Goal: Task Accomplishment & Management: Use online tool/utility

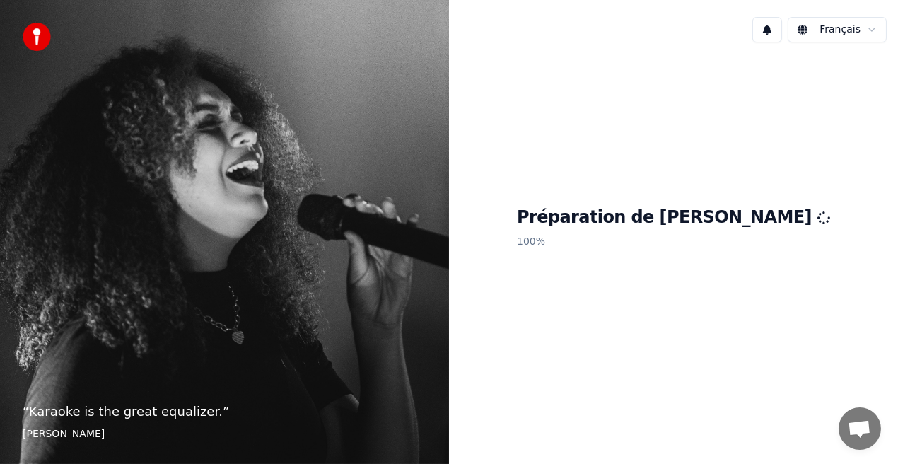
scroll to position [207, 0]
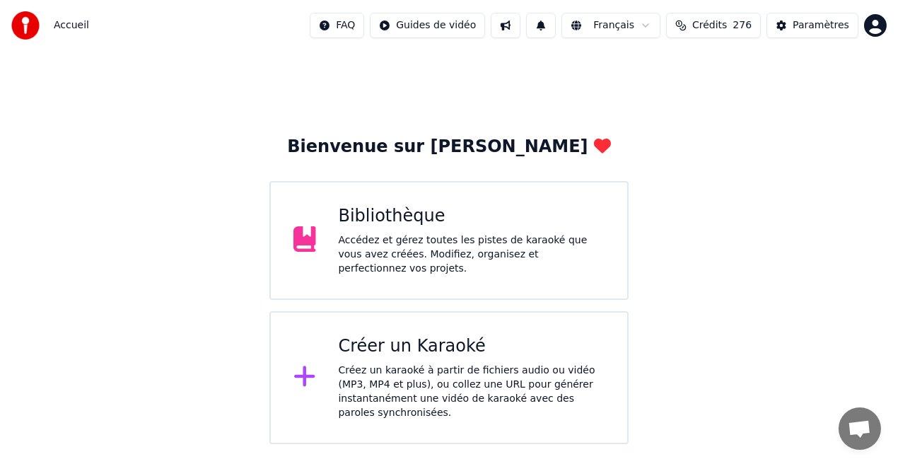
click at [526, 249] on div "Accédez et gérez toutes les pistes de karaoké que vous avez créées. Modifiez, o…" at bounding box center [472, 254] width 267 height 42
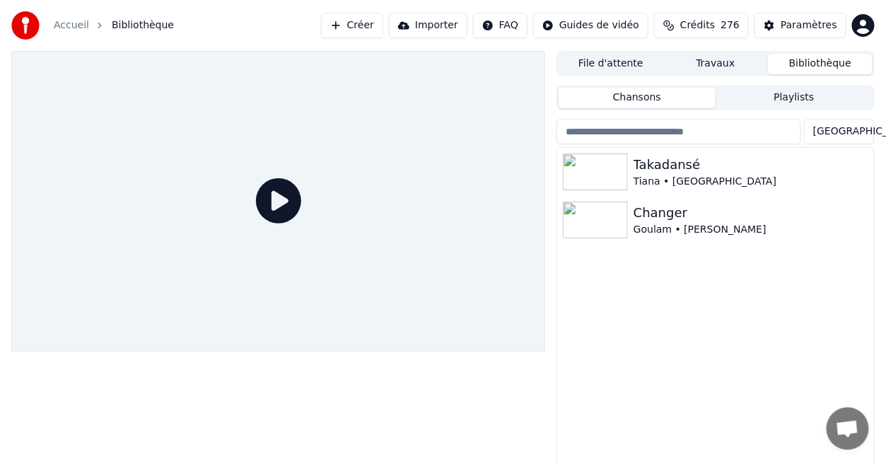
click at [526, 249] on div at bounding box center [278, 201] width 534 height 301
click at [669, 183] on div "Tiana • [GEOGRAPHIC_DATA]" at bounding box center [744, 182] width 221 height 14
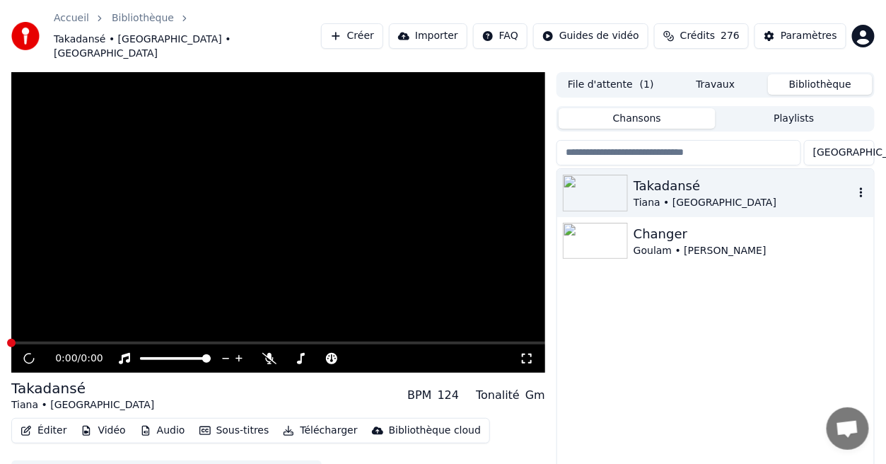
click at [669, 196] on div "Tiana • [GEOGRAPHIC_DATA]" at bounding box center [744, 203] width 221 height 14
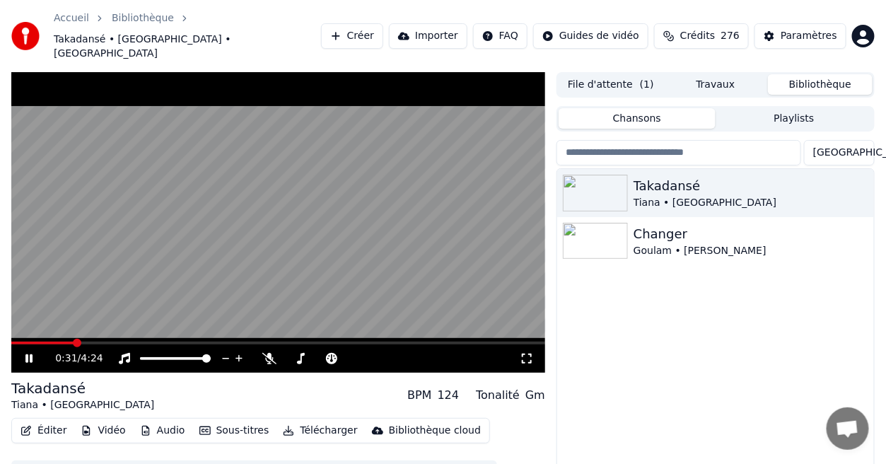
click at [74, 342] on span at bounding box center [278, 343] width 534 height 3
click at [809, 29] on div "Paramètres" at bounding box center [809, 36] width 57 height 14
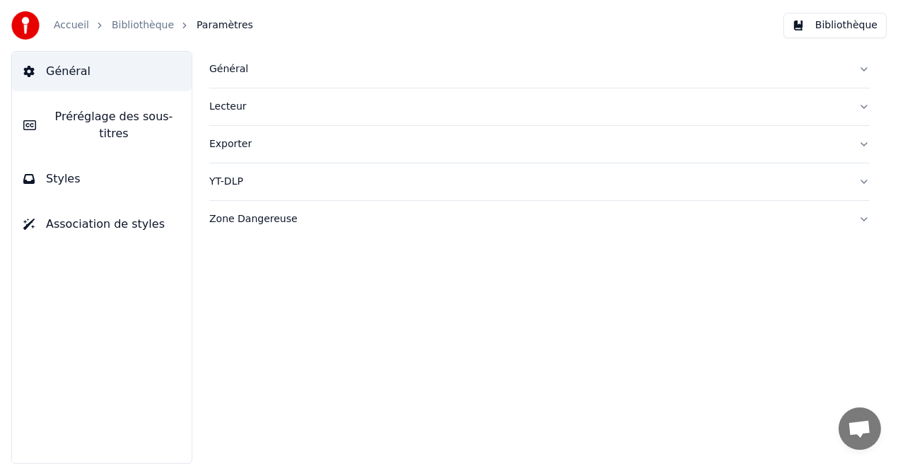
click at [158, 159] on button "Styles" at bounding box center [102, 179] width 180 height 40
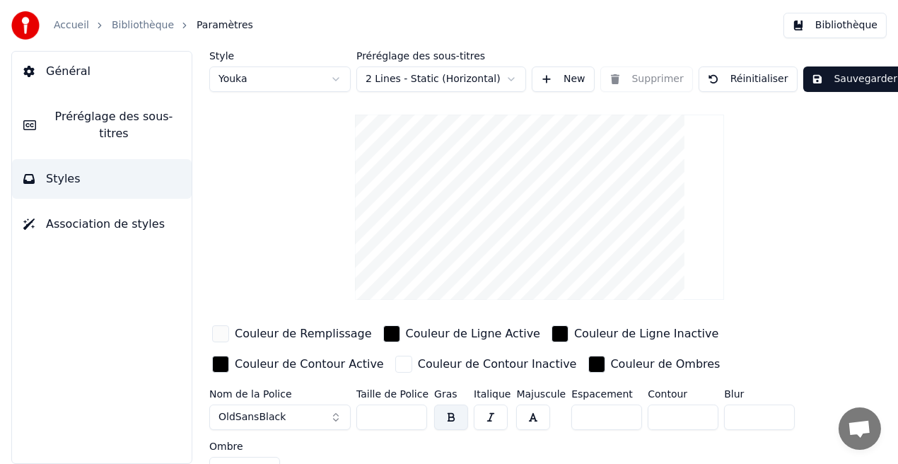
click at [295, 339] on div "Couleur de Remplissage" at bounding box center [303, 333] width 137 height 17
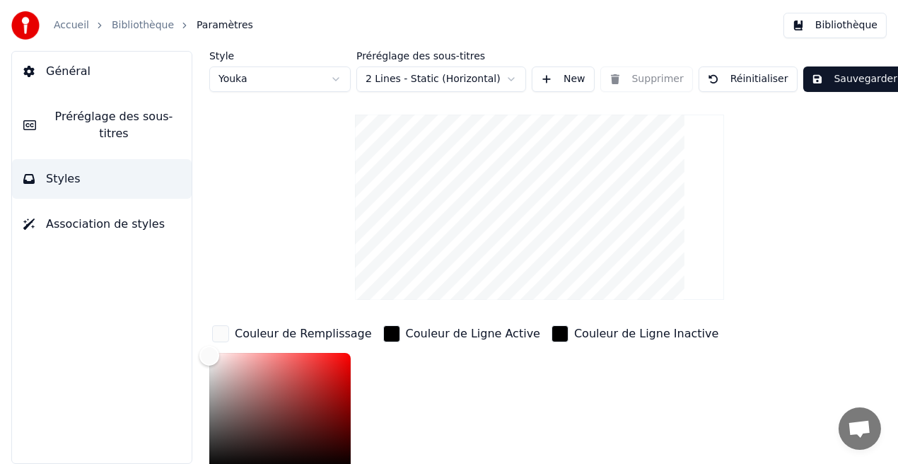
drag, startPoint x: 231, startPoint y: 349, endPoint x: 210, endPoint y: 353, distance: 21.6
click at [210, 353] on div "Couleur de Remplissage *******" at bounding box center [292, 430] width 166 height 214
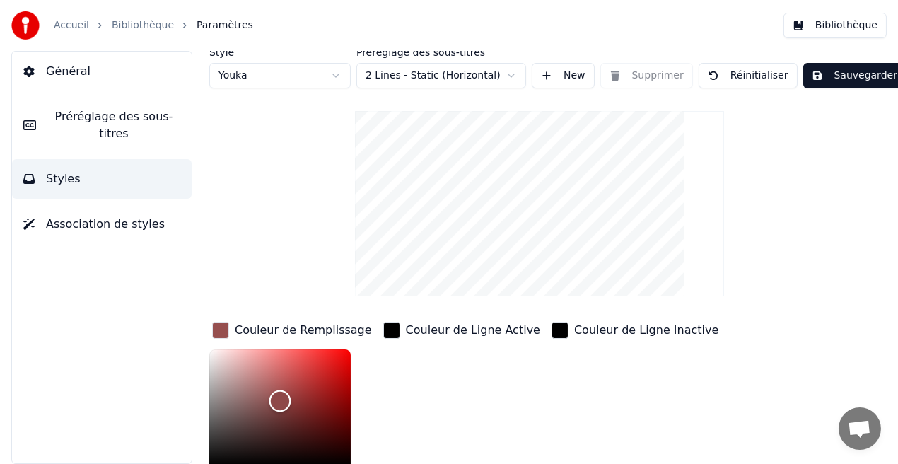
drag, startPoint x: 210, startPoint y: 353, endPoint x: 285, endPoint y: 407, distance: 92.7
click at [278, 408] on div "Color" at bounding box center [281, 401] width 22 height 22
drag, startPoint x: 278, startPoint y: 407, endPoint x: 314, endPoint y: 385, distance: 42.2
click at [314, 385] on div "Color" at bounding box center [314, 386] width 22 height 22
type input "*******"
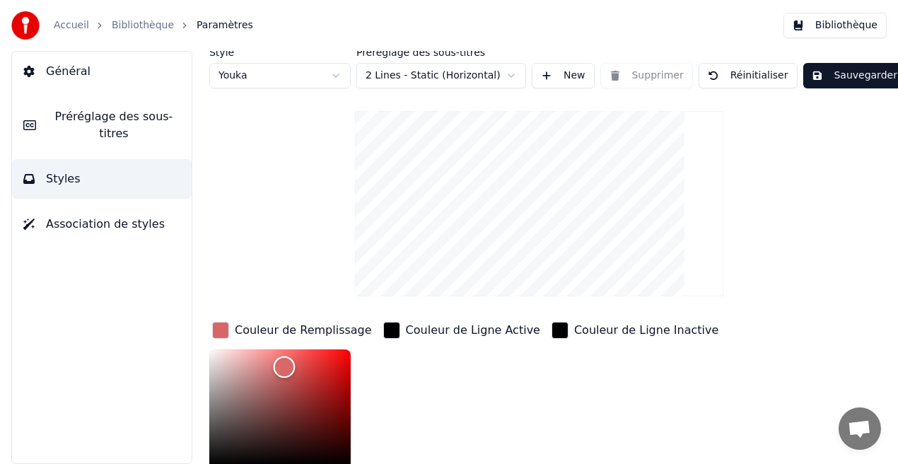
drag, startPoint x: 309, startPoint y: 381, endPoint x: 284, endPoint y: 366, distance: 28.9
click at [284, 366] on div "Color" at bounding box center [285, 367] width 22 height 22
click at [845, 74] on button "Sauvegarder" at bounding box center [855, 75] width 103 height 25
click at [850, 28] on button "Bibliothèque" at bounding box center [835, 25] width 103 height 25
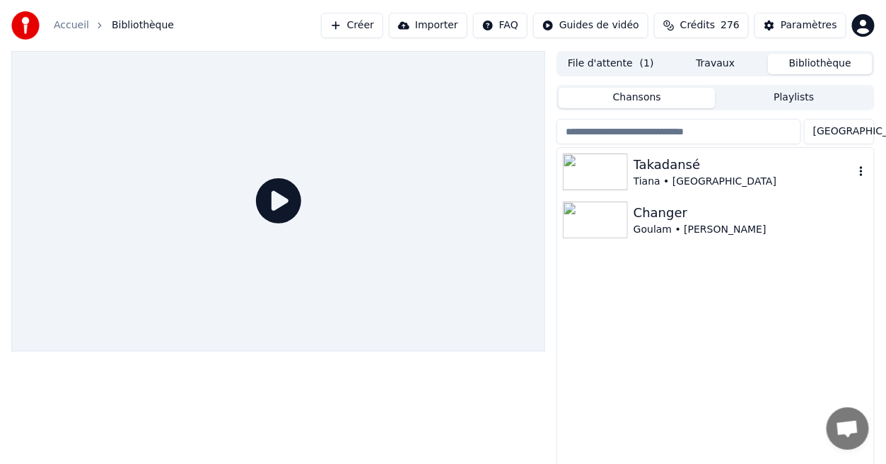
click at [659, 175] on div "Tiana • [GEOGRAPHIC_DATA]" at bounding box center [744, 182] width 221 height 14
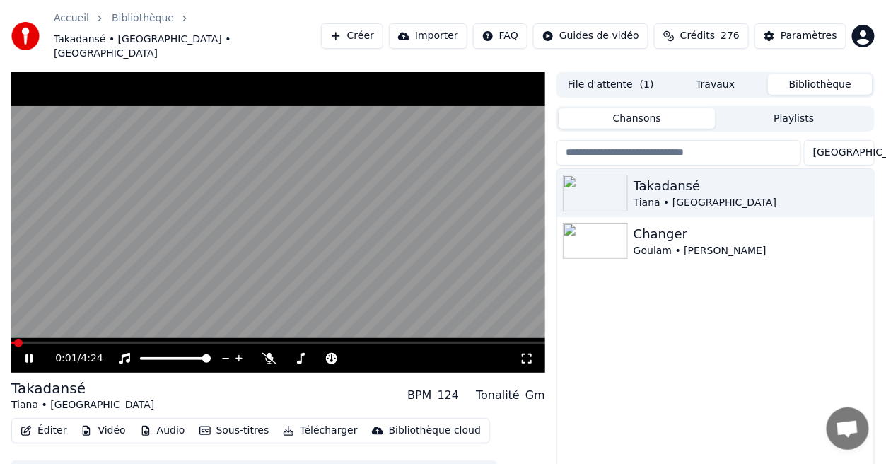
click at [79, 342] on span at bounding box center [278, 343] width 534 height 3
click at [531, 354] on icon at bounding box center [527, 359] width 10 height 10
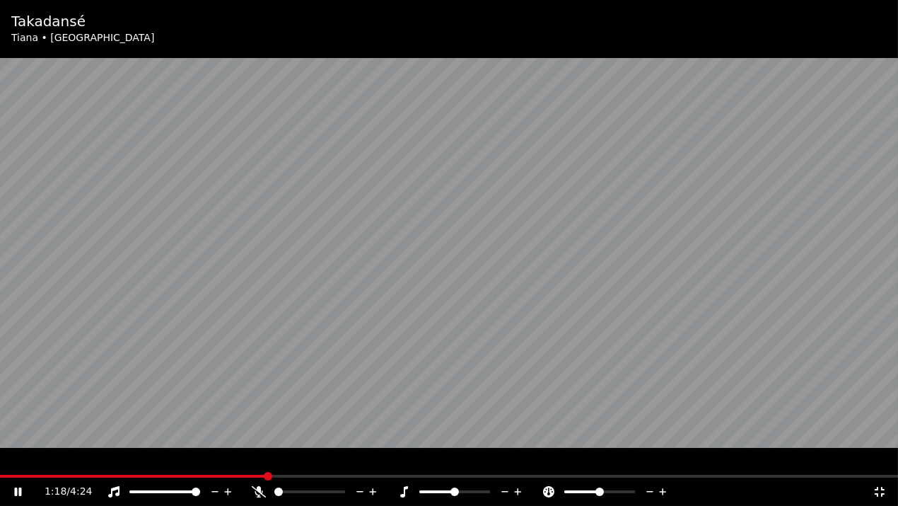
click at [876, 463] on icon at bounding box center [880, 491] width 14 height 11
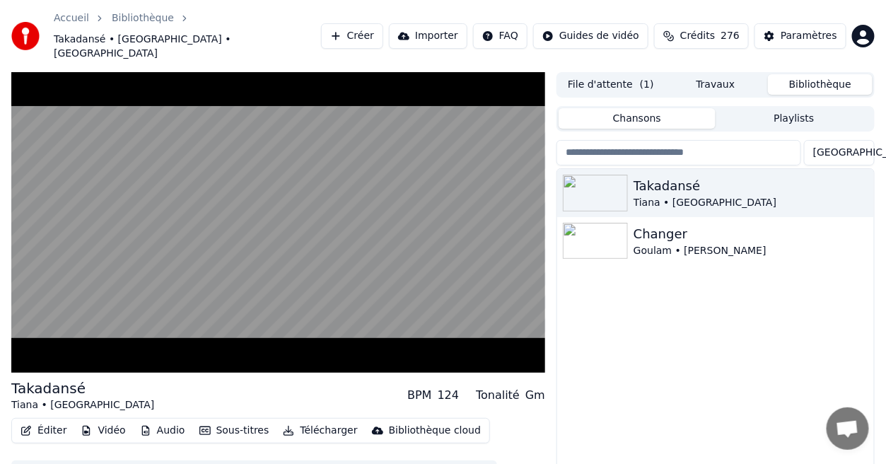
click at [810, 29] on div "Paramètres" at bounding box center [809, 36] width 57 height 14
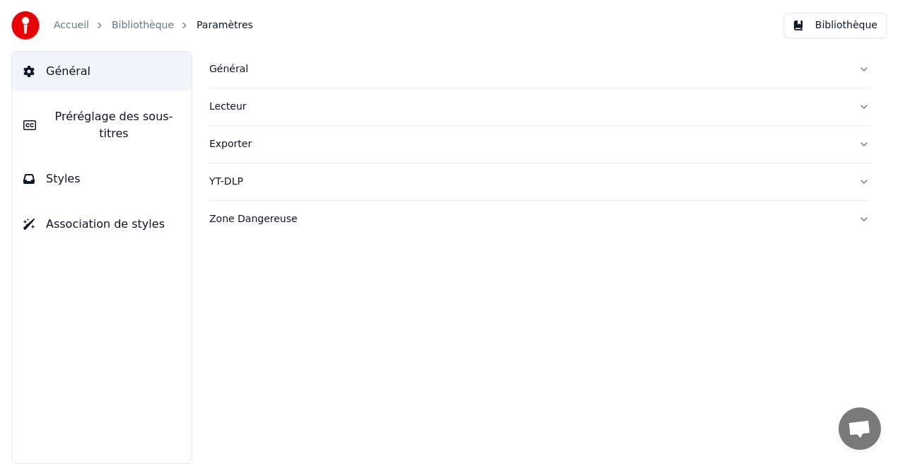
click at [118, 168] on button "Styles" at bounding box center [102, 179] width 180 height 40
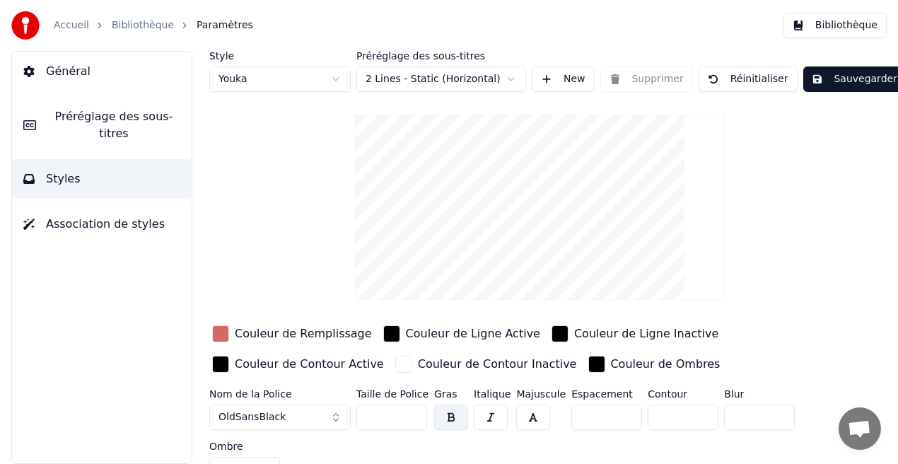
click at [267, 335] on div "Couleur de Remplissage" at bounding box center [303, 333] width 137 height 17
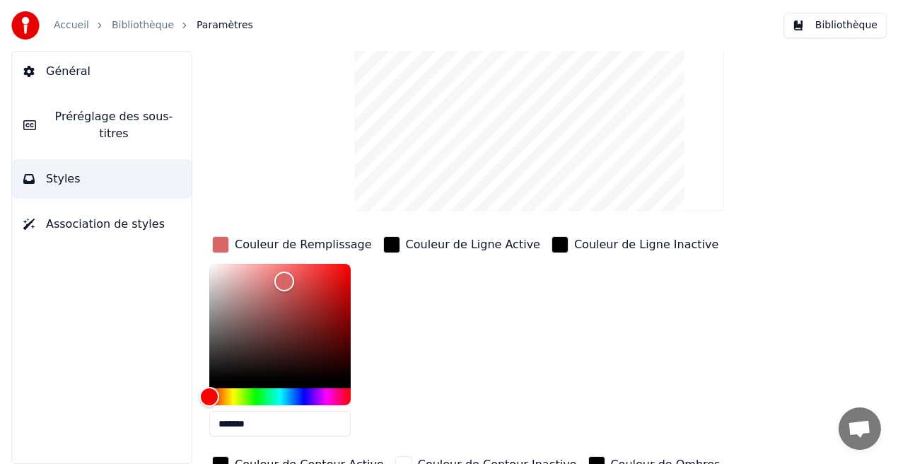
scroll to position [134, 0]
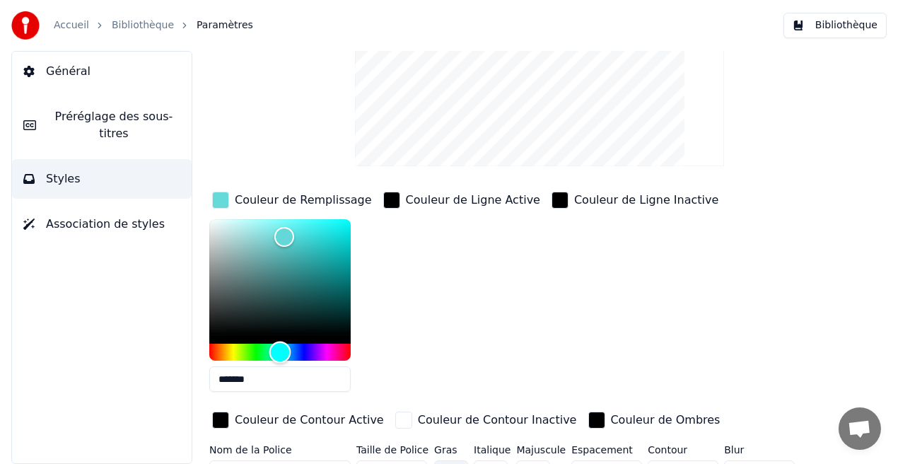
drag, startPoint x: 206, startPoint y: 355, endPoint x: 280, endPoint y: 359, distance: 74.4
click at [280, 359] on div "Hue" at bounding box center [281, 353] width 22 height 22
drag, startPoint x: 283, startPoint y: 233, endPoint x: 202, endPoint y: 285, distance: 95.8
click at [202, 285] on div "Color" at bounding box center [210, 287] width 22 height 22
drag, startPoint x: 207, startPoint y: 285, endPoint x: 343, endPoint y: 219, distance: 151.5
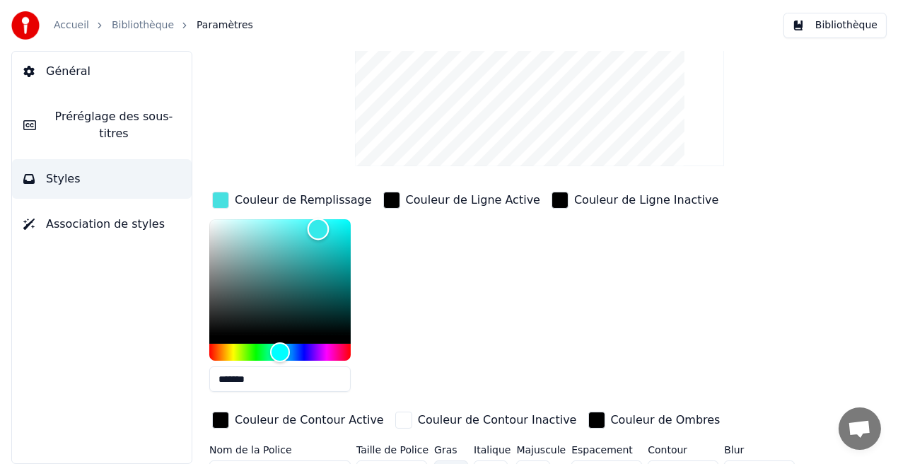
click at [330, 219] on div "Color" at bounding box center [319, 230] width 22 height 22
type input "*******"
drag, startPoint x: 343, startPoint y: 221, endPoint x: 358, endPoint y: 224, distance: 15.1
click at [358, 224] on div "Color" at bounding box center [351, 225] width 22 height 22
click at [816, 23] on button "Bibliothèque" at bounding box center [835, 25] width 103 height 25
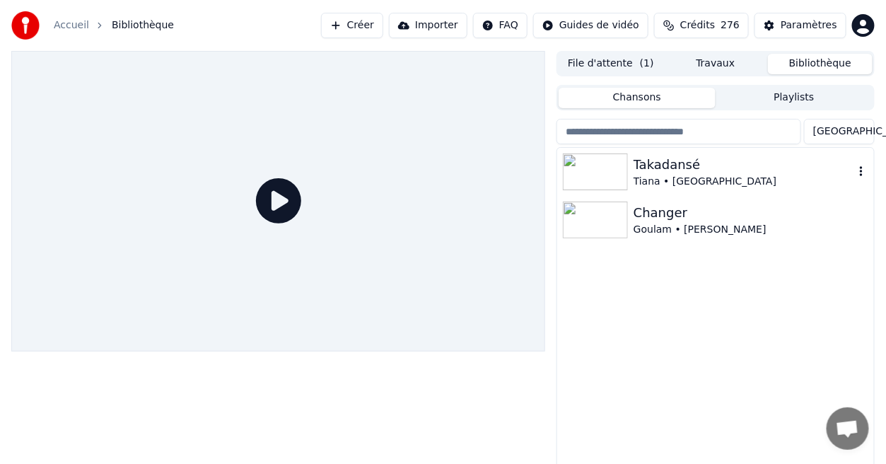
click at [685, 172] on div "Takadansé" at bounding box center [744, 165] width 221 height 20
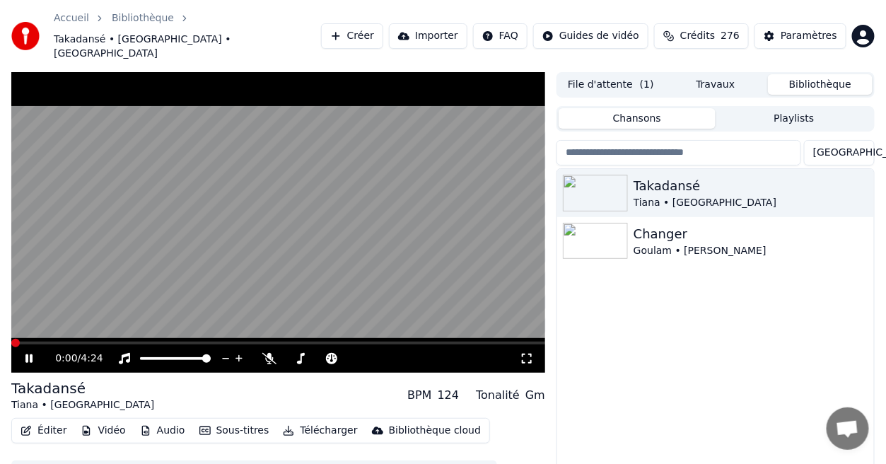
click at [143, 342] on span at bounding box center [278, 343] width 534 height 3
click at [802, 30] on div "Paramètres" at bounding box center [809, 36] width 57 height 14
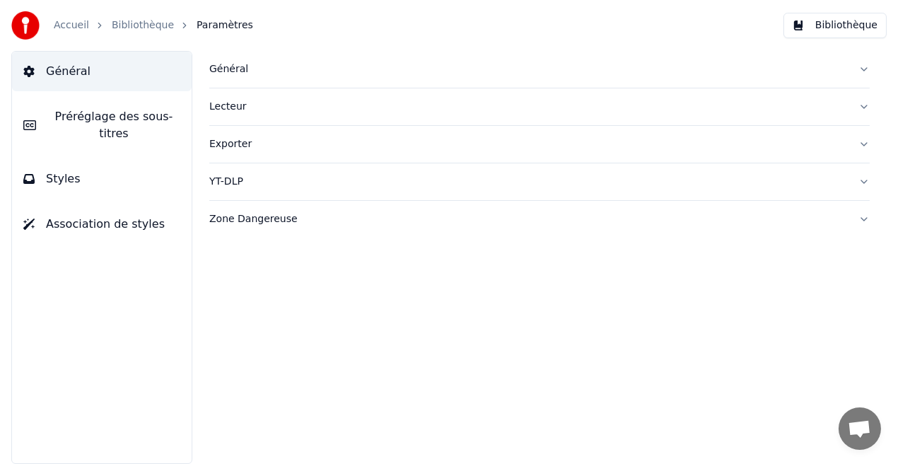
click at [120, 168] on button "Styles" at bounding box center [102, 179] width 180 height 40
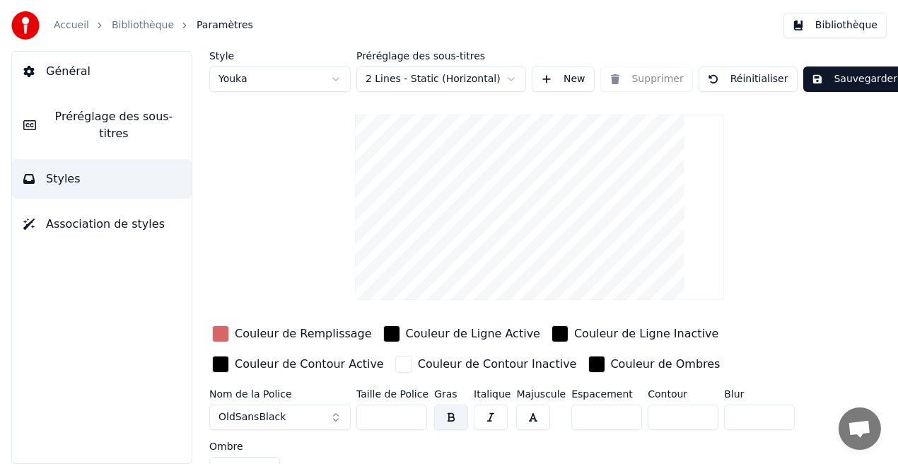
click at [272, 340] on div "Couleur de Remplissage" at bounding box center [303, 333] width 137 height 17
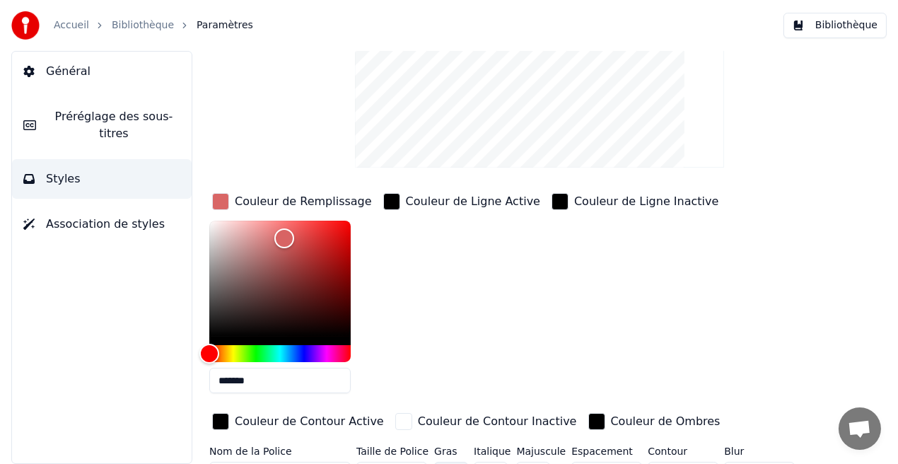
scroll to position [135, 0]
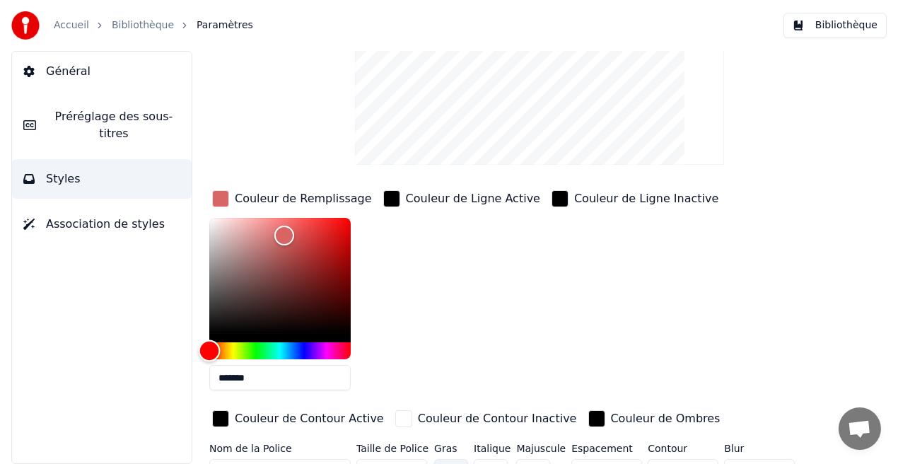
click at [279, 347] on div "Hue" at bounding box center [279, 350] width 141 height 17
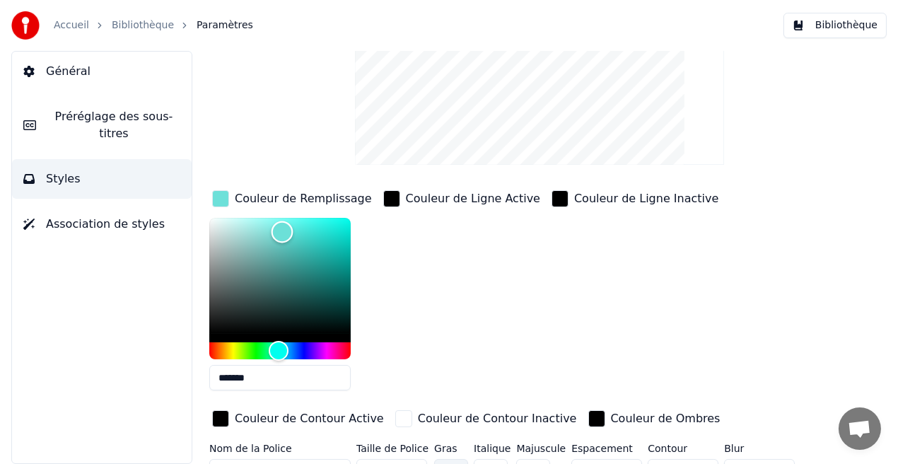
type input "*******"
drag, startPoint x: 282, startPoint y: 231, endPoint x: 451, endPoint y: 205, distance: 171.1
click at [451, 205] on div "Couleur de Remplissage ******* Couleur de Ligne Active Couleur de Ligne Inactiv…" at bounding box center [523, 309] width 629 height 245
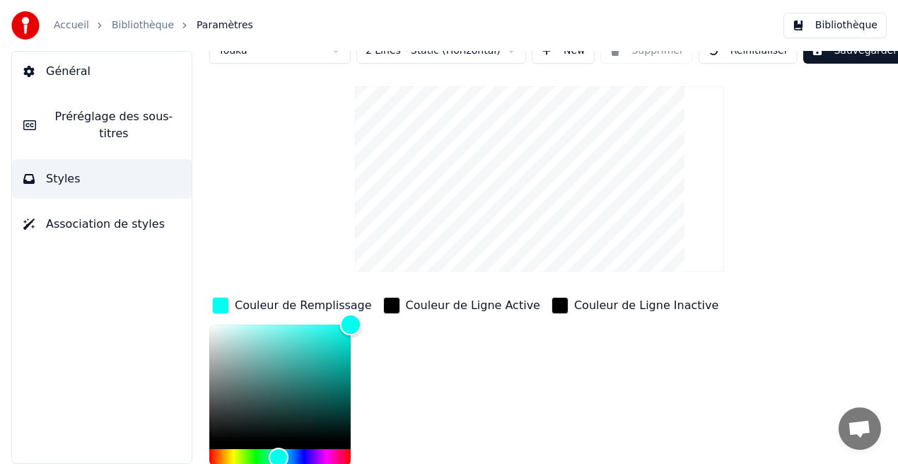
scroll to position [0, 0]
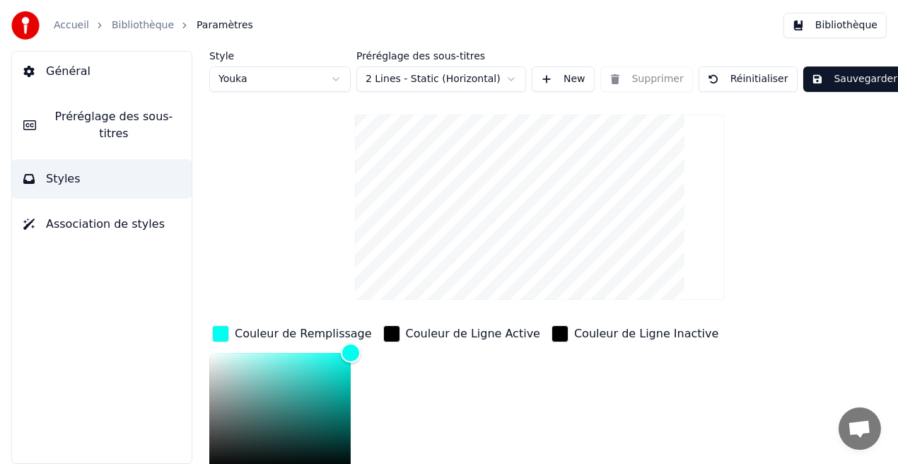
click at [861, 74] on button "Sauvegarder" at bounding box center [855, 78] width 103 height 25
click at [850, 28] on button "Bibliothèque" at bounding box center [835, 25] width 103 height 25
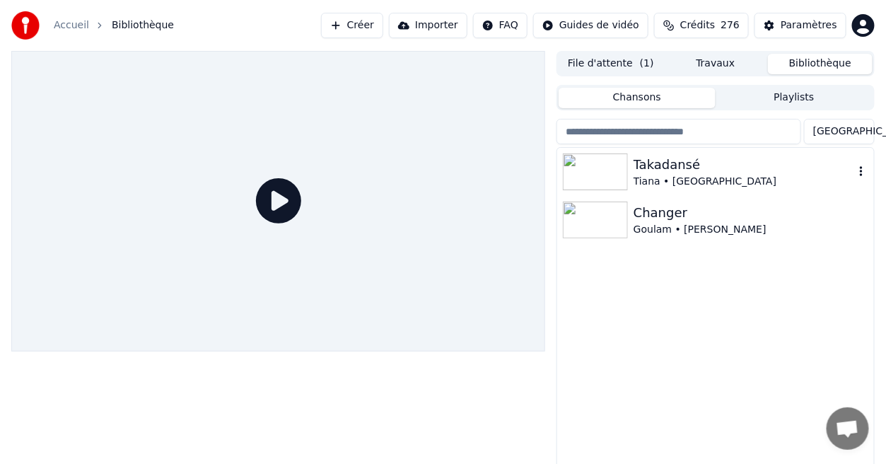
click at [656, 182] on div "Tiana • [GEOGRAPHIC_DATA]" at bounding box center [744, 182] width 221 height 14
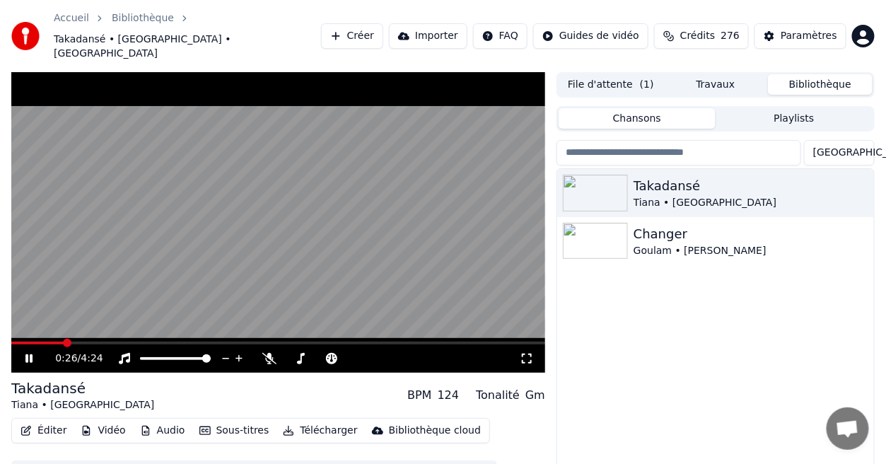
click at [64, 342] on span at bounding box center [278, 343] width 534 height 3
click at [530, 353] on icon at bounding box center [527, 358] width 14 height 11
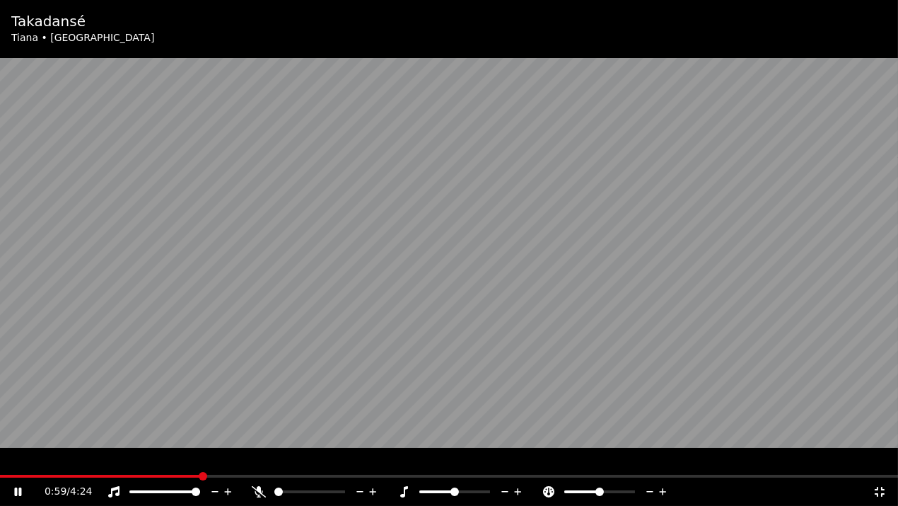
click at [880, 463] on icon at bounding box center [880, 491] width 14 height 11
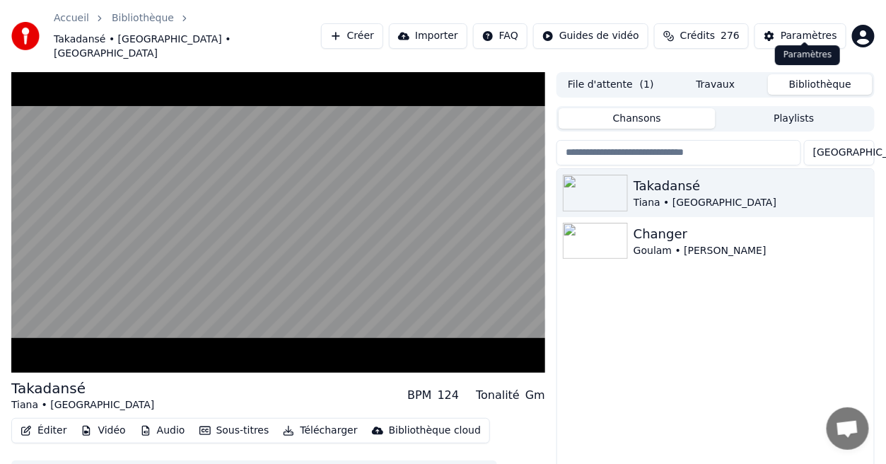
click at [791, 29] on div "Paramètres" at bounding box center [809, 36] width 57 height 14
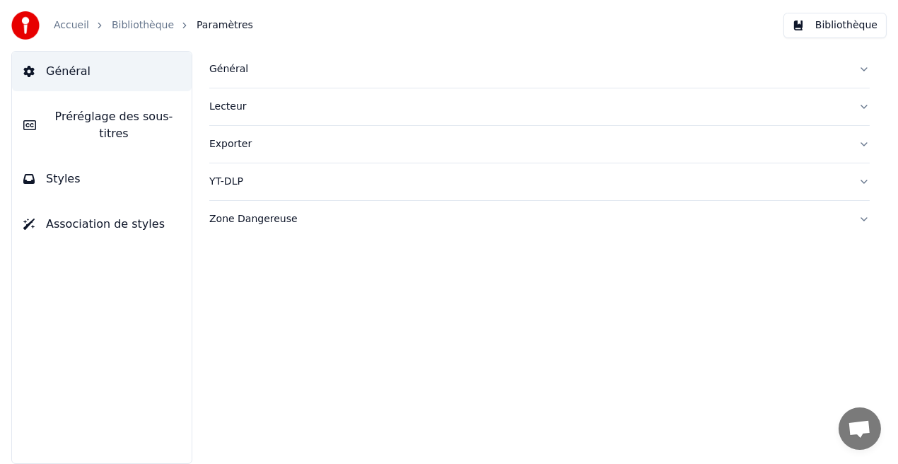
click at [179, 164] on button "Styles" at bounding box center [102, 179] width 180 height 40
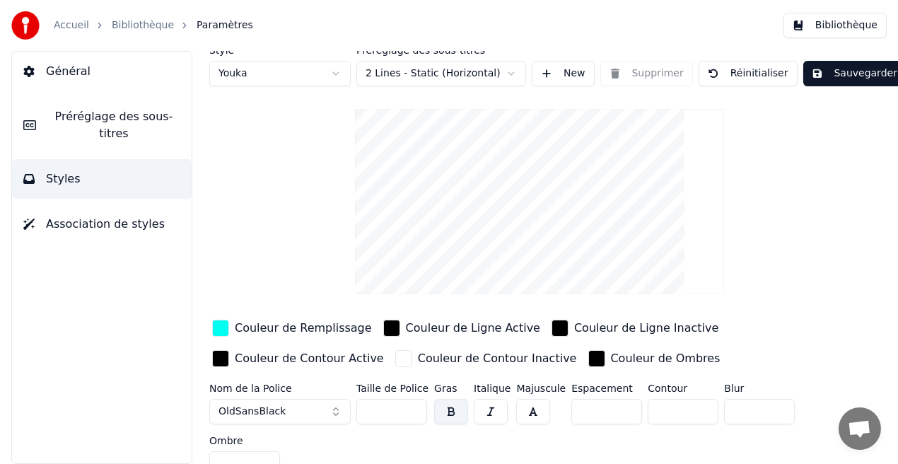
scroll to position [22, 0]
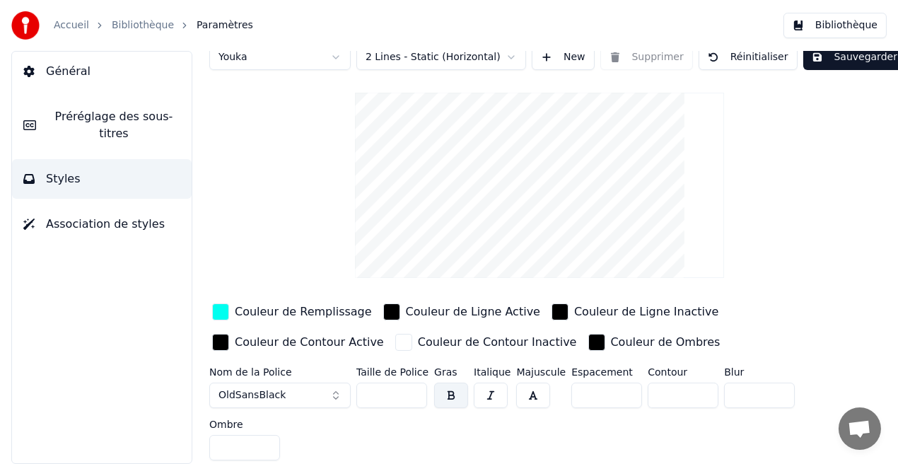
click at [414, 389] on input "***" at bounding box center [392, 395] width 71 height 25
type input "***"
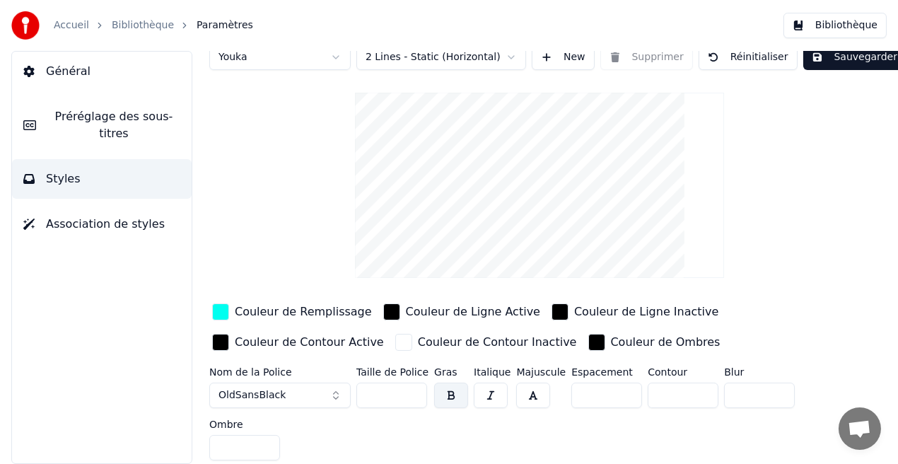
click at [414, 389] on input "***" at bounding box center [392, 395] width 71 height 25
click at [772, 390] on input "*" at bounding box center [759, 395] width 71 height 25
type input "*"
click at [772, 390] on input "*" at bounding box center [759, 395] width 71 height 25
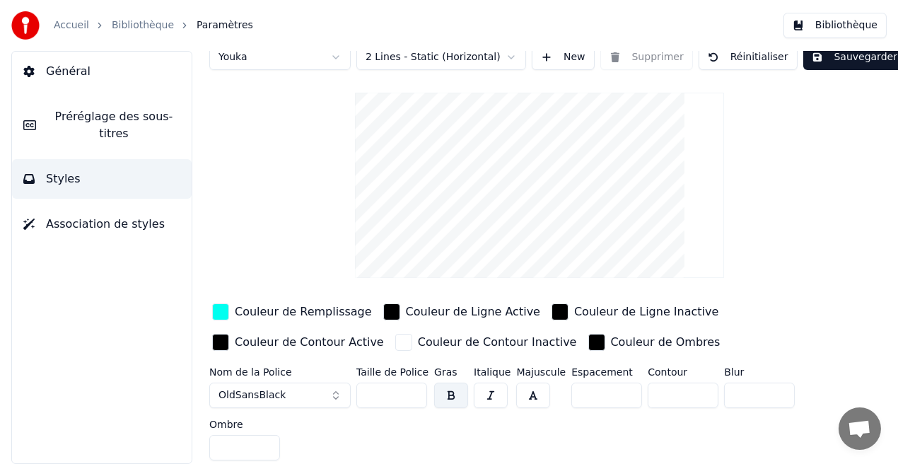
click at [828, 61] on button "Sauvegarder" at bounding box center [855, 57] width 103 height 25
click at [851, 22] on button "Bibliothèque" at bounding box center [835, 25] width 103 height 25
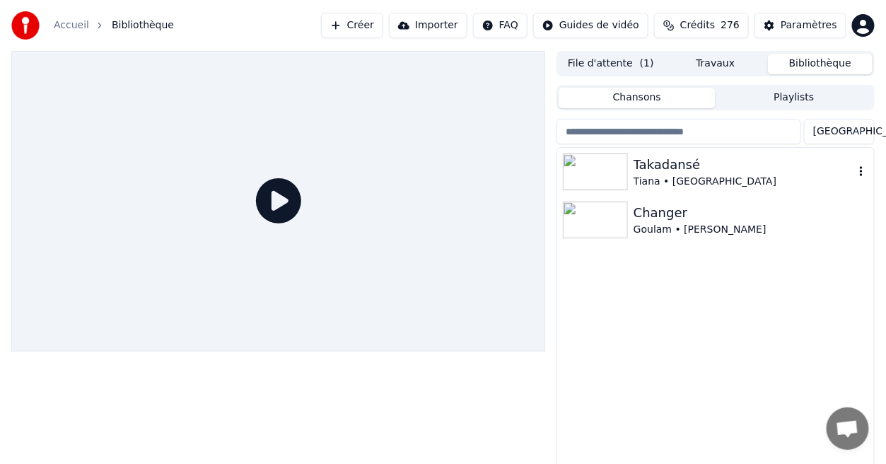
click at [690, 172] on div "Takadansé" at bounding box center [744, 165] width 221 height 20
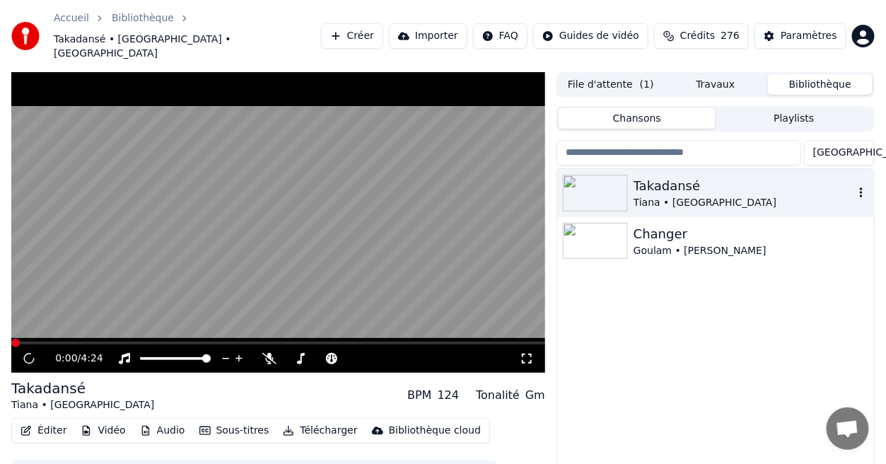
click at [690, 176] on div "Takadansé" at bounding box center [744, 186] width 221 height 20
click at [528, 353] on icon at bounding box center [527, 358] width 14 height 11
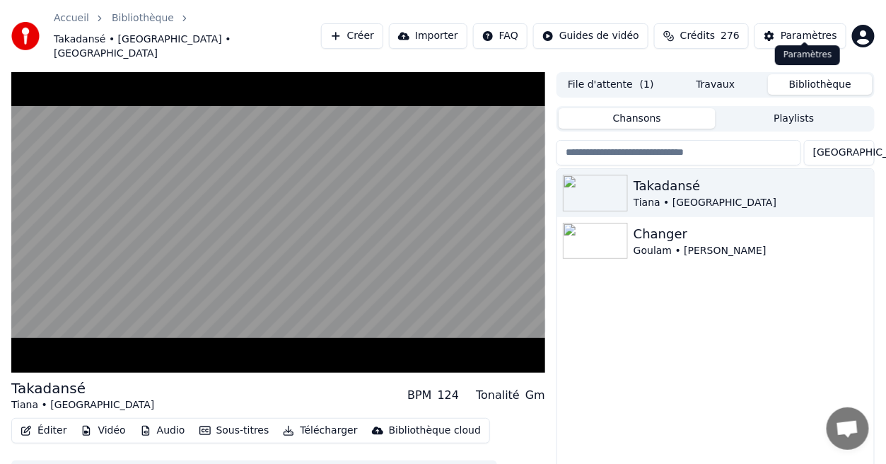
click at [828, 29] on div "Paramètres" at bounding box center [809, 36] width 57 height 14
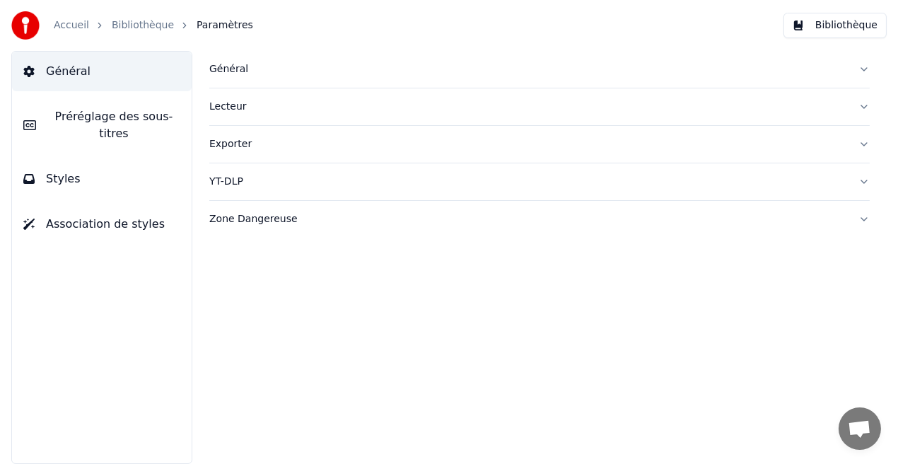
click at [172, 173] on button "Styles" at bounding box center [102, 179] width 180 height 40
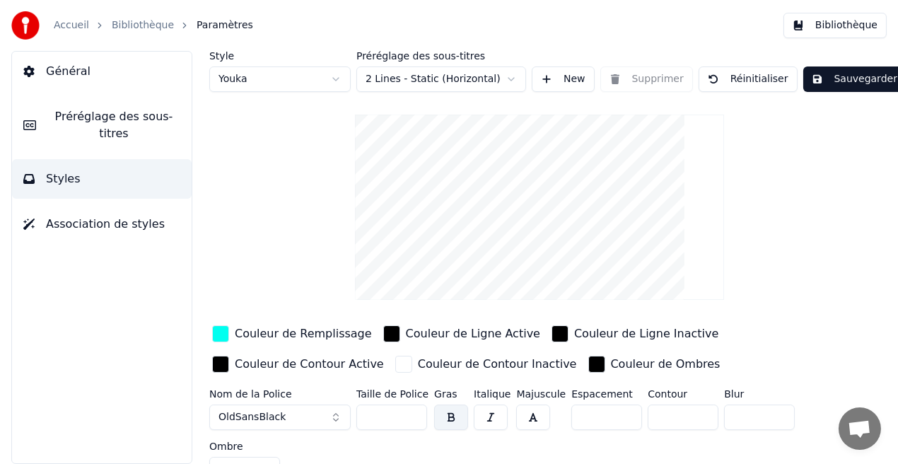
click at [771, 414] on input "*" at bounding box center [759, 417] width 71 height 25
type input "*"
click at [771, 414] on input "*" at bounding box center [759, 417] width 71 height 25
click at [813, 81] on button "Sauvegarder" at bounding box center [855, 78] width 103 height 25
click at [850, 30] on button "Bibliothèque" at bounding box center [835, 25] width 103 height 25
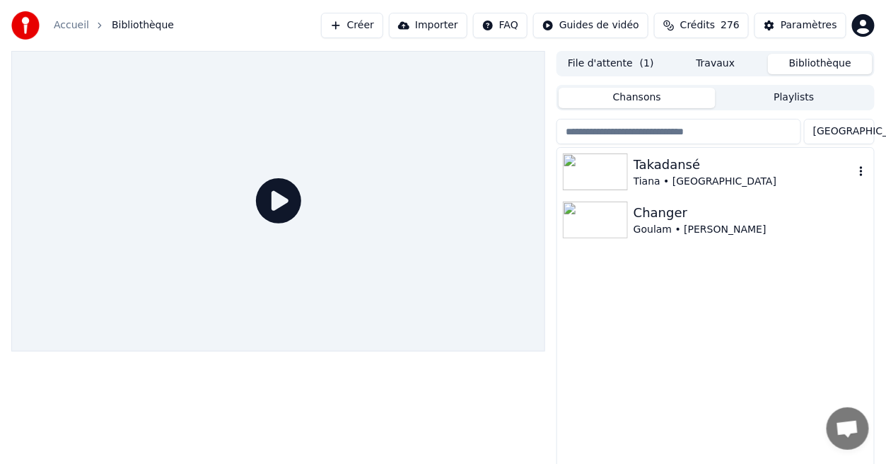
click at [661, 178] on div "Tiana • [GEOGRAPHIC_DATA]" at bounding box center [744, 182] width 221 height 14
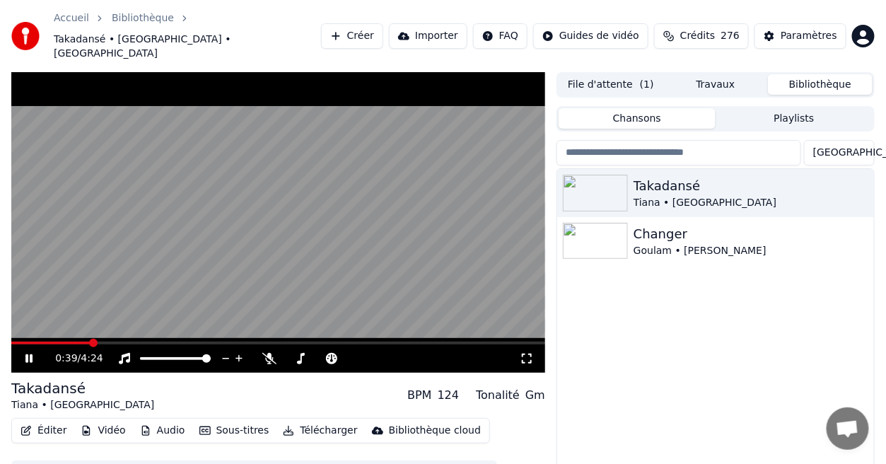
click at [89, 342] on span at bounding box center [278, 343] width 534 height 3
click at [800, 29] on div "Paramètres" at bounding box center [809, 36] width 57 height 14
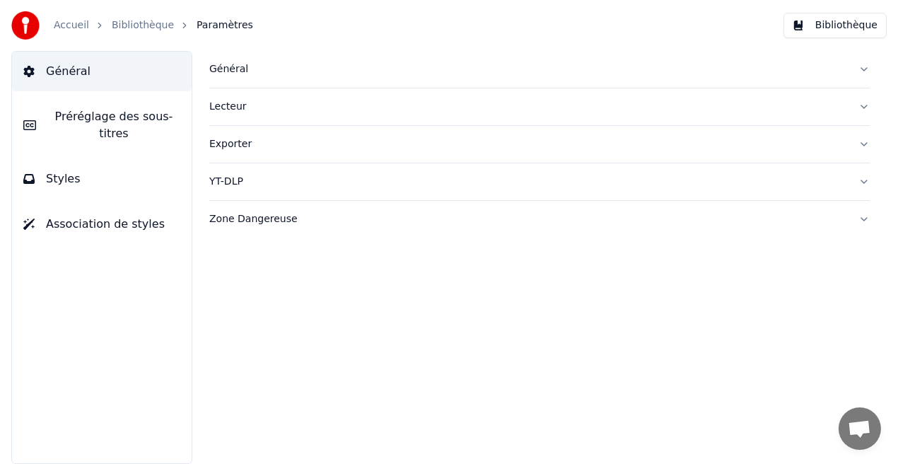
click at [164, 173] on button "Styles" at bounding box center [102, 179] width 180 height 40
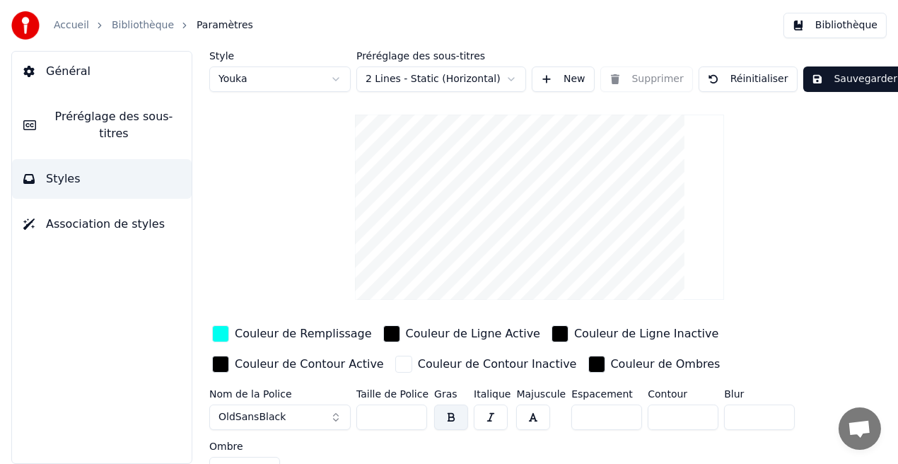
click at [772, 415] on input "*" at bounding box center [759, 417] width 71 height 25
type input "*"
click at [772, 415] on input "*" at bounding box center [759, 417] width 71 height 25
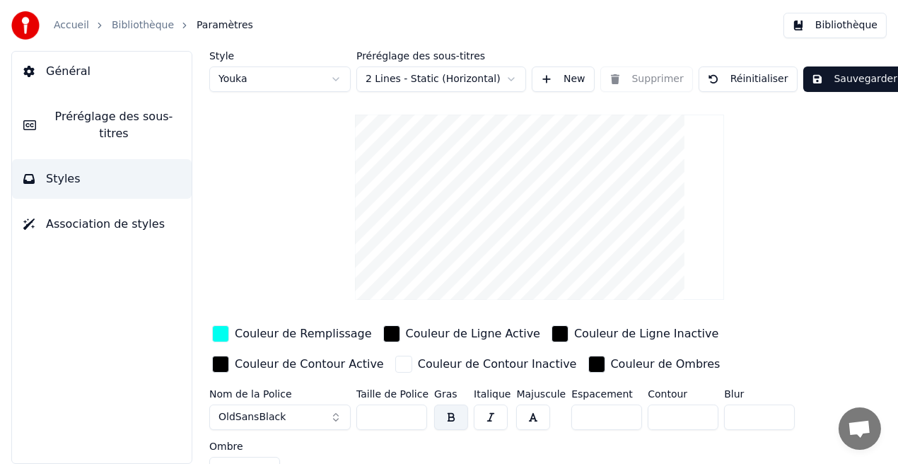
click at [832, 75] on button "Sauvegarder" at bounding box center [855, 78] width 103 height 25
click at [844, 21] on button "Bibliothèque" at bounding box center [835, 25] width 103 height 25
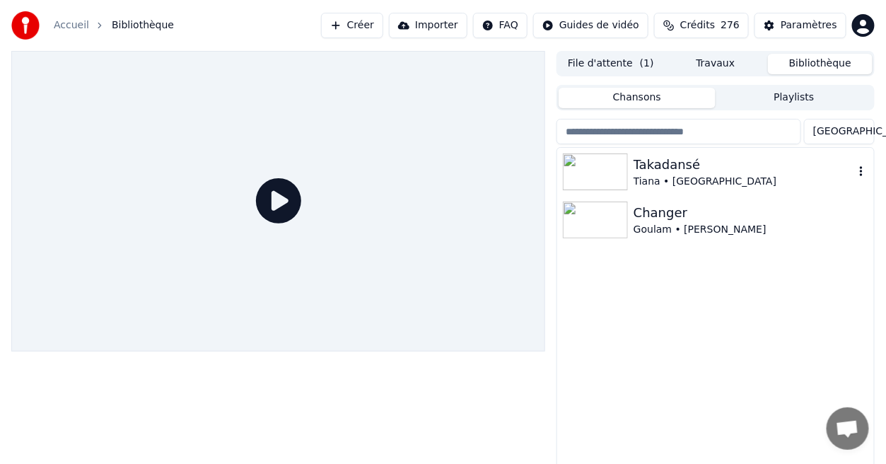
click at [670, 170] on div "Takadansé" at bounding box center [744, 165] width 221 height 20
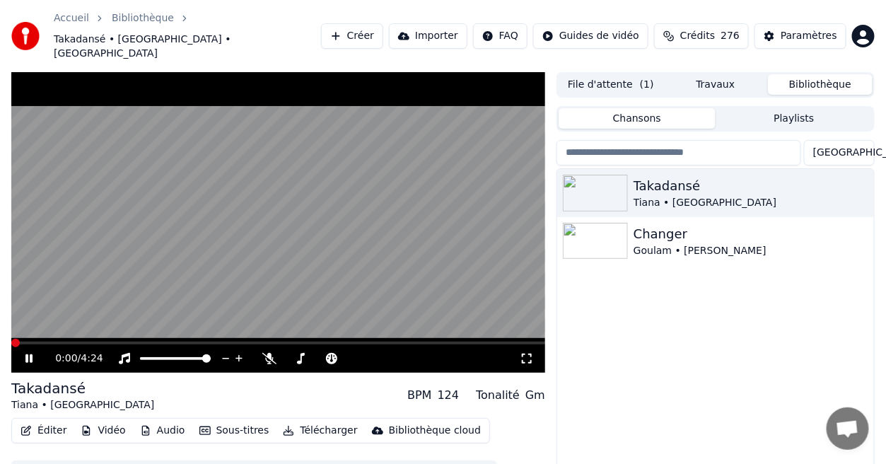
click at [526, 353] on icon at bounding box center [527, 358] width 14 height 11
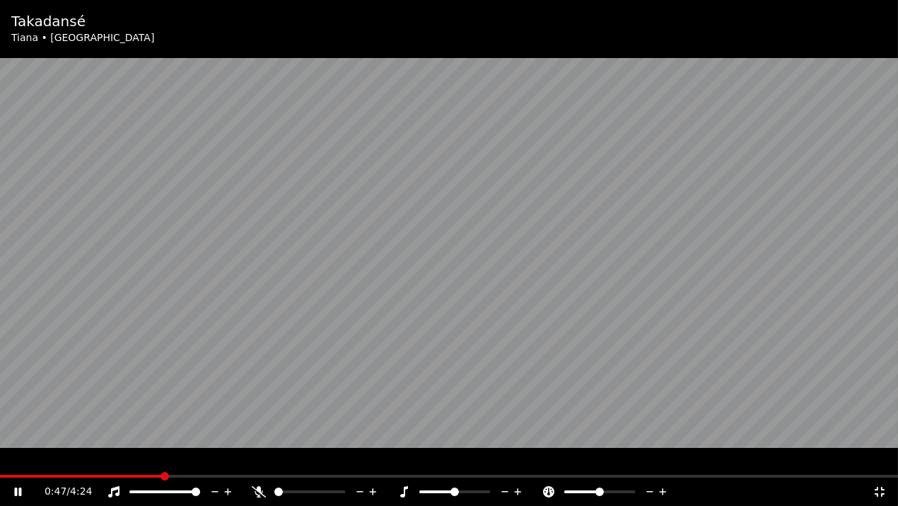
click at [876, 463] on icon at bounding box center [880, 491] width 14 height 11
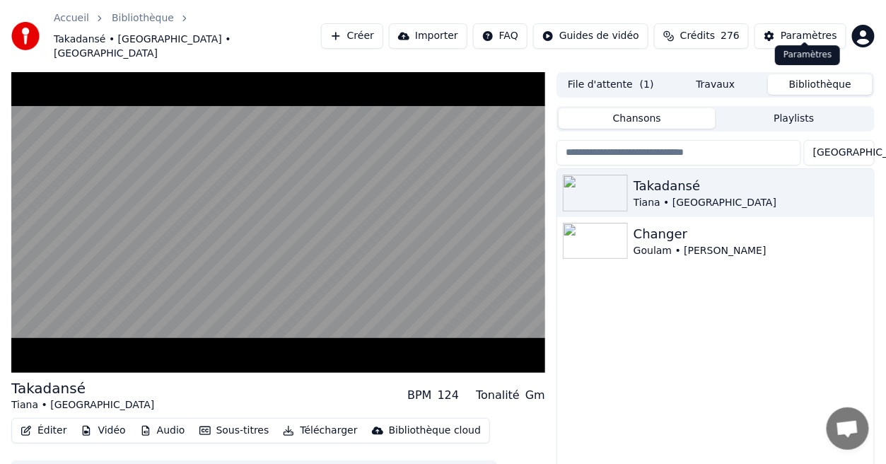
click at [825, 29] on div "Paramètres" at bounding box center [809, 36] width 57 height 14
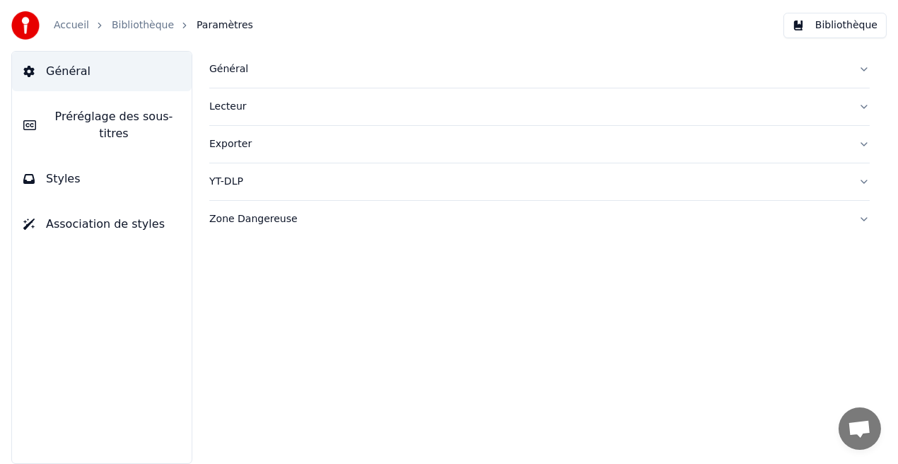
click at [172, 170] on button "Styles" at bounding box center [102, 179] width 180 height 40
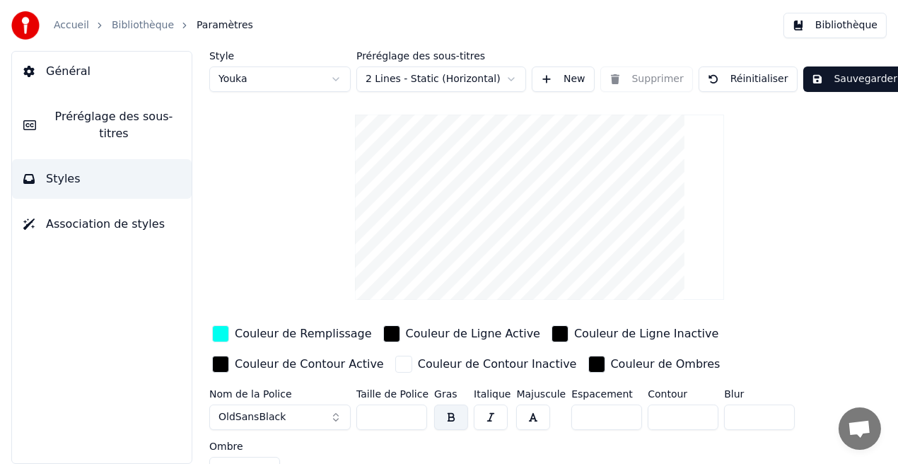
click at [776, 419] on input "*" at bounding box center [759, 417] width 71 height 25
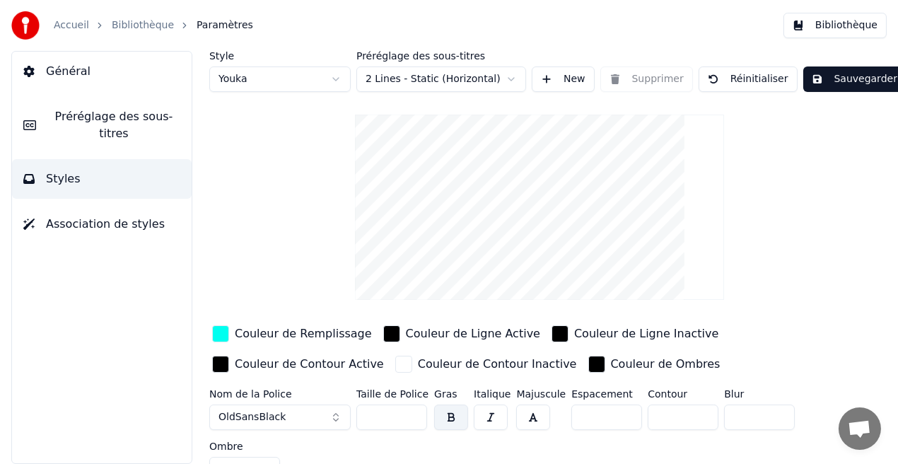
click at [776, 419] on input "*" at bounding box center [759, 417] width 71 height 25
type input "*"
click at [776, 419] on input "*" at bounding box center [759, 417] width 71 height 25
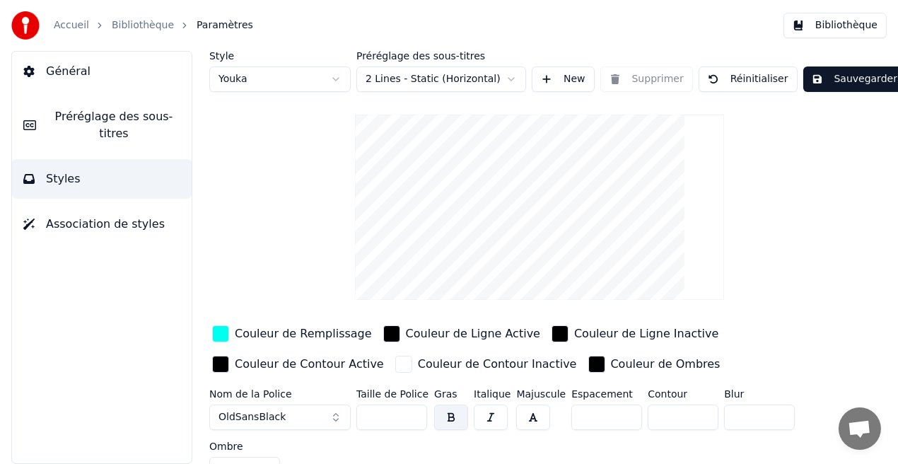
click at [485, 410] on button "button" at bounding box center [491, 417] width 34 height 25
click at [531, 425] on button "button" at bounding box center [533, 417] width 34 height 25
click at [530, 417] on button "button" at bounding box center [533, 417] width 34 height 25
click at [489, 417] on button "button" at bounding box center [491, 417] width 34 height 25
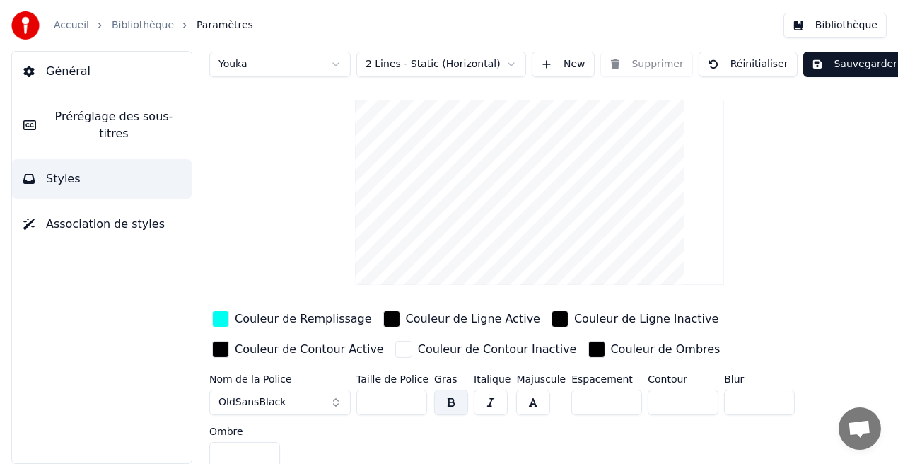
scroll to position [22, 0]
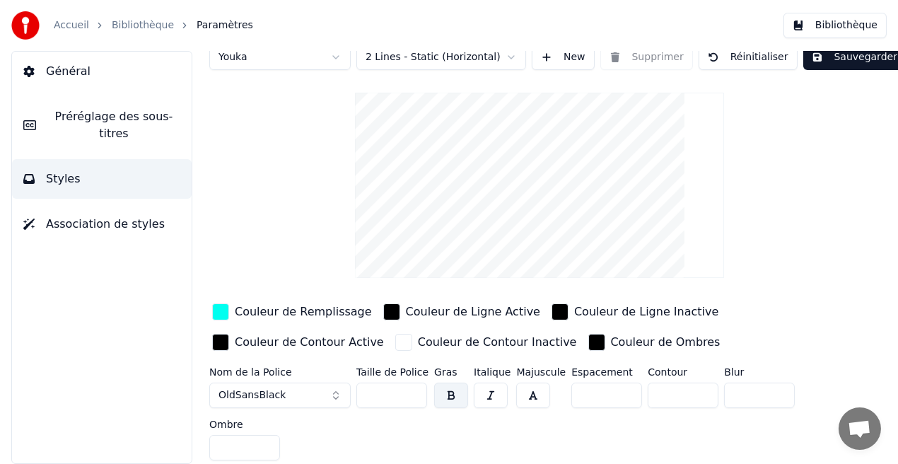
click at [263, 443] on input "*" at bounding box center [244, 447] width 71 height 25
click at [842, 56] on button "Sauvegarder" at bounding box center [855, 57] width 103 height 25
click at [842, 56] on button "Terminé" at bounding box center [843, 57] width 79 height 25
click at [265, 443] on input "*" at bounding box center [244, 447] width 71 height 25
type input "**"
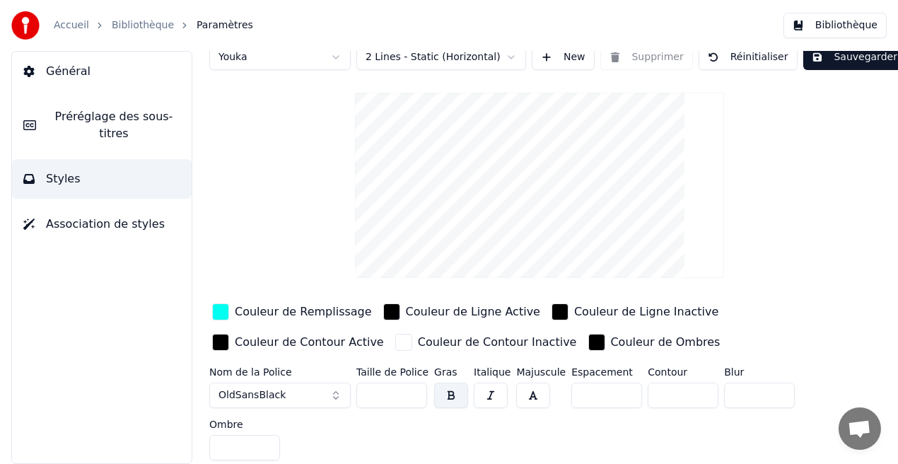
click at [265, 443] on input "**" at bounding box center [244, 447] width 71 height 25
click at [828, 55] on button "Sauvegarder" at bounding box center [855, 57] width 103 height 25
click at [858, 24] on button "Bibliothèque" at bounding box center [835, 25] width 103 height 25
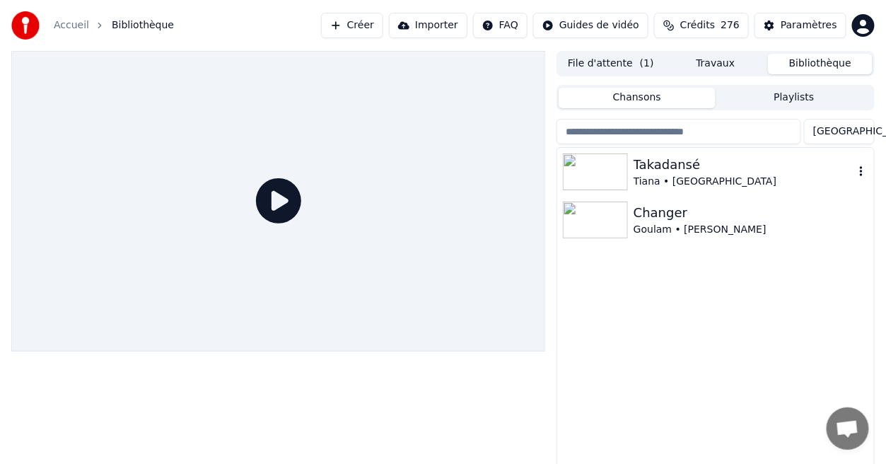
click at [650, 185] on div "Tiana • [GEOGRAPHIC_DATA]" at bounding box center [744, 182] width 221 height 14
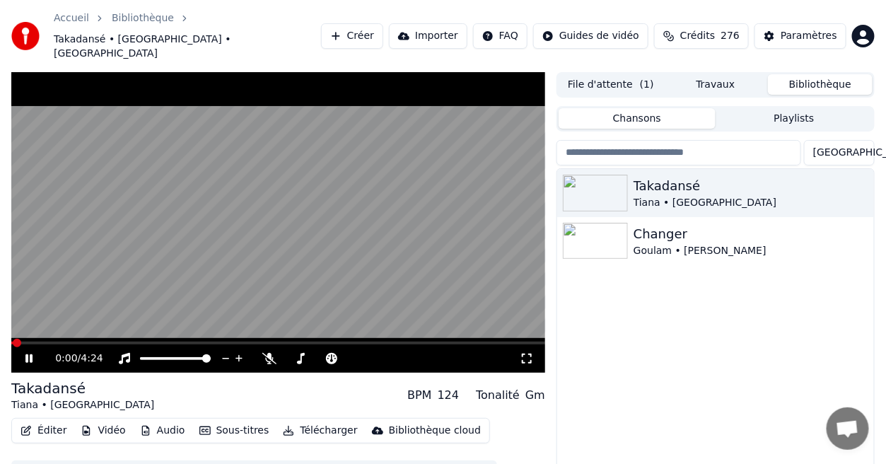
click at [528, 353] on icon at bounding box center [527, 358] width 14 height 11
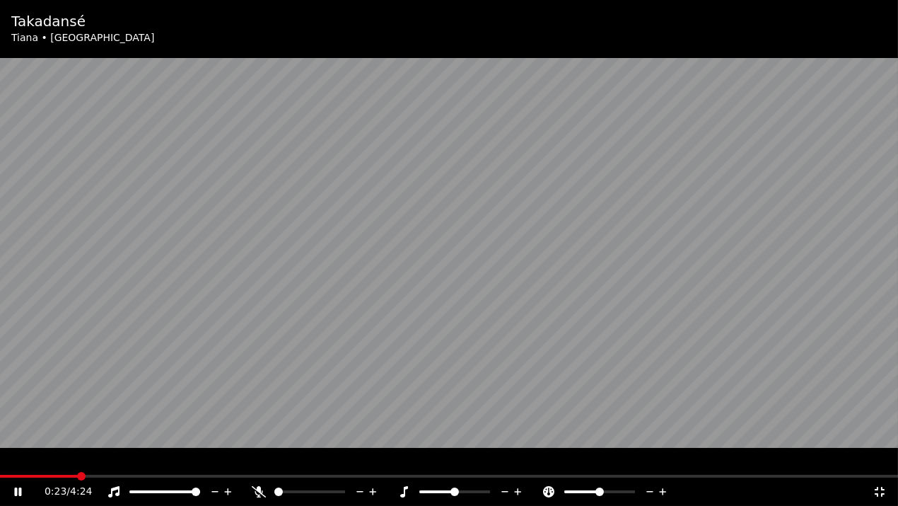
click at [77, 463] on span at bounding box center [449, 476] width 898 height 3
click at [879, 463] on icon at bounding box center [880, 491] width 14 height 11
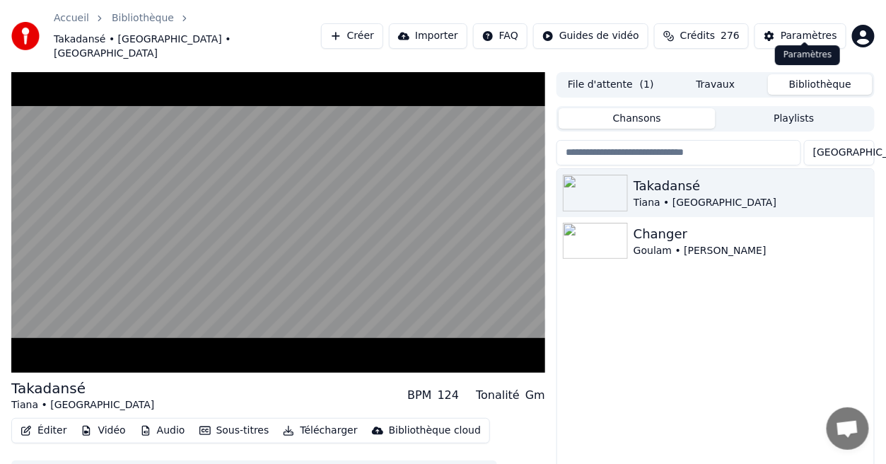
click at [784, 30] on button "Paramètres" at bounding box center [801, 35] width 92 height 25
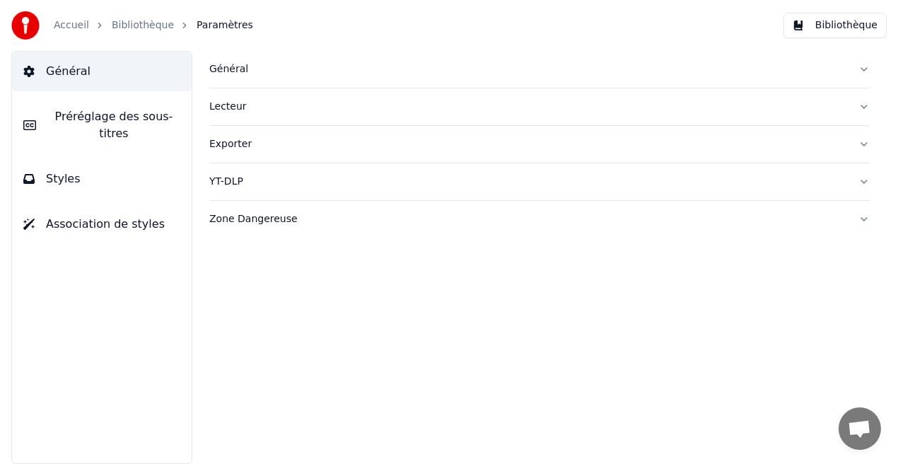
click at [147, 178] on button "Styles" at bounding box center [102, 179] width 180 height 40
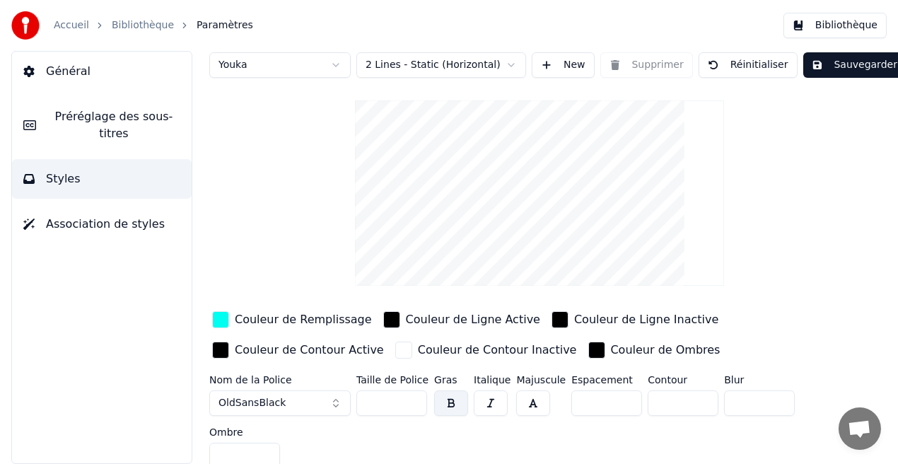
scroll to position [22, 0]
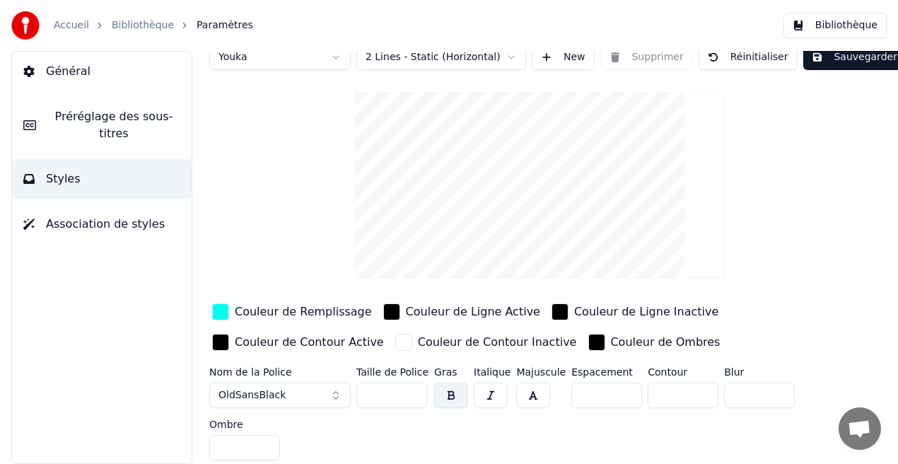
click at [266, 448] on input "*" at bounding box center [244, 447] width 71 height 25
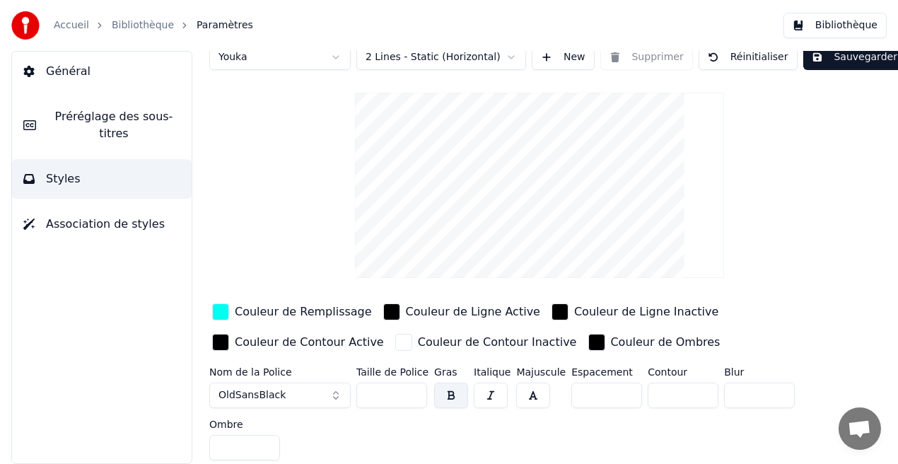
click at [266, 448] on input "*" at bounding box center [244, 447] width 71 height 25
type input "*"
click at [267, 440] on input "*" at bounding box center [244, 447] width 71 height 25
click at [842, 62] on button "Sauvegarder" at bounding box center [855, 57] width 103 height 25
click at [861, 21] on button "Bibliothèque" at bounding box center [835, 25] width 103 height 25
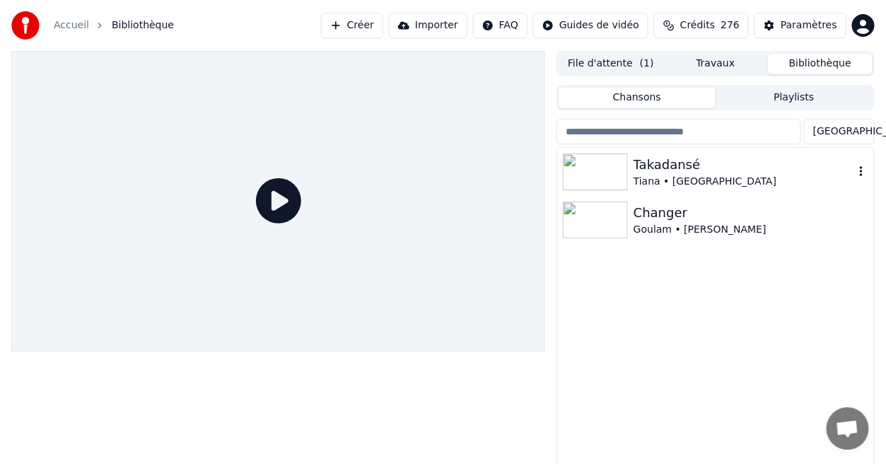
click at [666, 164] on div "Takadansé" at bounding box center [744, 165] width 221 height 20
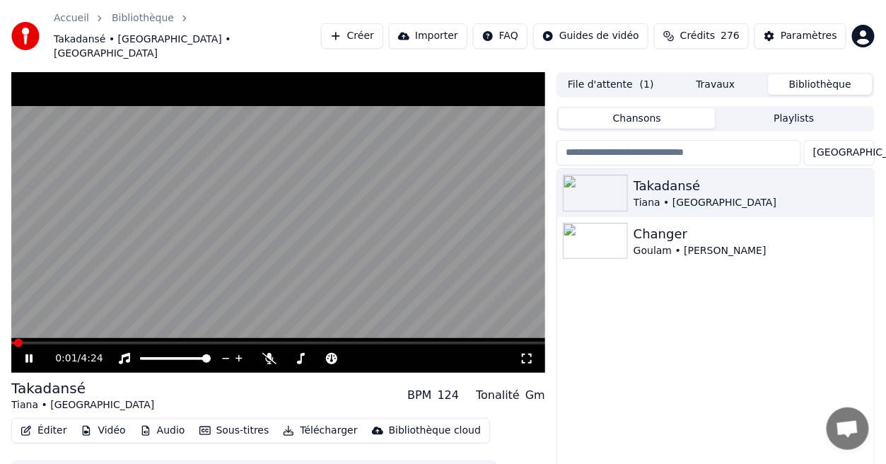
click at [150, 342] on span at bounding box center [278, 343] width 534 height 3
click at [531, 353] on icon at bounding box center [527, 358] width 14 height 11
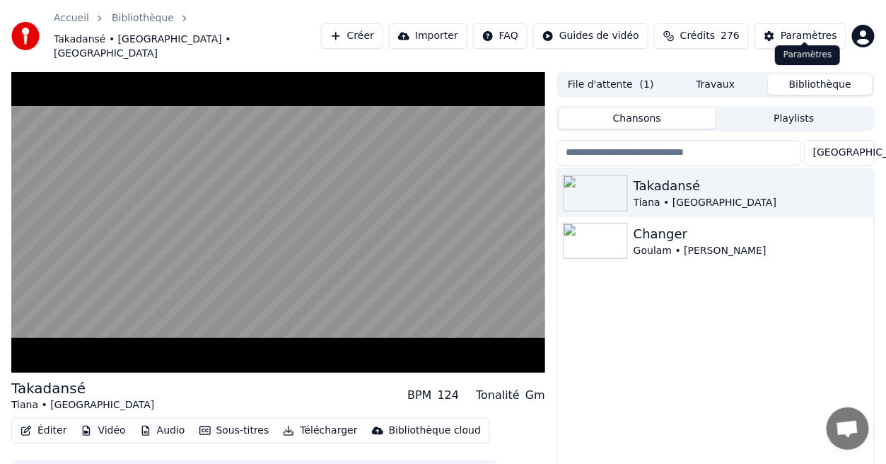
click at [818, 29] on div "Paramètres" at bounding box center [809, 36] width 57 height 14
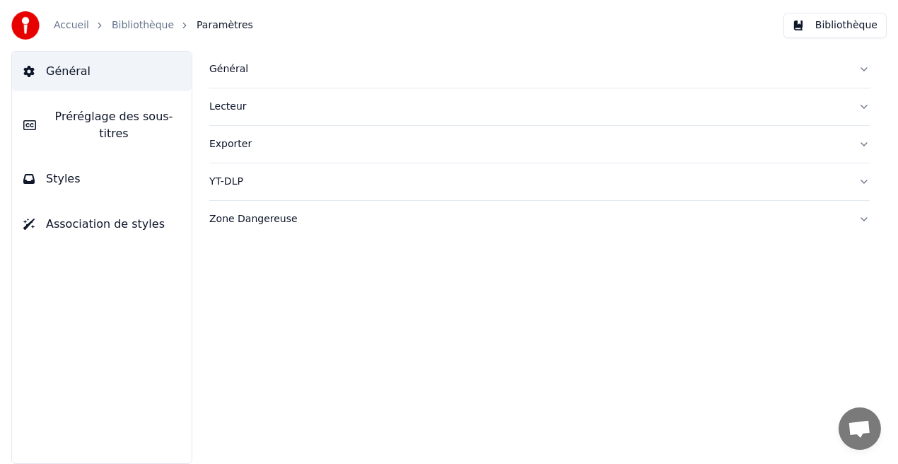
click at [150, 159] on button "Styles" at bounding box center [102, 179] width 180 height 40
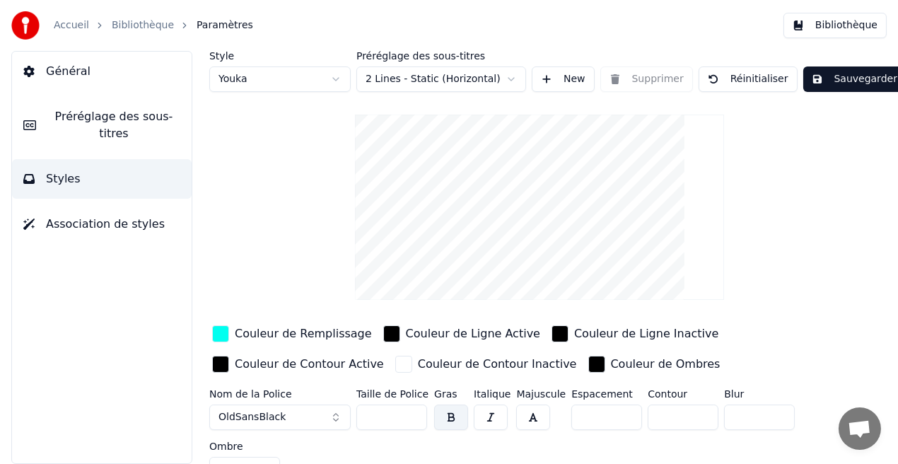
click at [319, 335] on div "Couleur de Remplissage" at bounding box center [303, 333] width 137 height 17
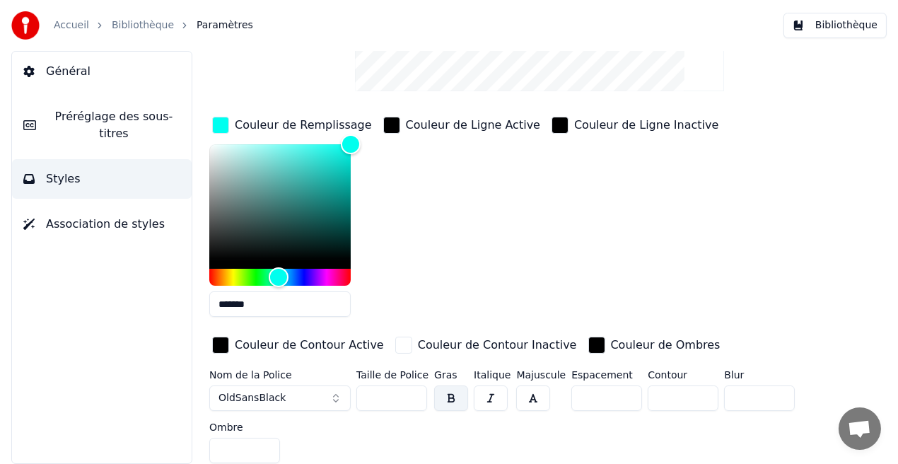
scroll to position [211, 0]
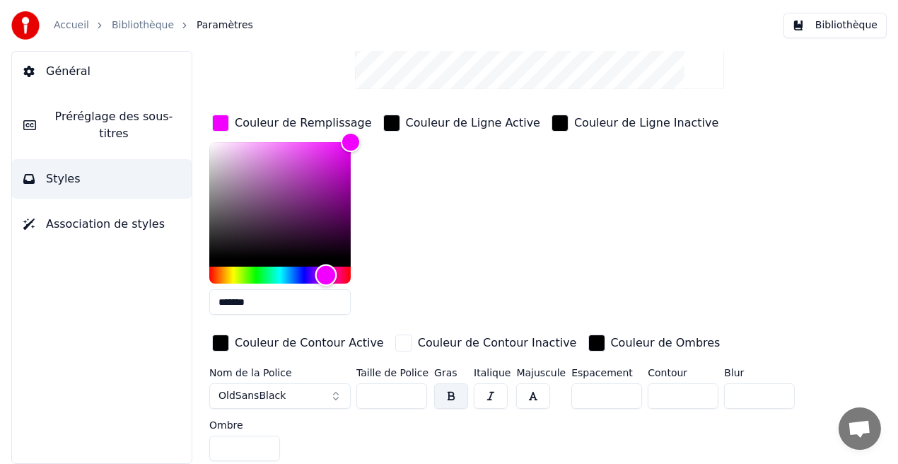
type input "*******"
click at [326, 270] on div "Hue" at bounding box center [279, 275] width 141 height 17
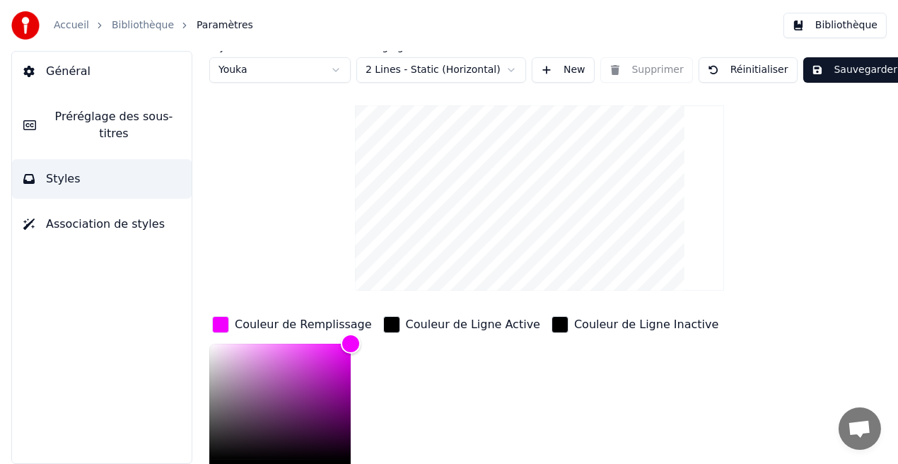
scroll to position [1, 0]
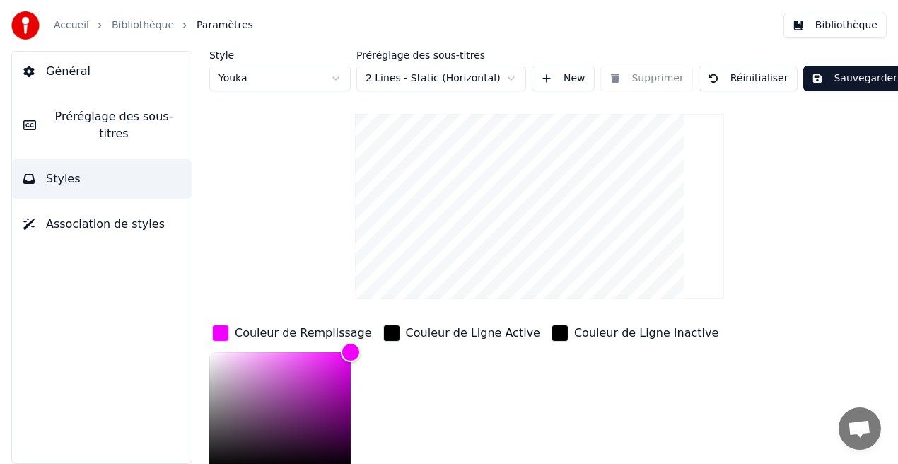
click at [833, 73] on button "Sauvegarder" at bounding box center [855, 78] width 103 height 25
click at [843, 28] on button "Bibliothèque" at bounding box center [835, 25] width 103 height 25
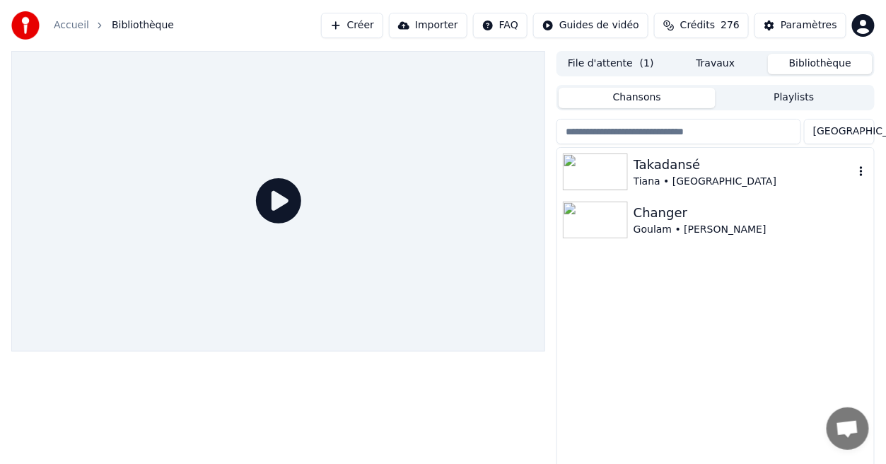
click at [688, 165] on div "Takadansé" at bounding box center [744, 165] width 221 height 20
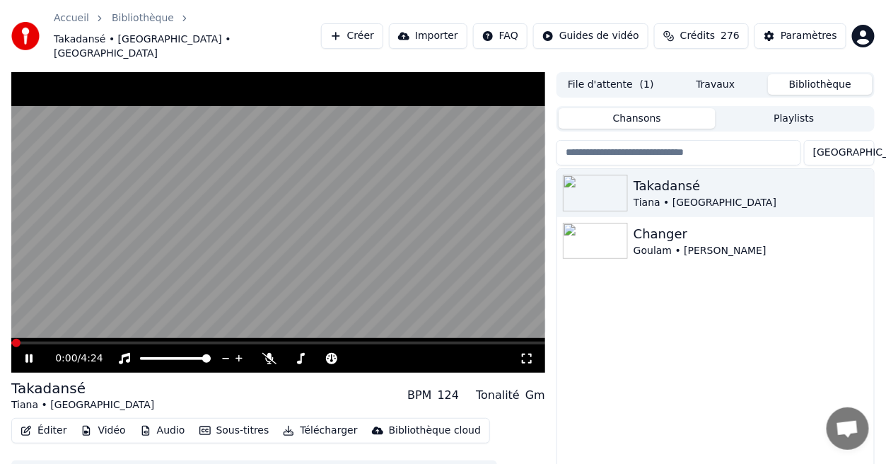
click at [525, 353] on icon at bounding box center [527, 358] width 14 height 11
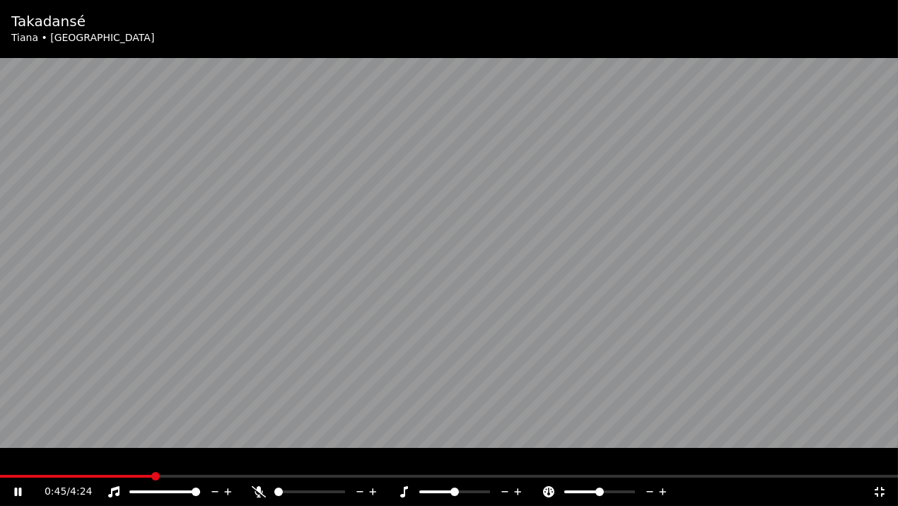
click at [153, 463] on span at bounding box center [449, 476] width 898 height 3
click at [879, 463] on icon at bounding box center [880, 491] width 14 height 11
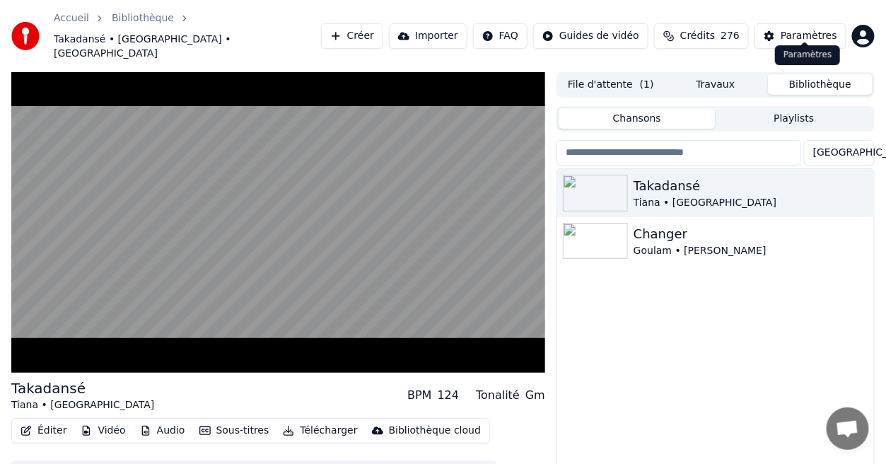
click at [832, 29] on div "Paramètres" at bounding box center [809, 36] width 57 height 14
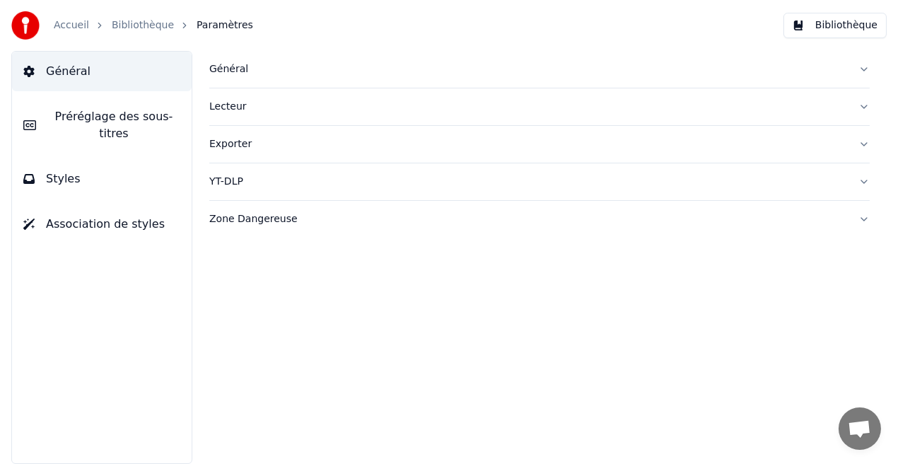
click at [117, 159] on button "Styles" at bounding box center [102, 179] width 180 height 40
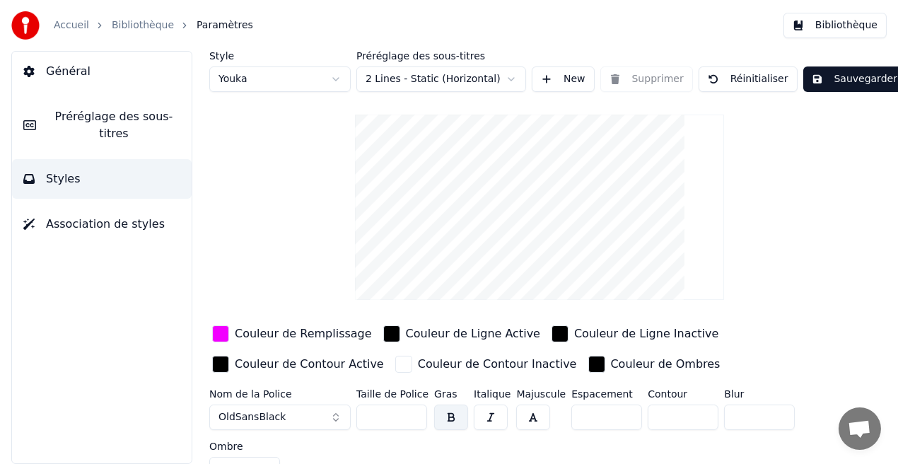
click at [311, 333] on div "Couleur de Remplissage" at bounding box center [303, 333] width 137 height 17
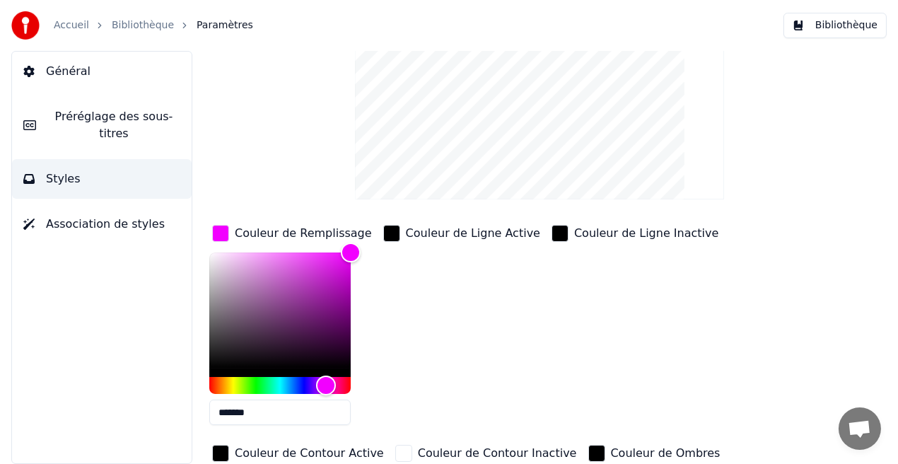
scroll to position [102, 0]
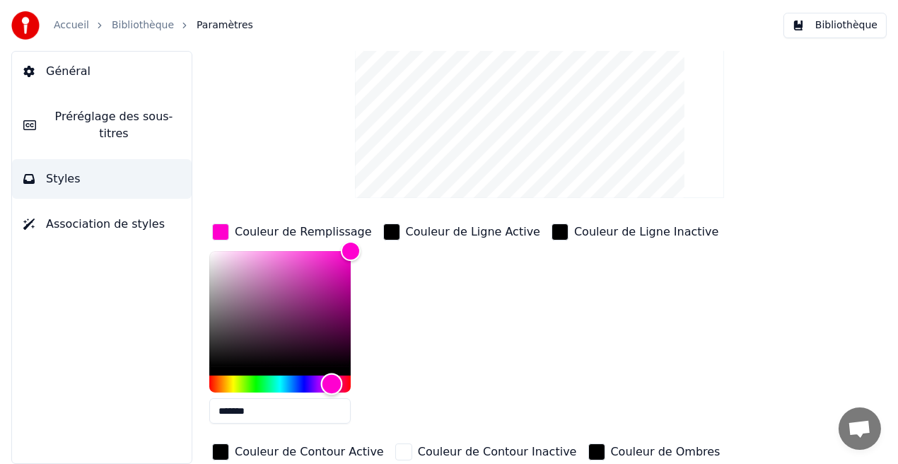
drag, startPoint x: 326, startPoint y: 382, endPoint x: 332, endPoint y: 395, distance: 13.9
click at [332, 395] on div "*******" at bounding box center [280, 340] width 143 height 178
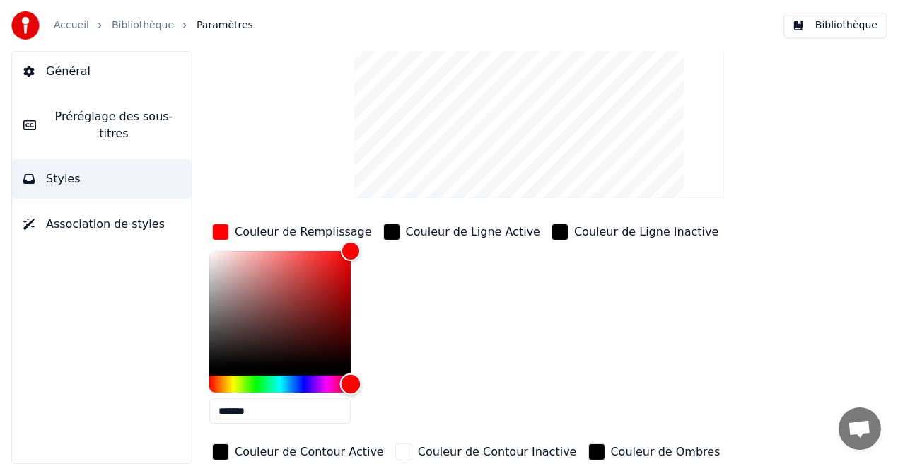
drag, startPoint x: 335, startPoint y: 381, endPoint x: 354, endPoint y: 386, distance: 20.6
click at [354, 386] on div "Hue" at bounding box center [351, 384] width 22 height 22
drag, startPoint x: 348, startPoint y: 247, endPoint x: 282, endPoint y: 272, distance: 71.0
click at [282, 272] on div "Color" at bounding box center [282, 273] width 22 height 22
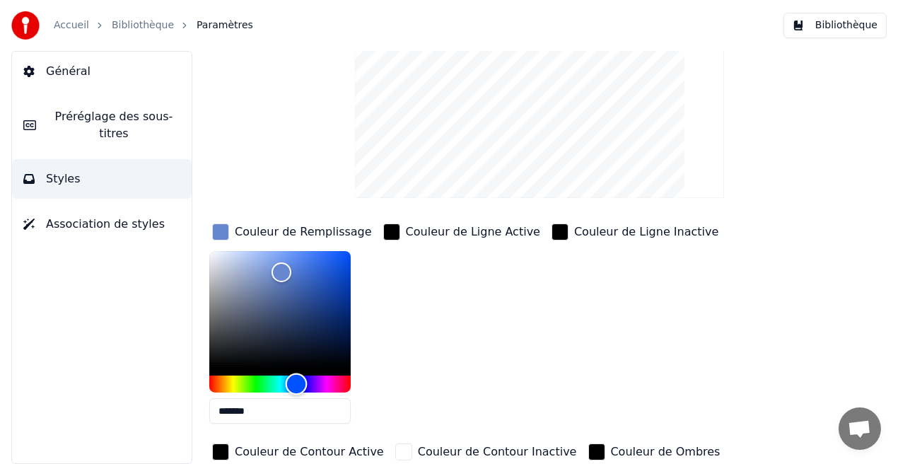
type input "*******"
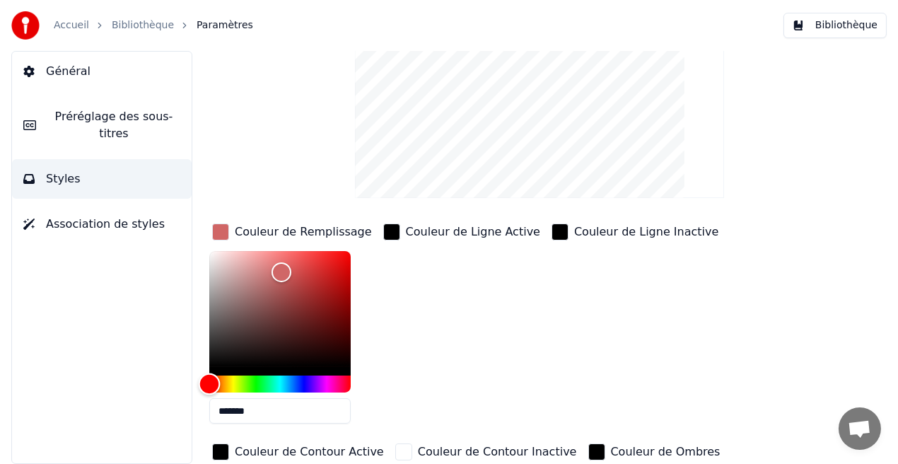
drag, startPoint x: 349, startPoint y: 381, endPoint x: 192, endPoint y: 388, distance: 157.2
click at [192, 388] on div "Style Youka Préréglage des sous-titres 2 Lines - Static (Horizontal) New Suppri…" at bounding box center [539, 257] width 717 height 413
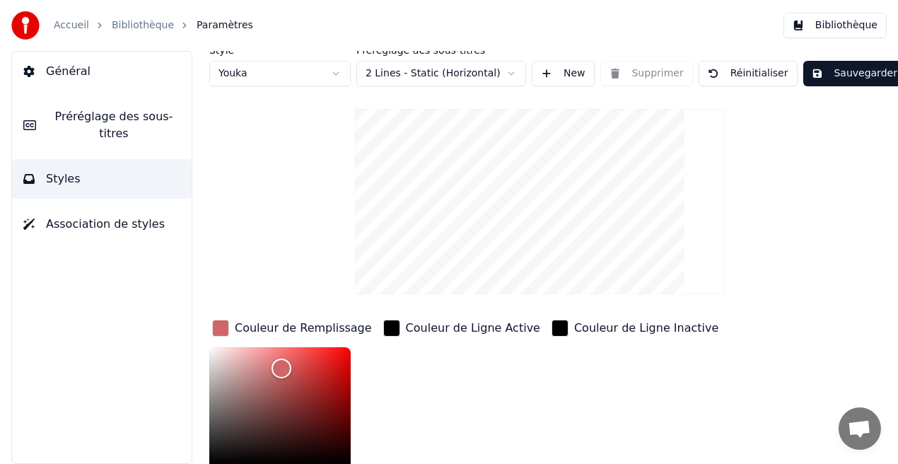
scroll to position [0, 0]
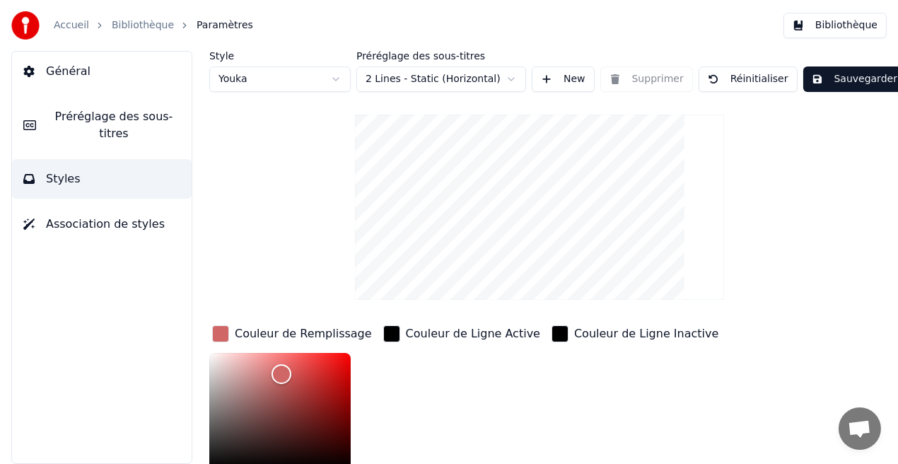
click at [845, 72] on button "Sauvegarder" at bounding box center [855, 78] width 103 height 25
click at [850, 30] on button "Bibliothèque" at bounding box center [835, 25] width 103 height 25
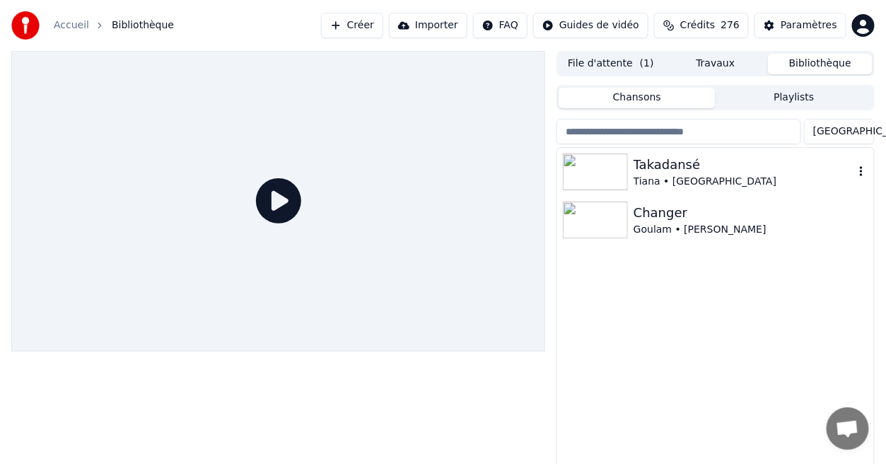
click at [674, 178] on div "Tiana • [GEOGRAPHIC_DATA]" at bounding box center [744, 182] width 221 height 14
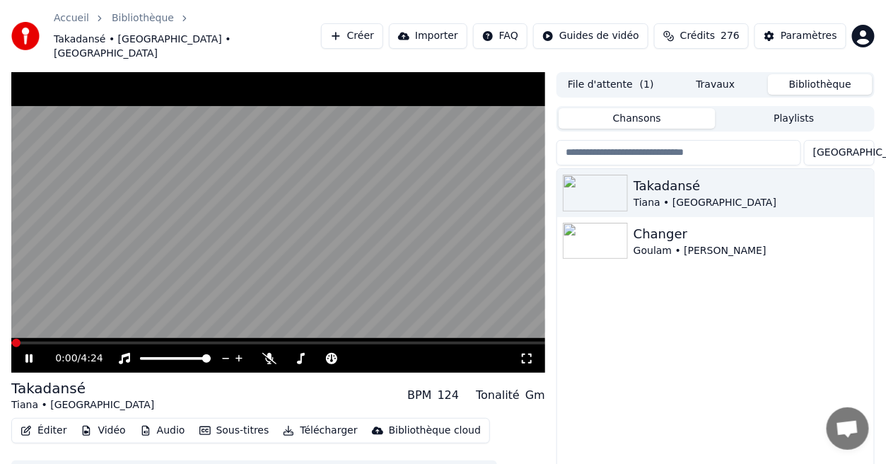
click at [526, 353] on icon at bounding box center [527, 358] width 14 height 11
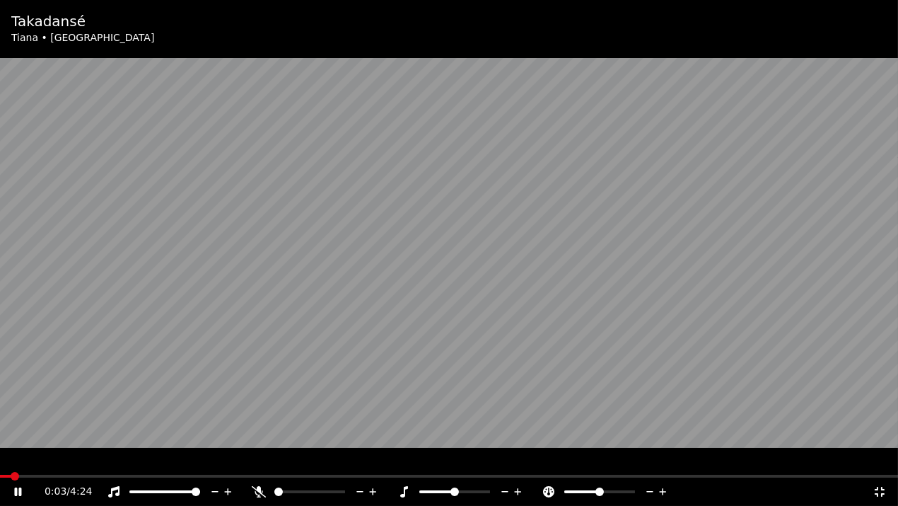
click at [102, 463] on span at bounding box center [449, 476] width 898 height 3
click at [879, 463] on icon at bounding box center [880, 491] width 14 height 11
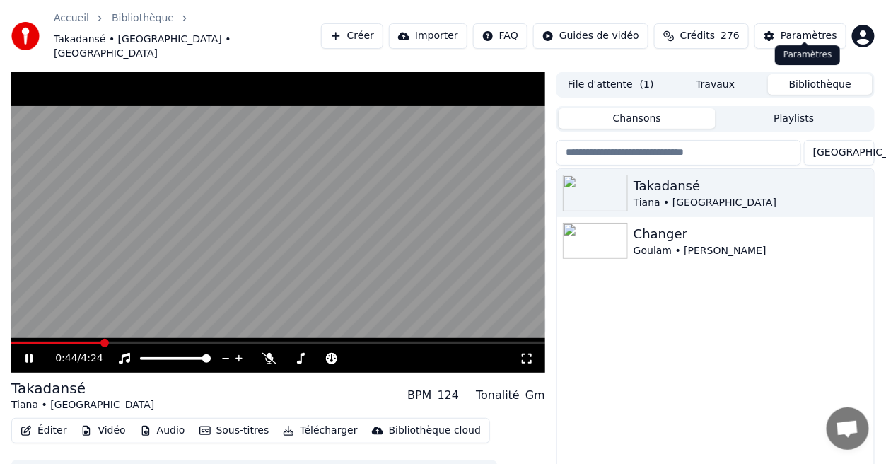
click at [809, 29] on div "Paramètres" at bounding box center [809, 36] width 57 height 14
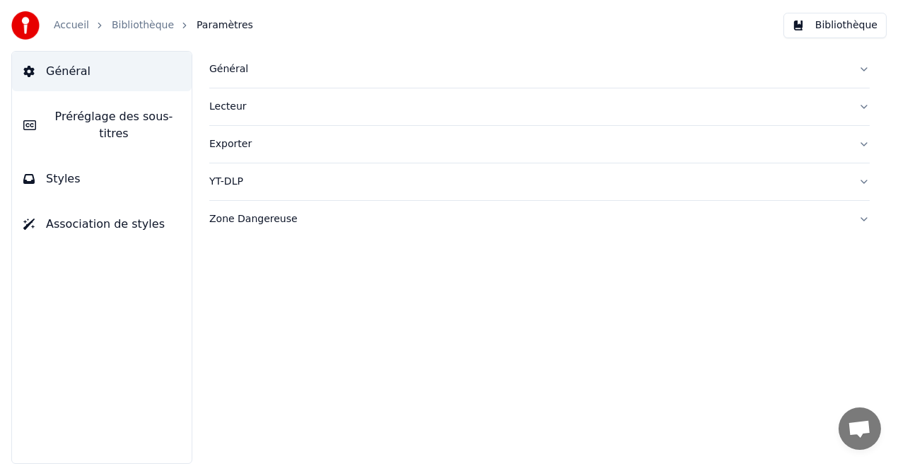
click at [159, 159] on button "Styles" at bounding box center [102, 179] width 180 height 40
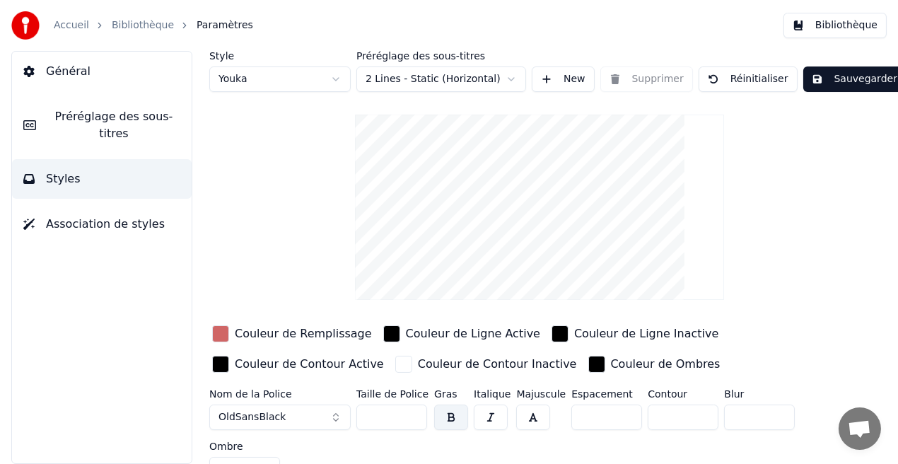
click at [296, 333] on div "Couleur de Remplissage" at bounding box center [303, 333] width 137 height 17
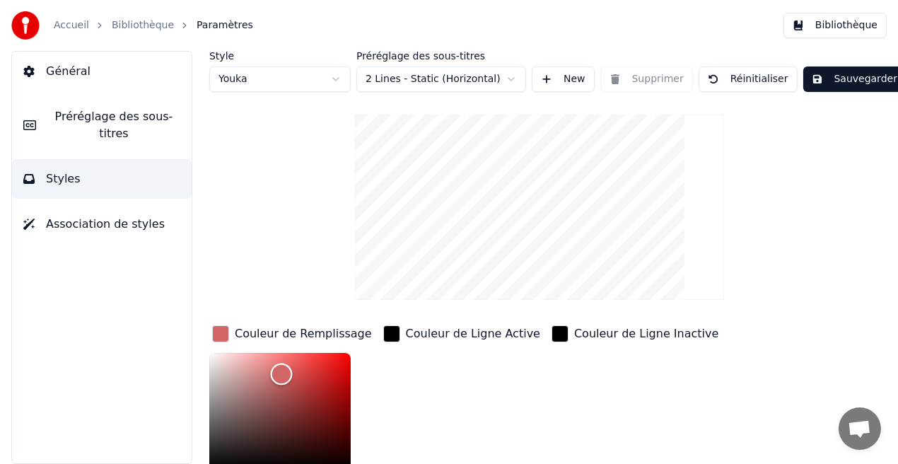
scroll to position [4, 0]
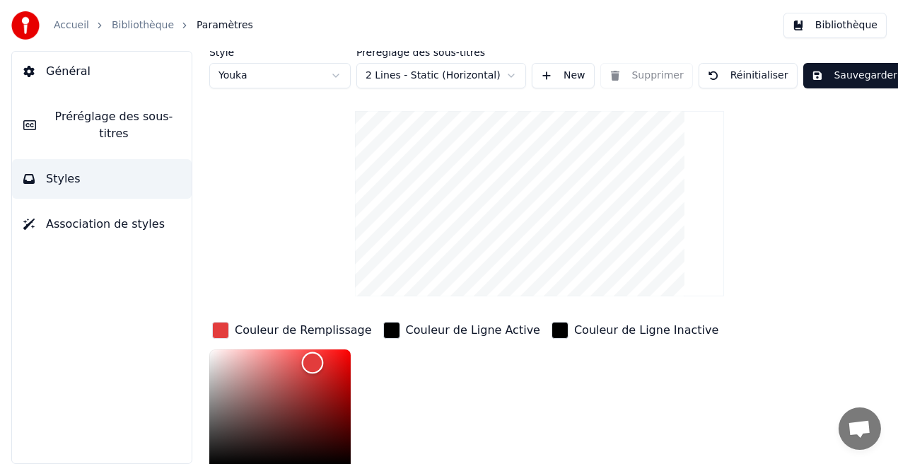
drag, startPoint x: 280, startPoint y: 373, endPoint x: 313, endPoint y: 364, distance: 33.8
click at [313, 364] on div "Color" at bounding box center [313, 363] width 22 height 22
type input "*******"
click at [849, 70] on button "Sauvegarder" at bounding box center [855, 75] width 103 height 25
click at [845, 21] on button "Bibliothèque" at bounding box center [835, 25] width 103 height 25
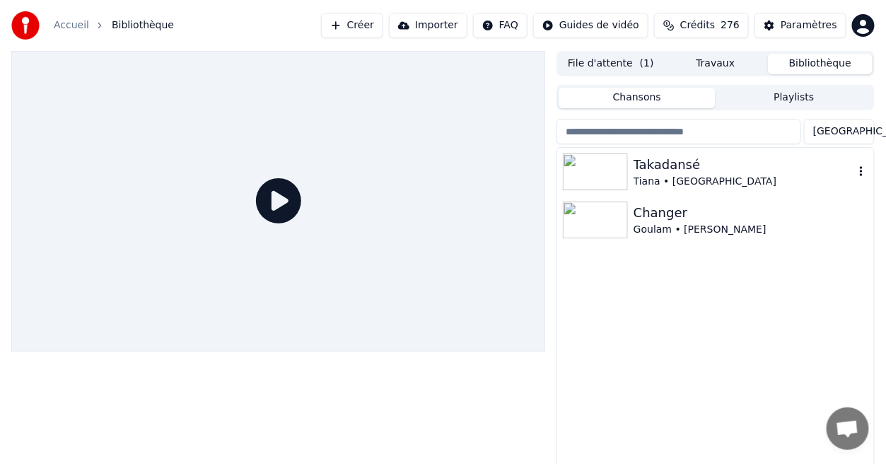
click at [690, 164] on div "Takadansé" at bounding box center [744, 165] width 221 height 20
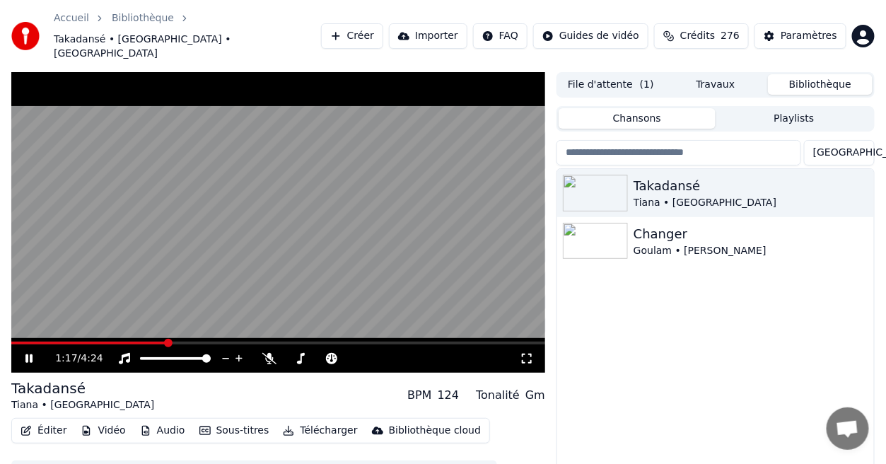
click at [166, 342] on span at bounding box center [278, 343] width 534 height 3
click at [528, 353] on icon at bounding box center [527, 358] width 14 height 11
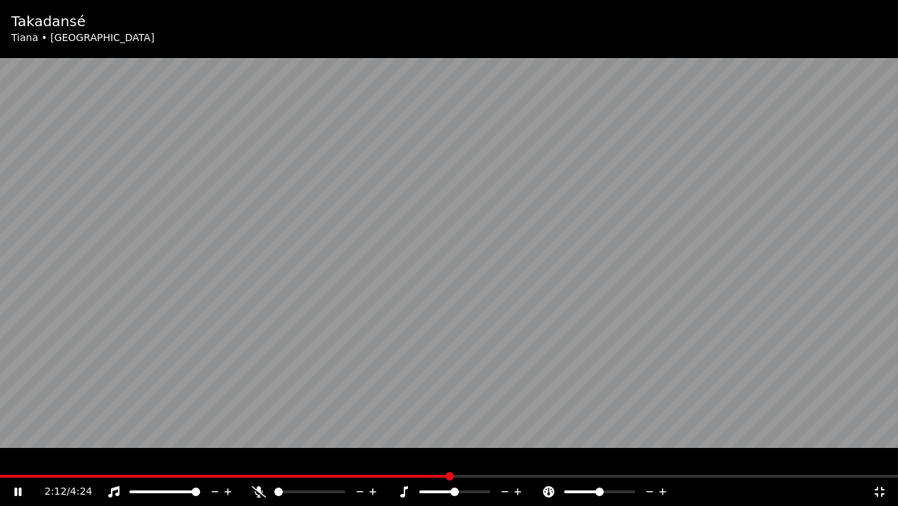
click at [878, 463] on icon at bounding box center [880, 492] width 10 height 10
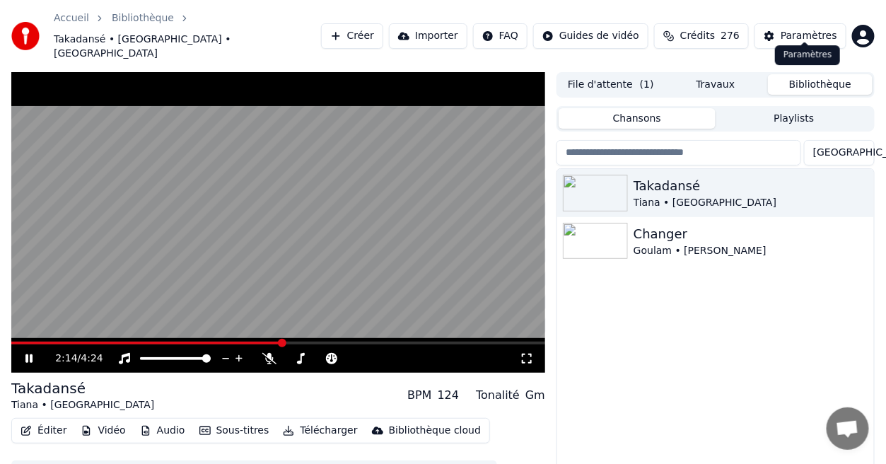
click at [832, 29] on div "Paramètres" at bounding box center [809, 36] width 57 height 14
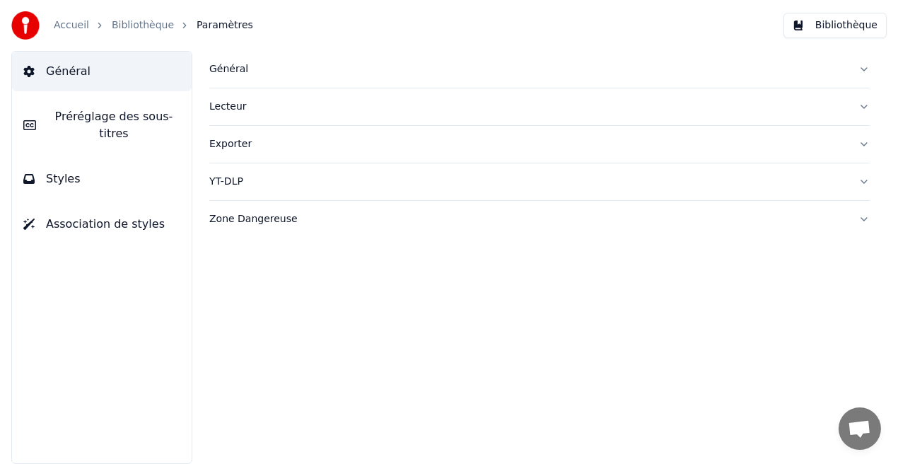
click at [139, 159] on button "Styles" at bounding box center [102, 179] width 180 height 40
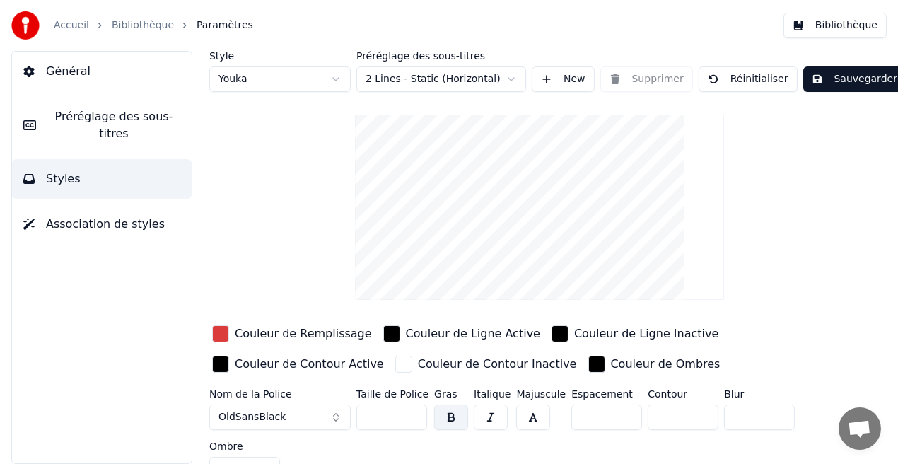
click at [292, 337] on div "Couleur de Remplissage" at bounding box center [303, 333] width 137 height 17
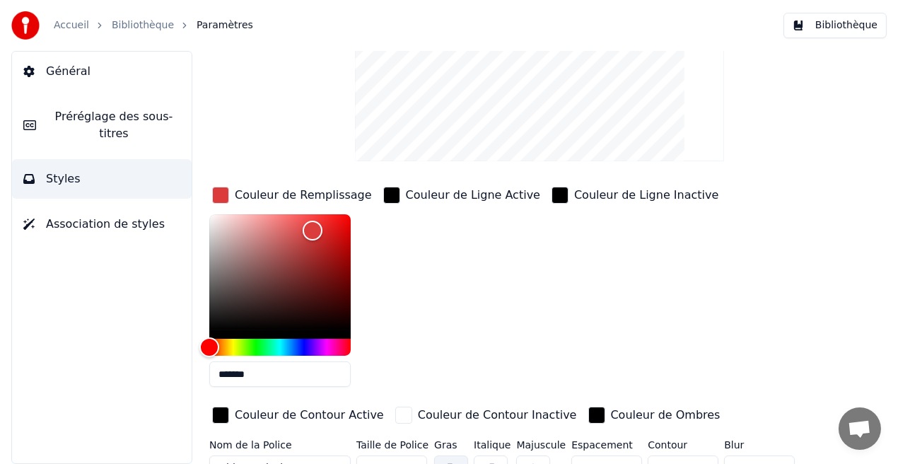
scroll to position [140, 0]
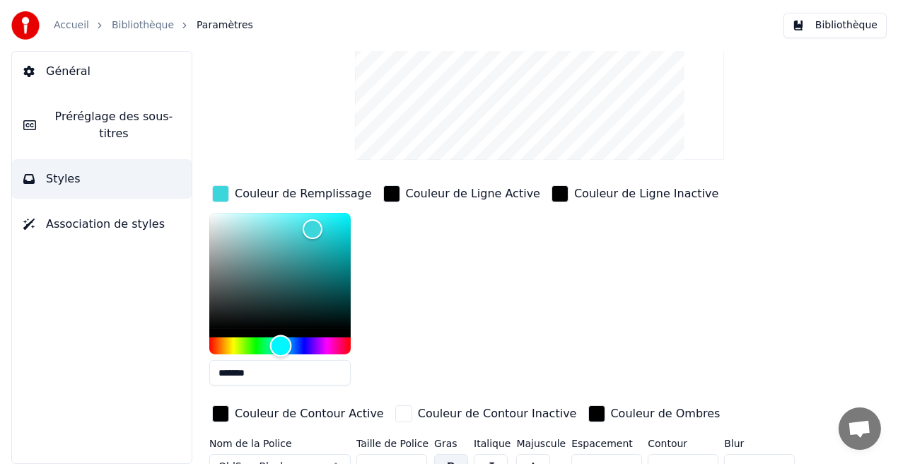
drag, startPoint x: 207, startPoint y: 346, endPoint x: 281, endPoint y: 342, distance: 74.4
click at [281, 342] on div "Hue" at bounding box center [281, 346] width 22 height 22
type input "*******"
drag, startPoint x: 310, startPoint y: 232, endPoint x: 238, endPoint y: 215, distance: 73.4
click at [238, 215] on div "Color" at bounding box center [239, 216] width 22 height 22
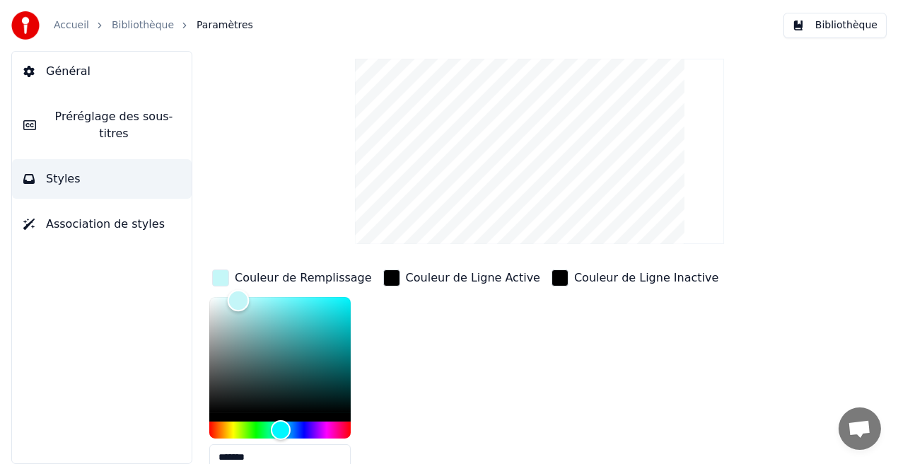
scroll to position [0, 0]
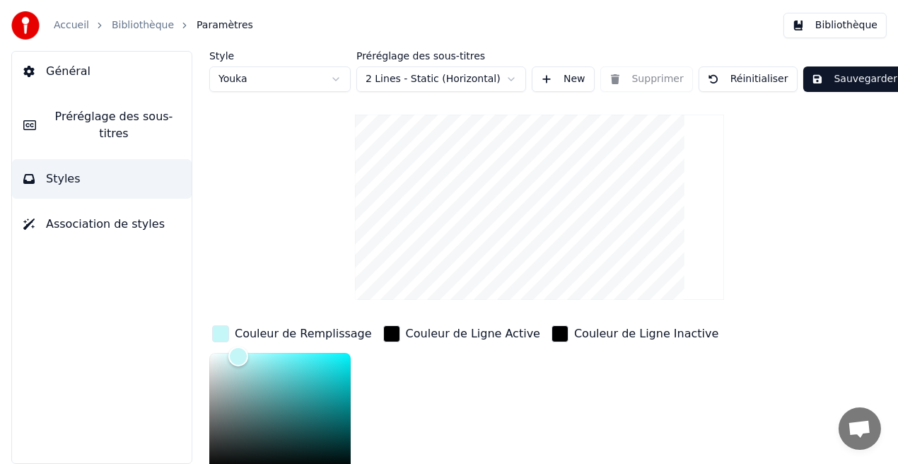
click at [839, 82] on button "Sauvegarder" at bounding box center [855, 78] width 103 height 25
click at [846, 25] on button "Bibliothèque" at bounding box center [835, 25] width 103 height 25
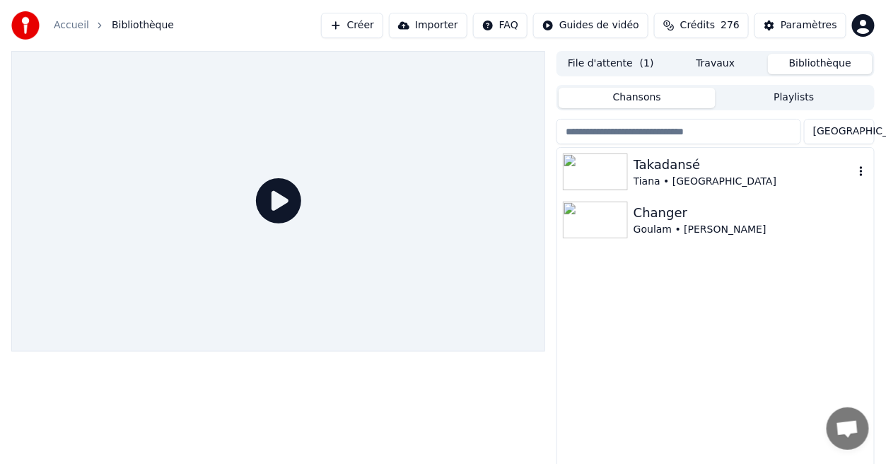
click at [671, 166] on div "Takadansé" at bounding box center [744, 165] width 221 height 20
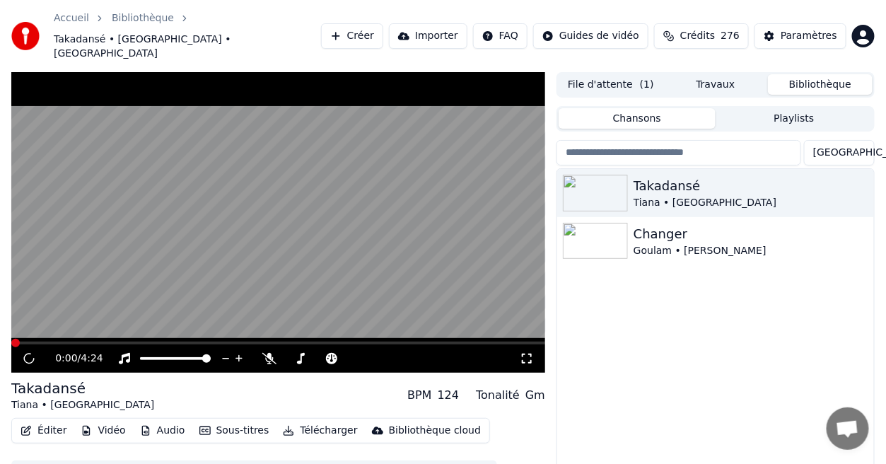
click at [127, 342] on span at bounding box center [278, 343] width 534 height 3
click at [528, 353] on icon at bounding box center [527, 358] width 14 height 11
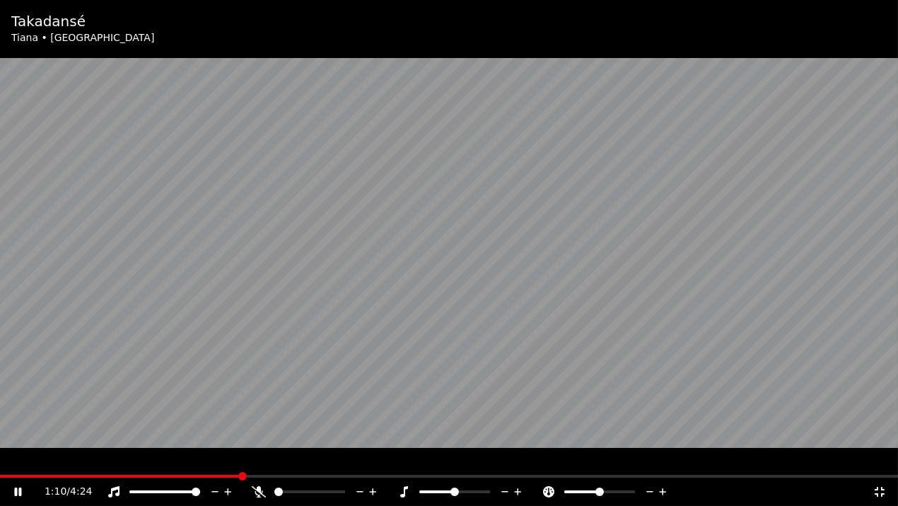
click at [879, 463] on icon at bounding box center [880, 491] width 14 height 11
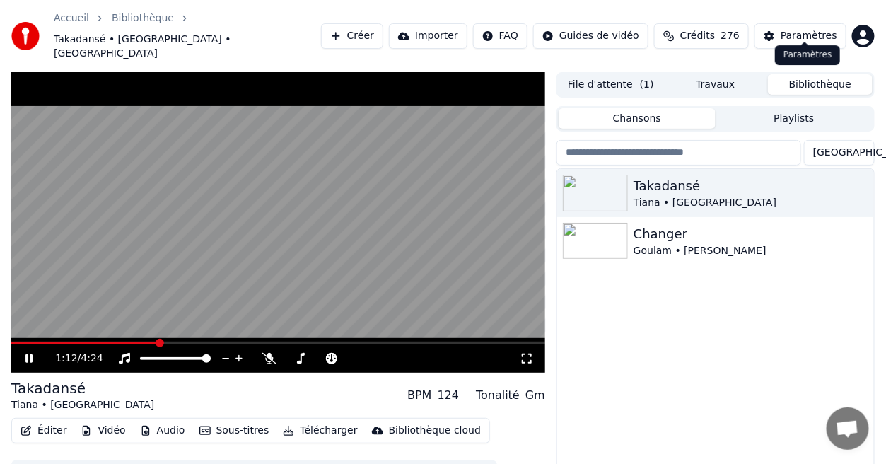
click at [821, 29] on div "Paramètres" at bounding box center [809, 36] width 57 height 14
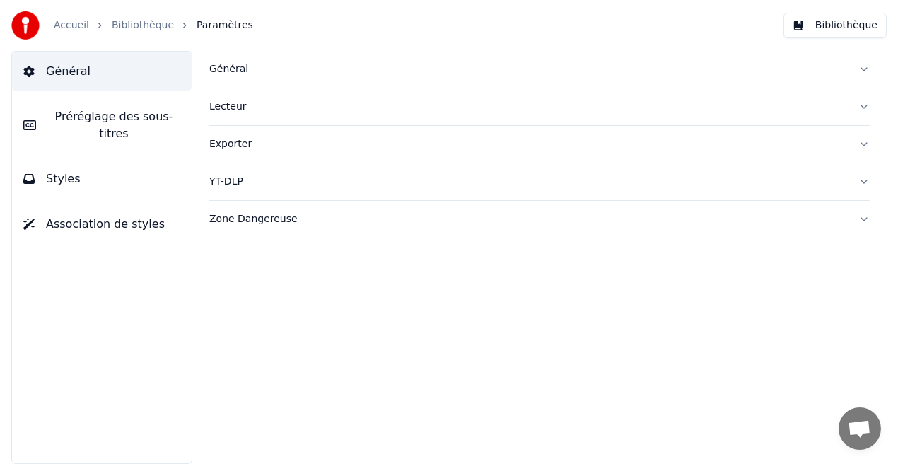
click at [71, 170] on span "Styles" at bounding box center [63, 178] width 35 height 17
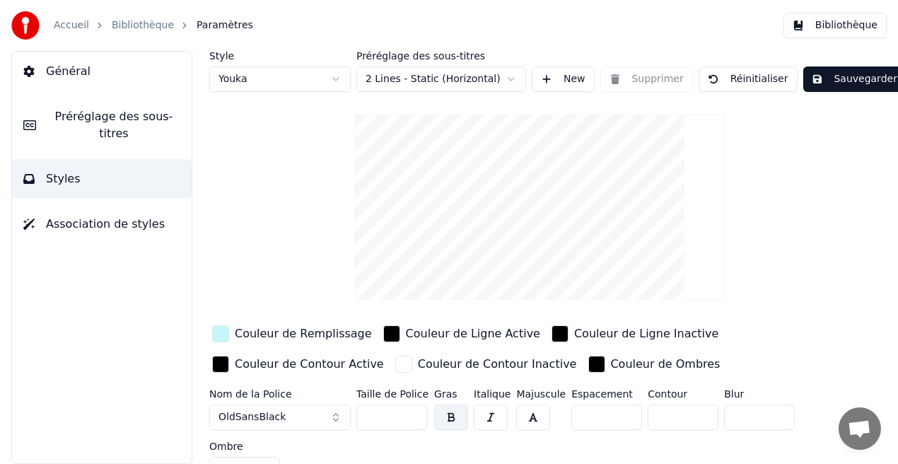
click at [245, 332] on div "Couleur de Remplissage" at bounding box center [303, 333] width 137 height 17
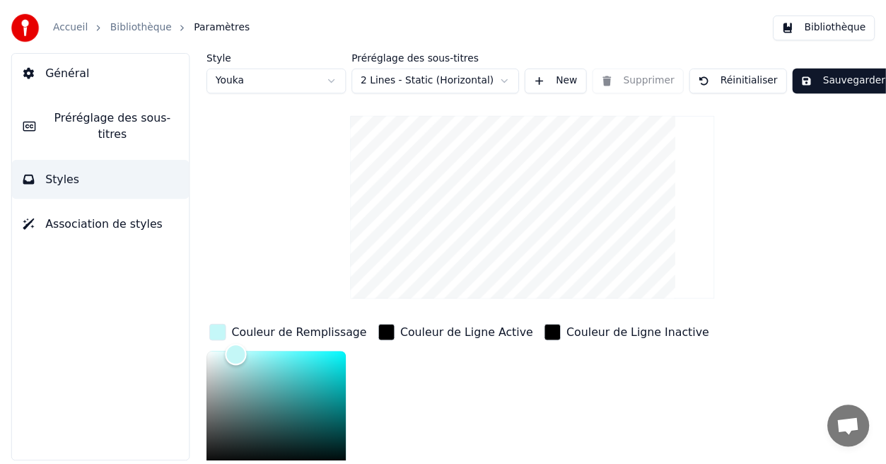
scroll to position [4, 0]
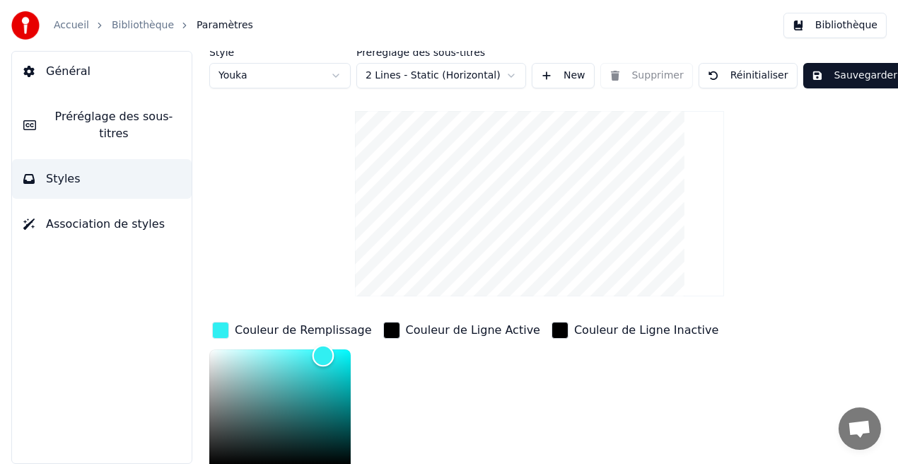
type input "*******"
drag, startPoint x: 241, startPoint y: 356, endPoint x: 323, endPoint y: 354, distance: 82.1
click at [323, 354] on div "Color" at bounding box center [324, 355] width 22 height 22
click at [816, 81] on button "Sauvegarder" at bounding box center [855, 75] width 103 height 25
click at [843, 26] on button "Bibliothèque" at bounding box center [835, 25] width 103 height 25
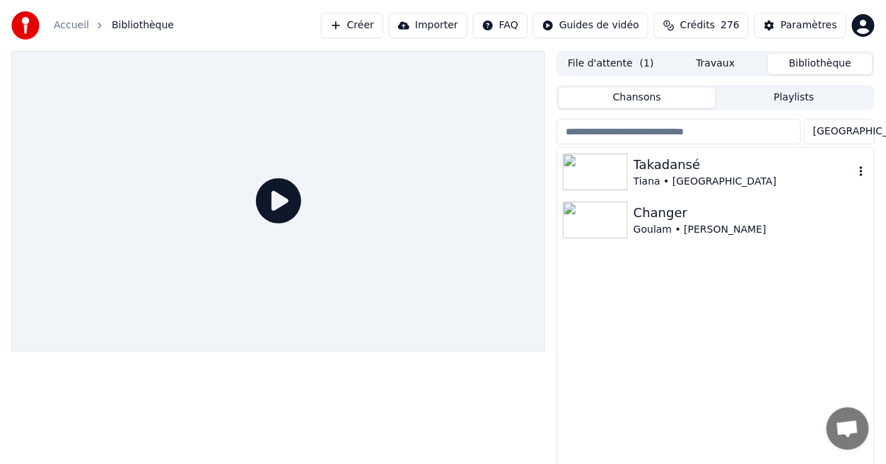
click at [669, 166] on div "Takadansé" at bounding box center [744, 165] width 221 height 20
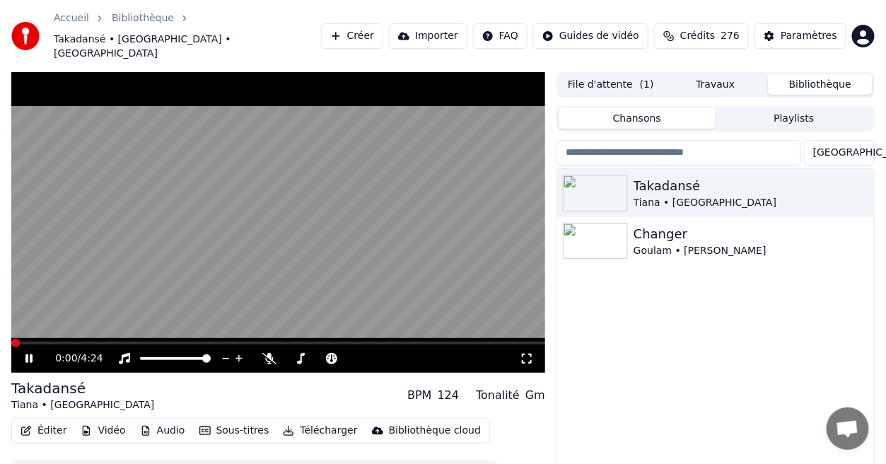
click at [144, 318] on video at bounding box center [278, 222] width 534 height 301
click at [144, 344] on div "0:00 / 4:24" at bounding box center [278, 358] width 534 height 28
click at [145, 318] on video at bounding box center [278, 222] width 534 height 301
click at [147, 342] on span at bounding box center [278, 343] width 534 height 3
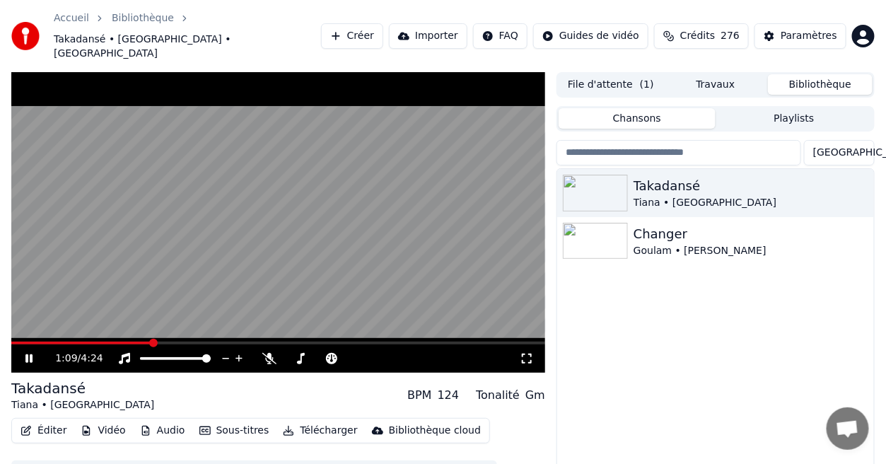
click at [532, 353] on icon at bounding box center [527, 358] width 14 height 11
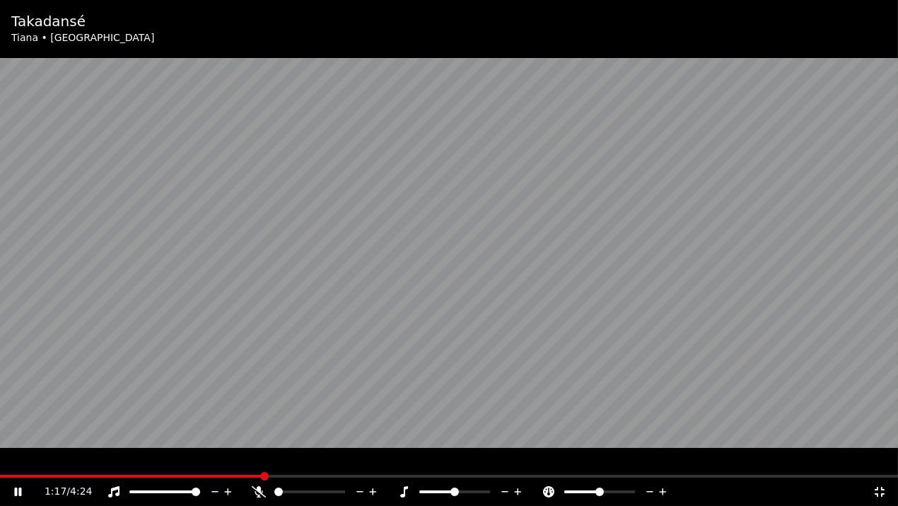
click at [414, 463] on span at bounding box center [449, 476] width 898 height 3
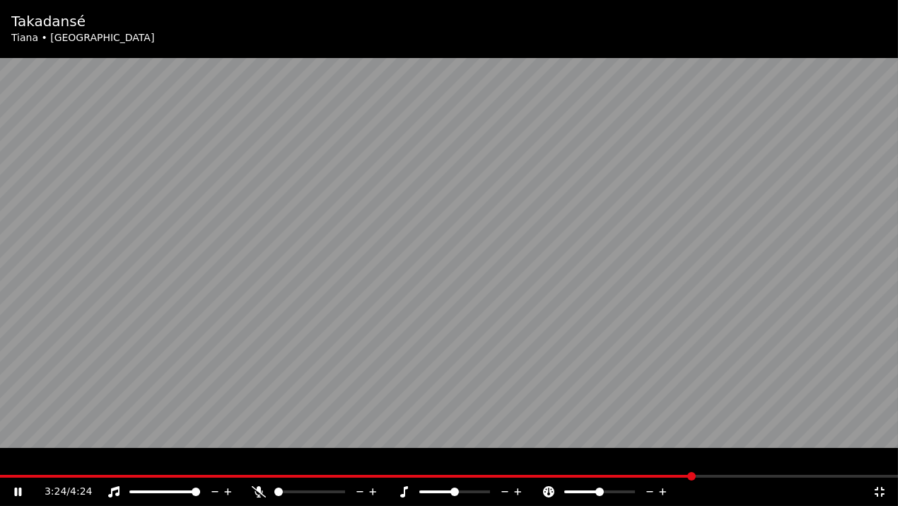
click at [464, 463] on span at bounding box center [347, 476] width 694 height 3
click at [437, 463] on span at bounding box center [219, 476] width 439 height 3
click at [423, 463] on video at bounding box center [449, 253] width 898 height 506
click at [422, 463] on span at bounding box center [211, 476] width 422 height 3
click at [386, 463] on video at bounding box center [449, 253] width 898 height 506
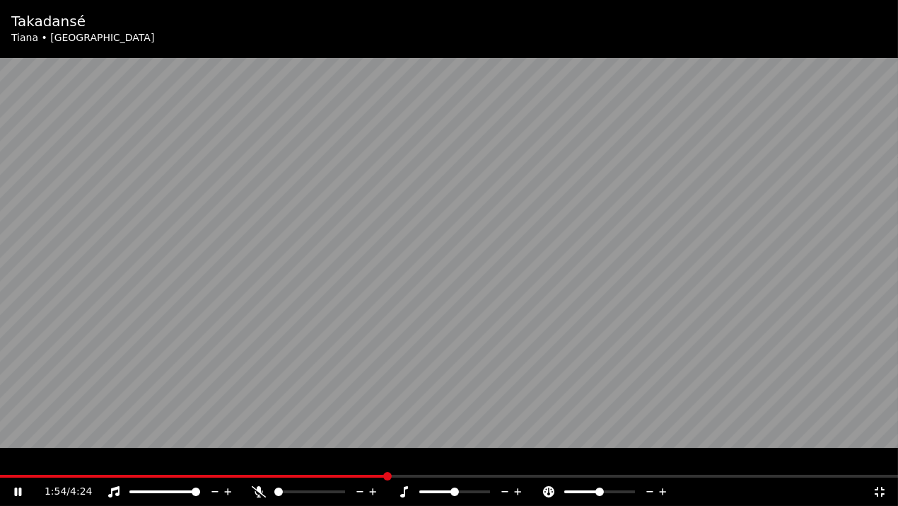
click at [386, 463] on span at bounding box center [194, 476] width 388 height 3
click at [356, 463] on span at bounding box center [178, 476] width 357 height 3
click at [880, 463] on icon at bounding box center [880, 491] width 14 height 11
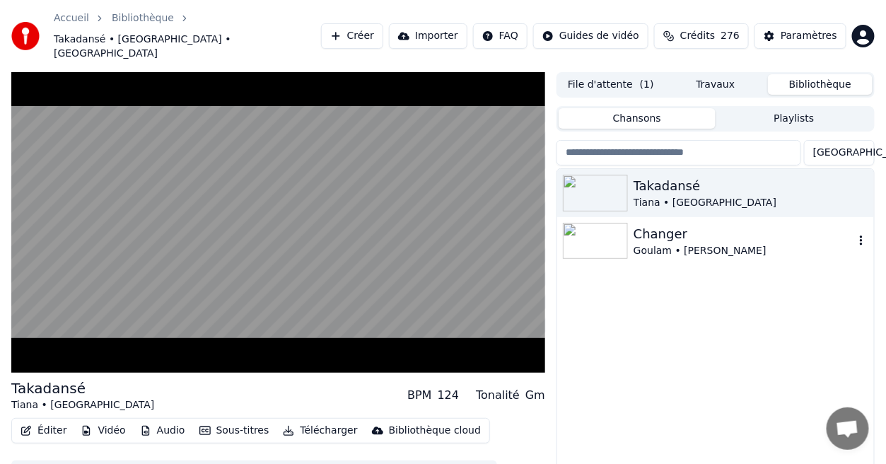
click at [699, 244] on div "Goulam • [PERSON_NAME]" at bounding box center [744, 251] width 221 height 14
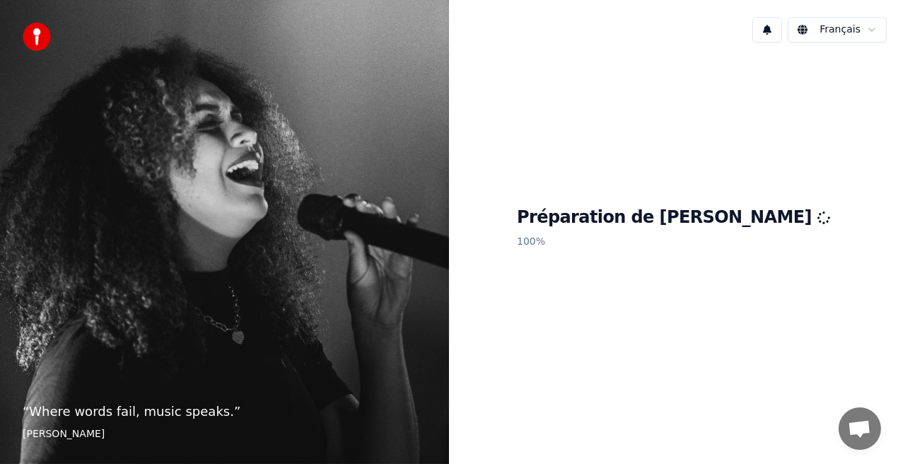
scroll to position [207, 0]
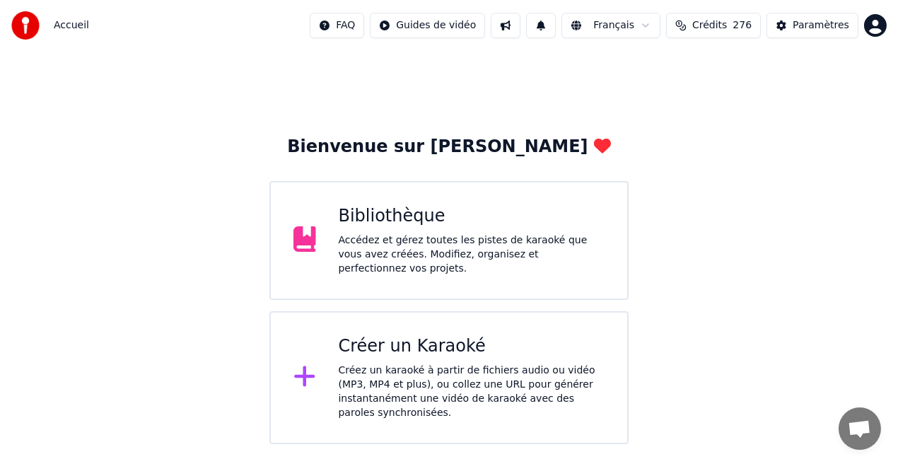
click at [408, 364] on div "Créez un karaoké à partir de fichiers audio ou vidéo (MP3, MP4 et plus), ou col…" at bounding box center [472, 392] width 267 height 57
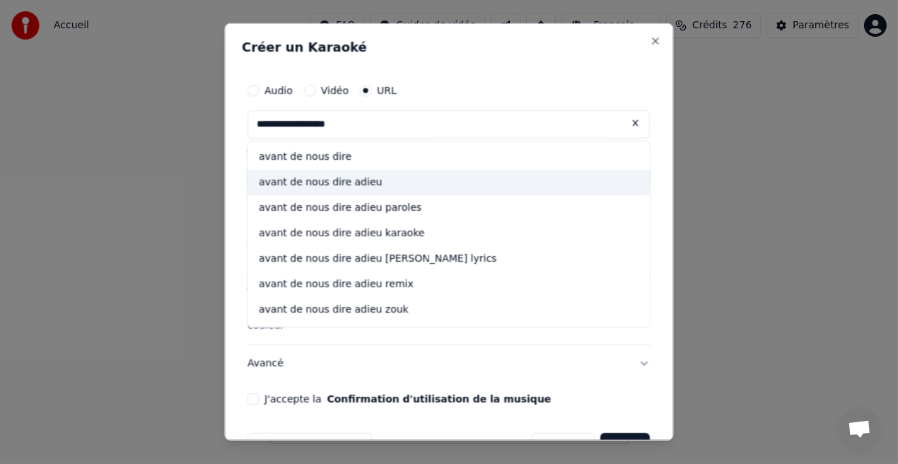
click at [336, 185] on div "avant de nous dire adieu" at bounding box center [449, 182] width 402 height 25
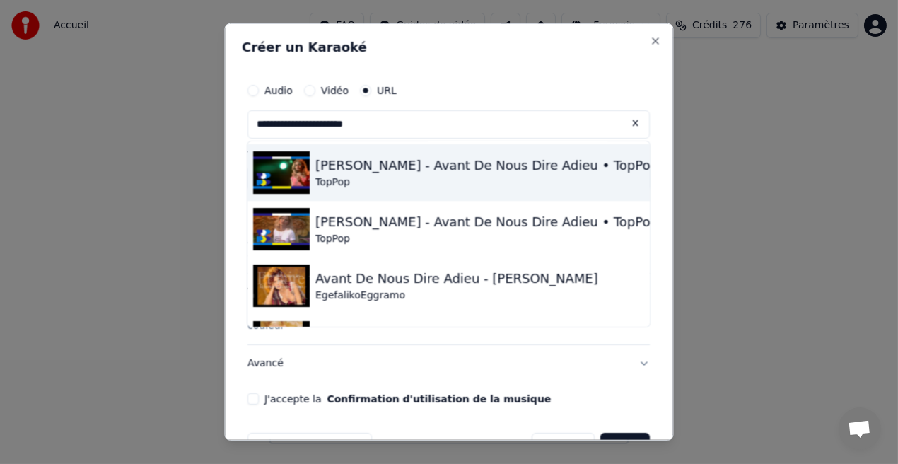
click at [373, 161] on div "[PERSON_NAME] - Avant De Nous Dire Adieu • TopPop" at bounding box center [487, 166] width 343 height 20
type input "**********"
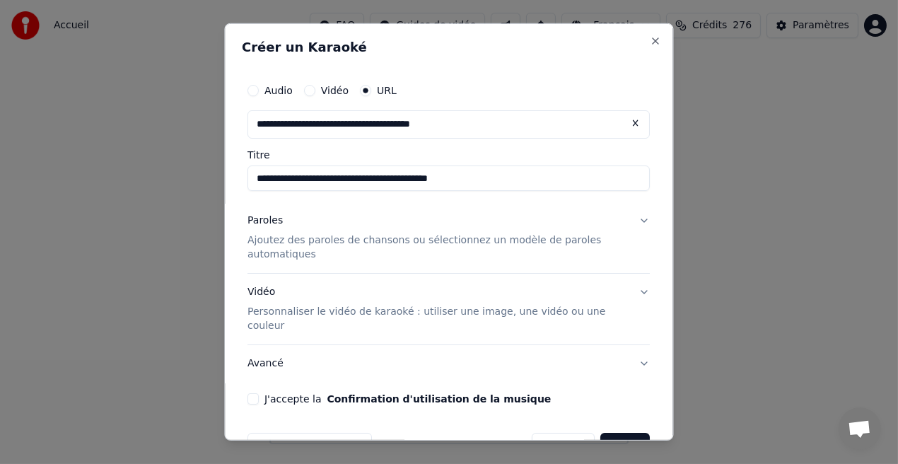
click at [253, 393] on button "J'accepte la Confirmation d'utilisation de la musique" at bounding box center [253, 398] width 11 height 11
drag, startPoint x: 625, startPoint y: 422, endPoint x: 669, endPoint y: 338, distance: 95.2
click at [669, 338] on div "**********" at bounding box center [449, 231] width 449 height 417
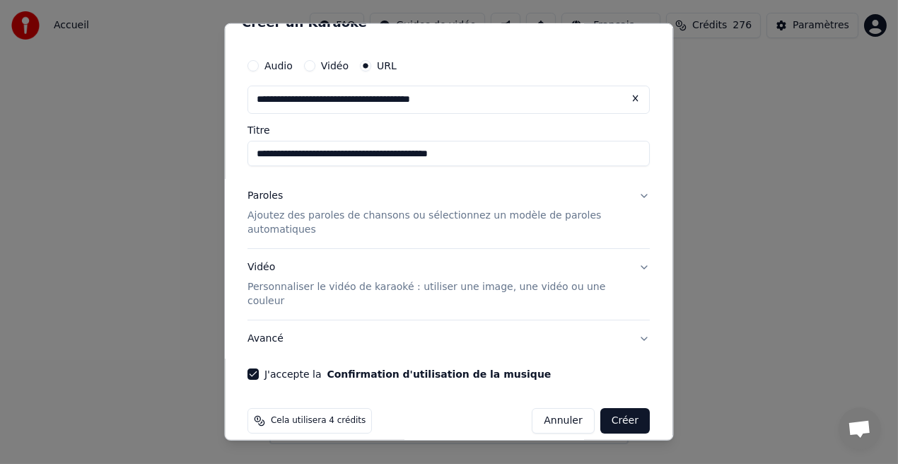
click at [615, 408] on button "Créer" at bounding box center [626, 420] width 50 height 25
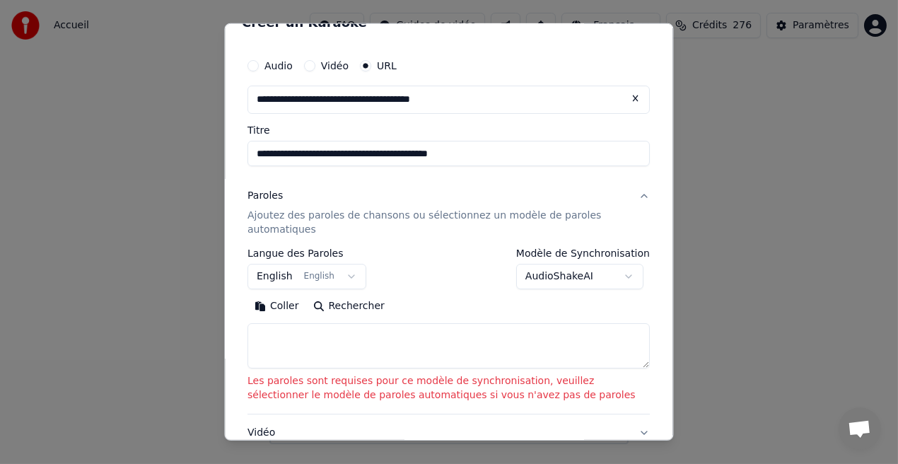
click at [347, 272] on button "English English" at bounding box center [307, 276] width 119 height 25
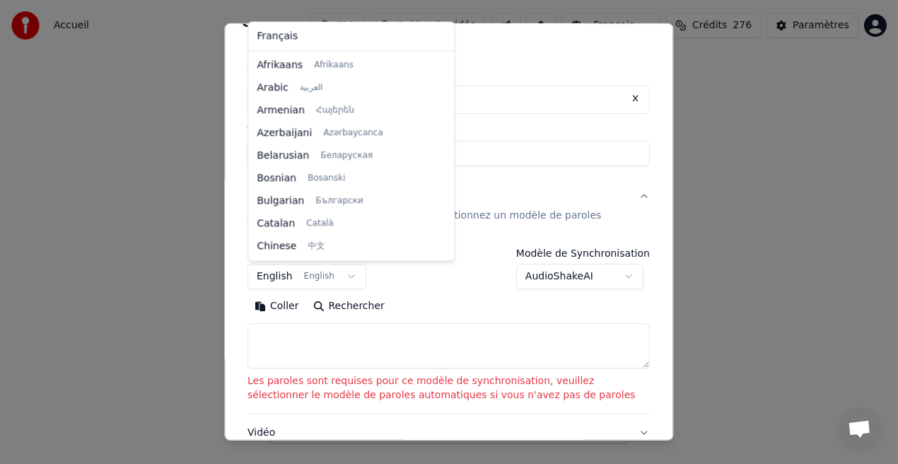
scroll to position [112, 0]
click at [627, 278] on body "Accueil FAQ Guides de vidéo Français Crédits 276 Paramètres Bienvenue sur Youka…" at bounding box center [449, 222] width 898 height 444
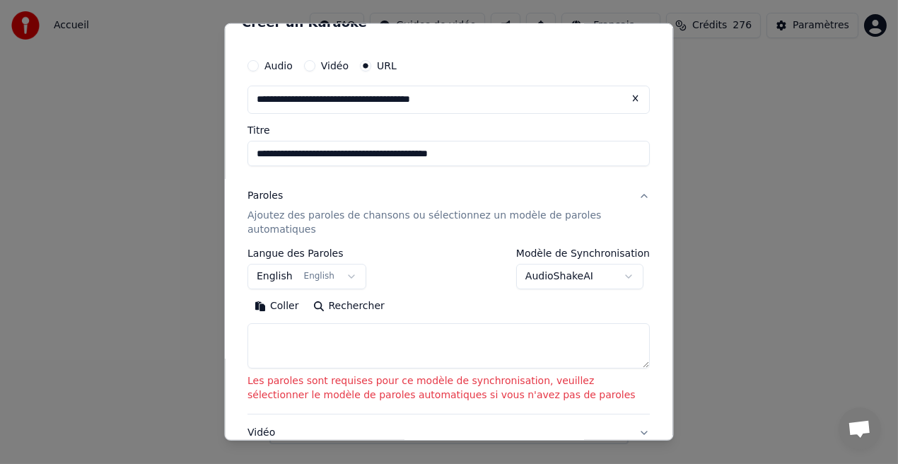
click at [627, 278] on body "Accueil FAQ Guides de vidéo Français Crédits 276 Paramètres Bienvenue sur Youka…" at bounding box center [449, 222] width 898 height 444
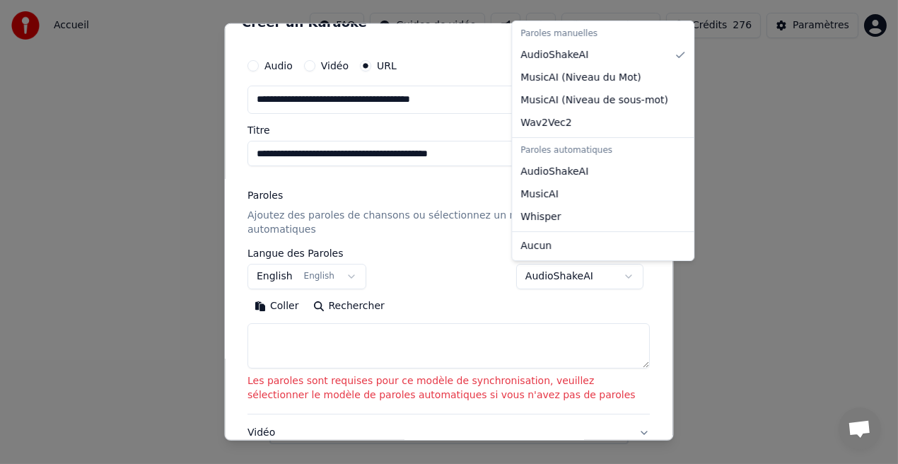
select select "**********"
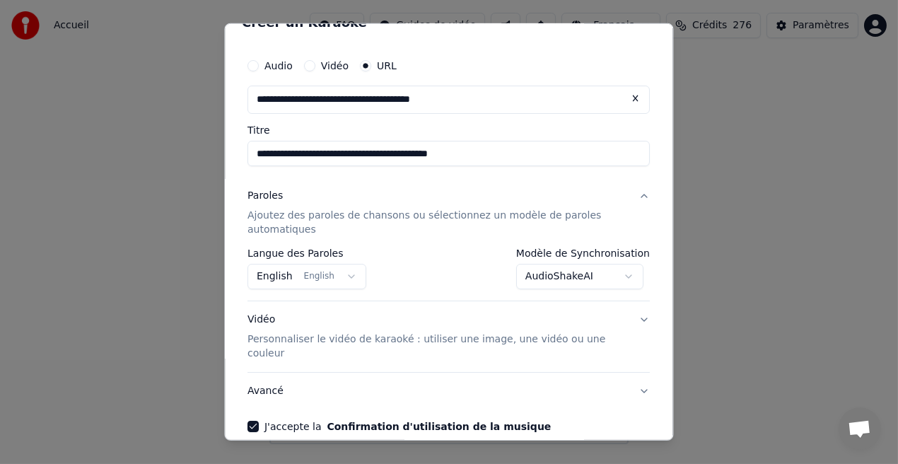
click at [342, 274] on body "Accueil FAQ Guides de vidéo Français Crédits 276 Paramètres Bienvenue sur Youka…" at bounding box center [449, 222] width 898 height 444
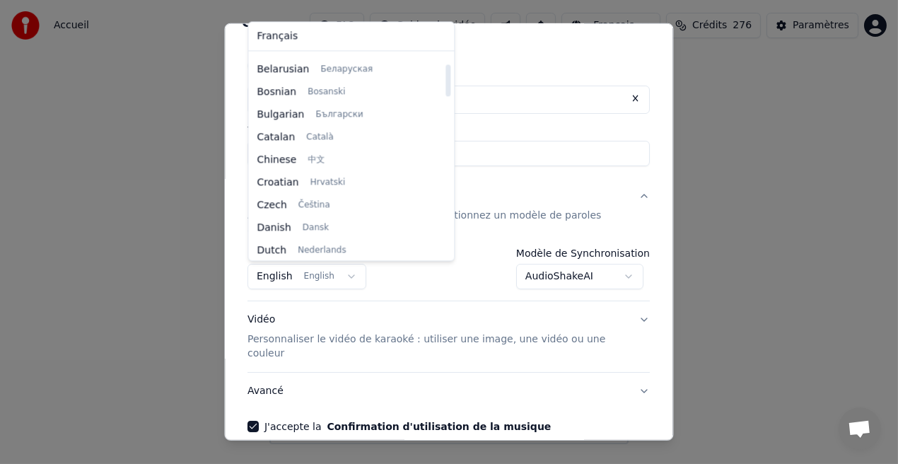
scroll to position [63, 0]
drag, startPoint x: 402, startPoint y: 100, endPoint x: 411, endPoint y: 80, distance: 21.5
click at [445, 80] on div at bounding box center [448, 156] width 7 height 204
select select "**"
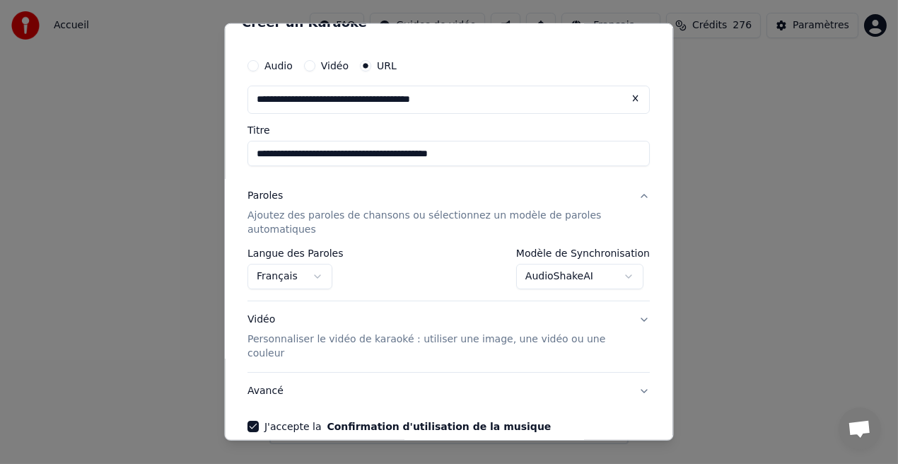
scroll to position [77, 0]
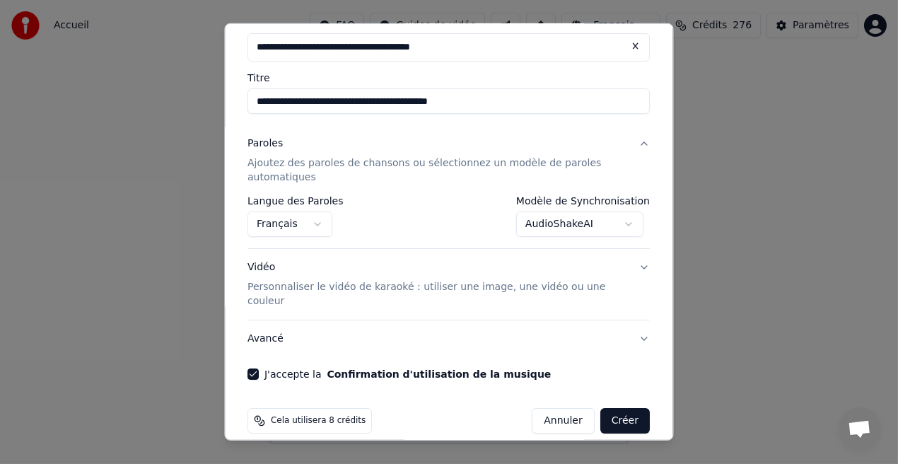
click at [625, 408] on button "Créer" at bounding box center [626, 420] width 50 height 25
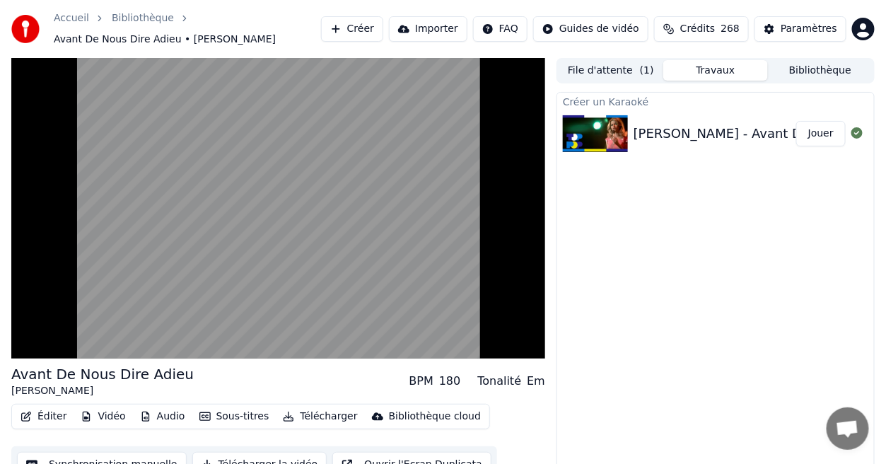
click at [820, 131] on button "Jouer" at bounding box center [821, 133] width 50 height 25
click at [809, 30] on div "Paramètres" at bounding box center [809, 29] width 57 height 14
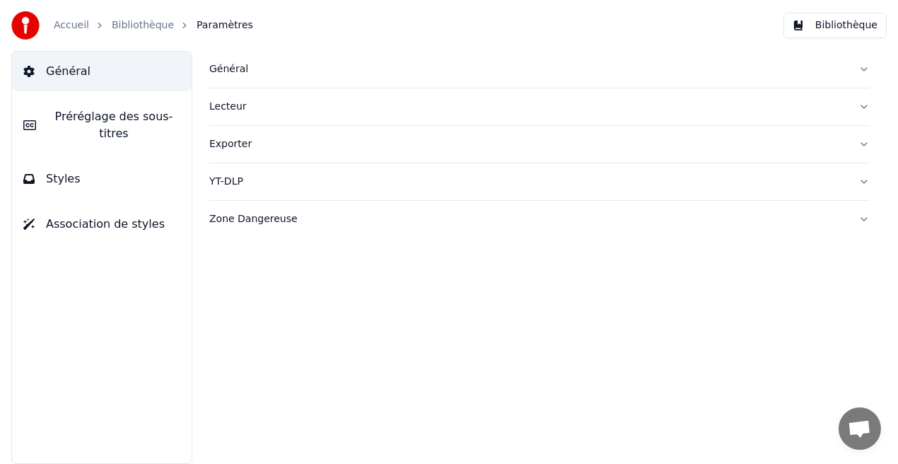
click at [137, 159] on button "Styles" at bounding box center [102, 179] width 180 height 40
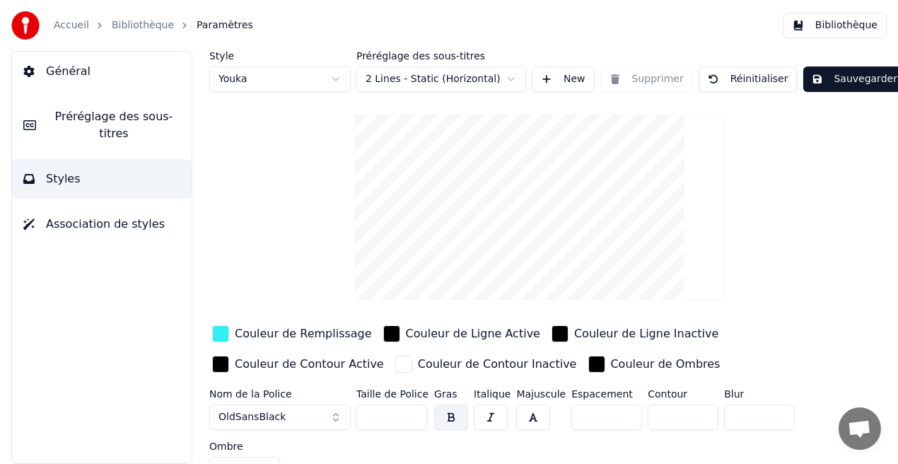
click at [301, 336] on div "Couleur de Remplissage" at bounding box center [303, 333] width 137 height 17
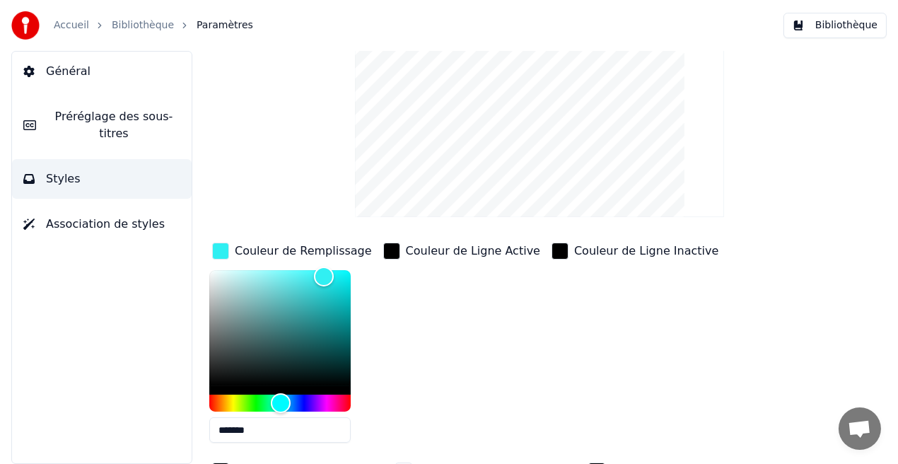
scroll to position [88, 0]
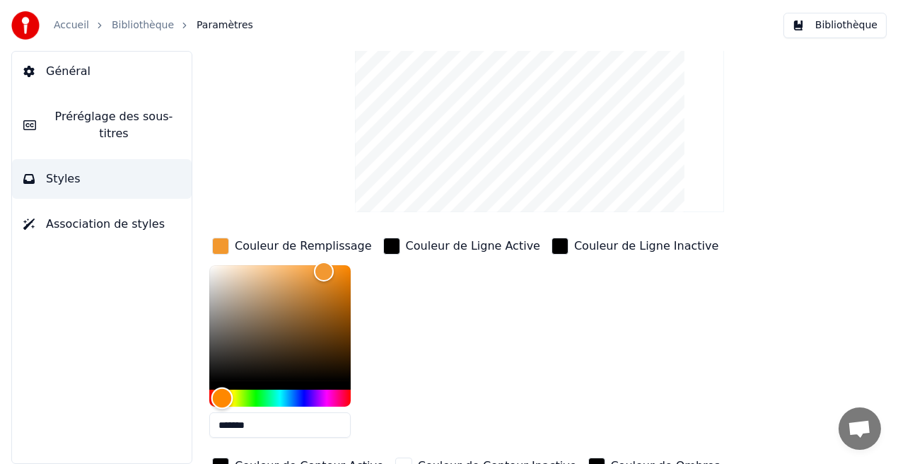
drag, startPoint x: 279, startPoint y: 398, endPoint x: 222, endPoint y: 397, distance: 56.6
click at [222, 397] on div "Hue" at bounding box center [222, 399] width 22 height 22
drag, startPoint x: 323, startPoint y: 272, endPoint x: 267, endPoint y: 270, distance: 55.2
click at [267, 270] on div "Color" at bounding box center [268, 272] width 22 height 22
drag, startPoint x: 267, startPoint y: 270, endPoint x: 316, endPoint y: 308, distance: 61.5
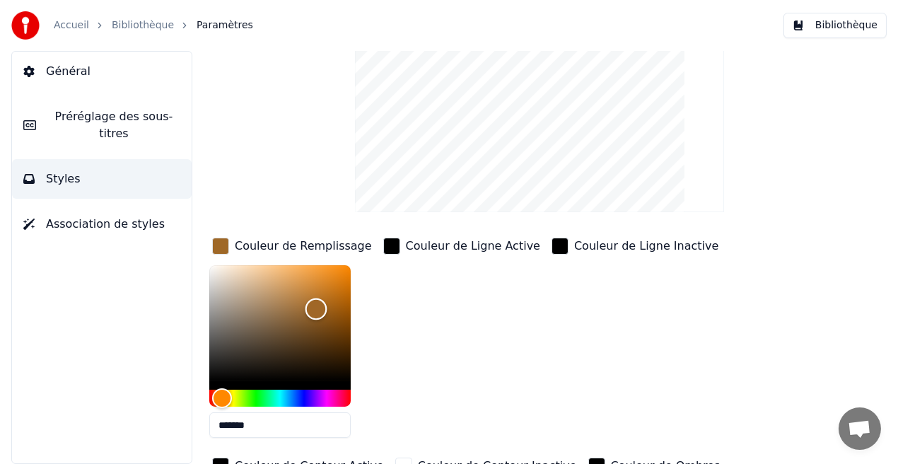
click at [316, 308] on div "Color" at bounding box center [317, 310] width 22 height 22
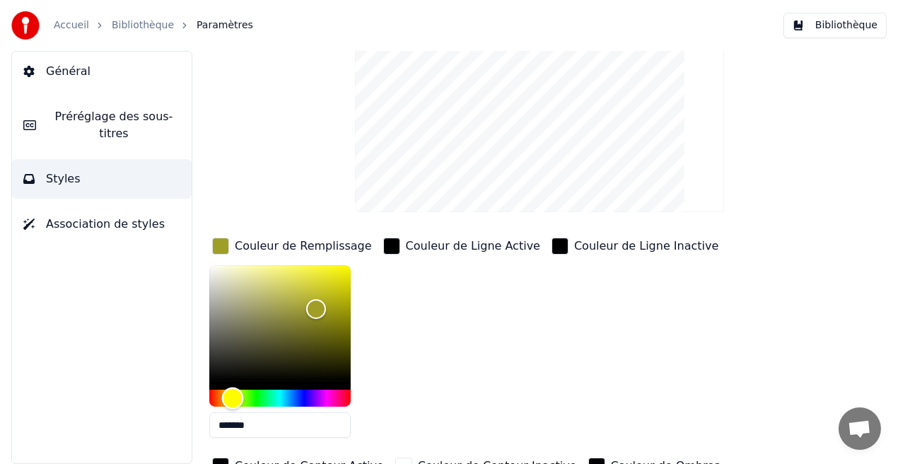
click at [233, 395] on div "Hue" at bounding box center [233, 399] width 22 height 22
drag, startPoint x: 315, startPoint y: 308, endPoint x: 251, endPoint y: 276, distance: 71.2
click at [251, 276] on div "Color" at bounding box center [251, 278] width 22 height 22
click at [251, 275] on div "Color" at bounding box center [251, 277] width 22 height 22
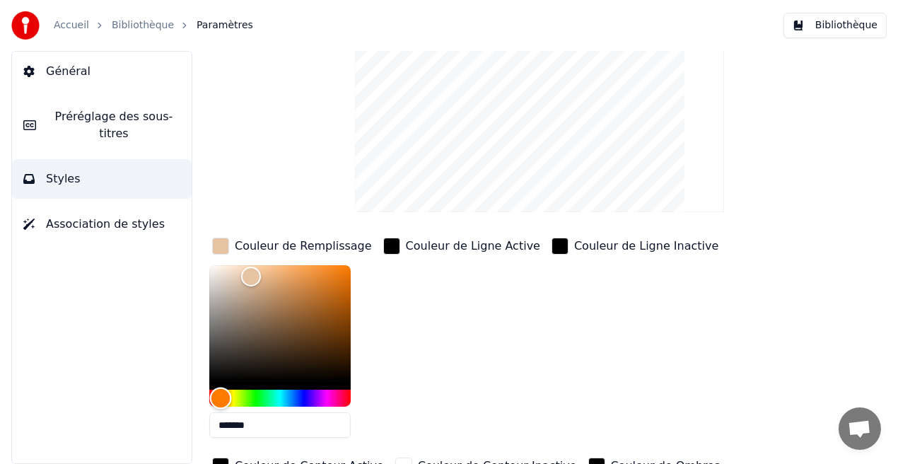
drag, startPoint x: 236, startPoint y: 400, endPoint x: 221, endPoint y: 400, distance: 14.9
click at [221, 400] on div "Hue" at bounding box center [221, 399] width 22 height 22
drag, startPoint x: 244, startPoint y: 270, endPoint x: 306, endPoint y: 286, distance: 63.8
click at [306, 286] on div "Color" at bounding box center [306, 288] width 22 height 22
drag, startPoint x: 306, startPoint y: 286, endPoint x: 319, endPoint y: 308, distance: 25.1
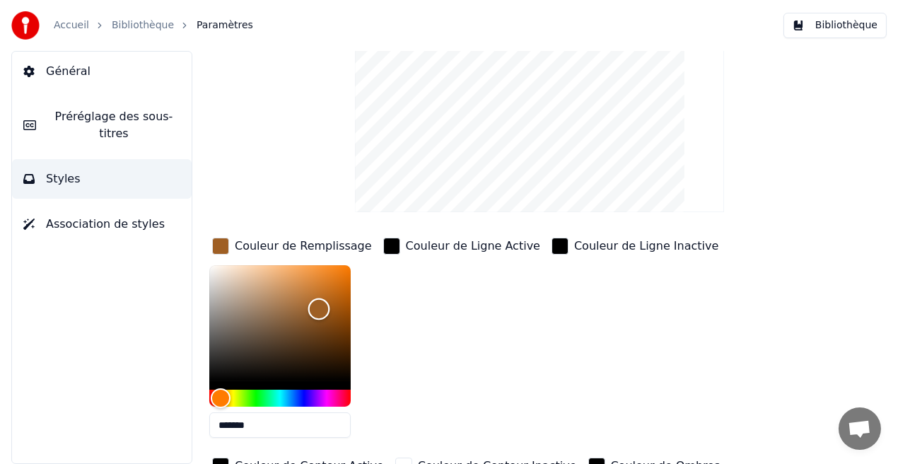
click at [319, 308] on div "Color" at bounding box center [319, 310] width 22 height 22
drag, startPoint x: 319, startPoint y: 308, endPoint x: 279, endPoint y: 273, distance: 53.2
click at [279, 273] on div "Color" at bounding box center [279, 275] width 22 height 22
type input "*******"
drag, startPoint x: 279, startPoint y: 273, endPoint x: 296, endPoint y: 272, distance: 17.0
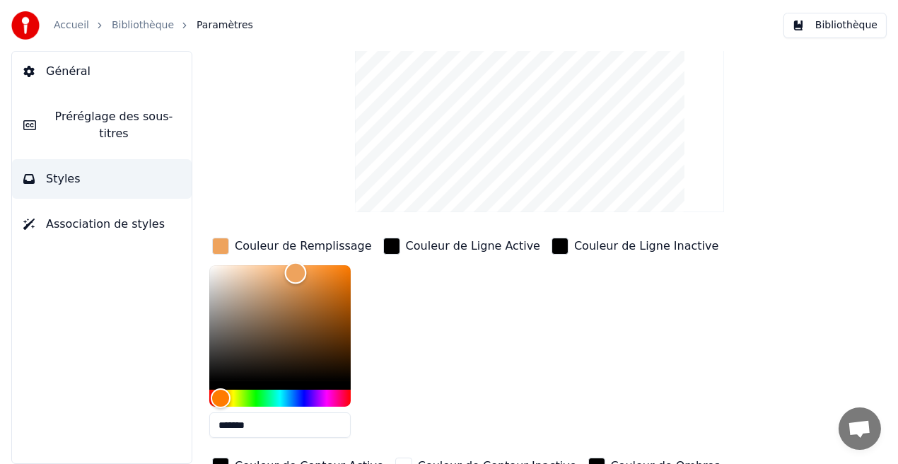
click at [296, 272] on div "Color" at bounding box center [296, 273] width 22 height 22
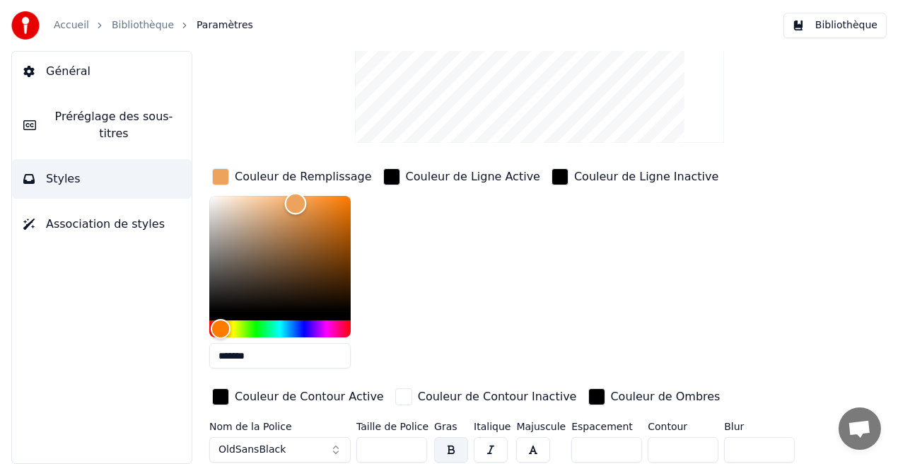
scroll to position [186, 0]
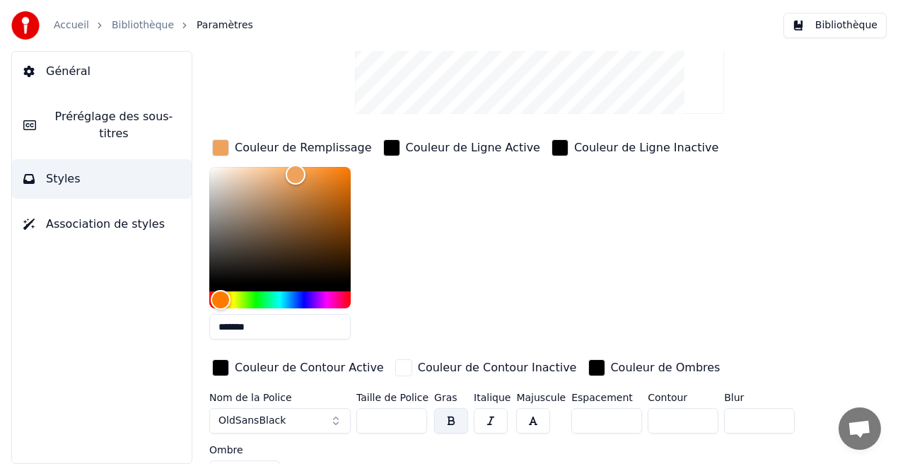
click at [416, 423] on input "***" at bounding box center [392, 420] width 71 height 25
type input "***"
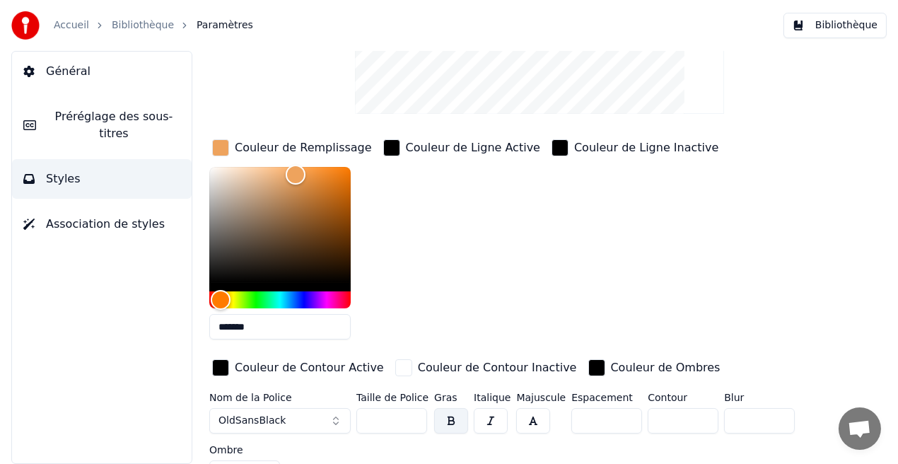
click at [416, 423] on input "***" at bounding box center [392, 420] width 71 height 25
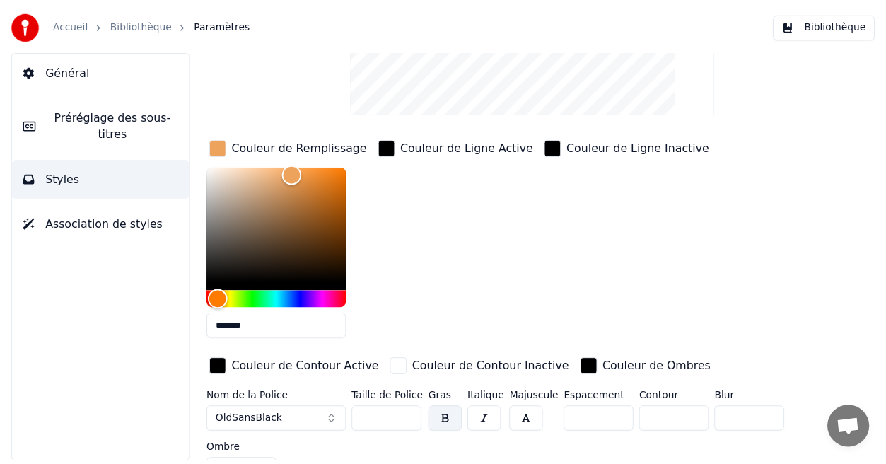
scroll to position [0, 0]
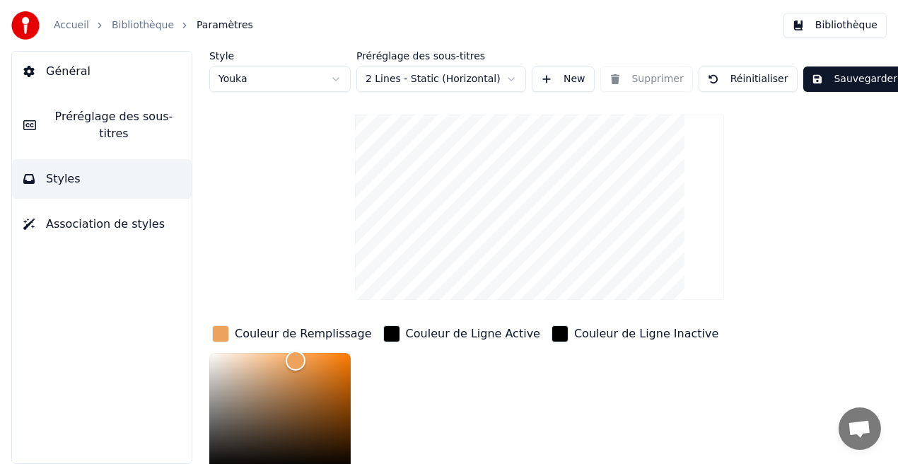
click at [850, 76] on button "Sauvegarder" at bounding box center [855, 78] width 103 height 25
click at [838, 22] on button "Bibliothèque" at bounding box center [835, 25] width 103 height 25
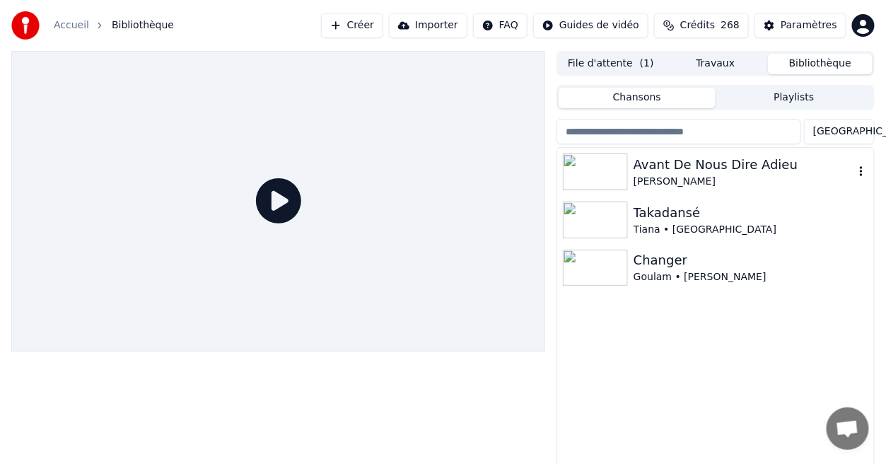
click at [697, 170] on div "Avant De Nous Dire Adieu" at bounding box center [744, 165] width 221 height 20
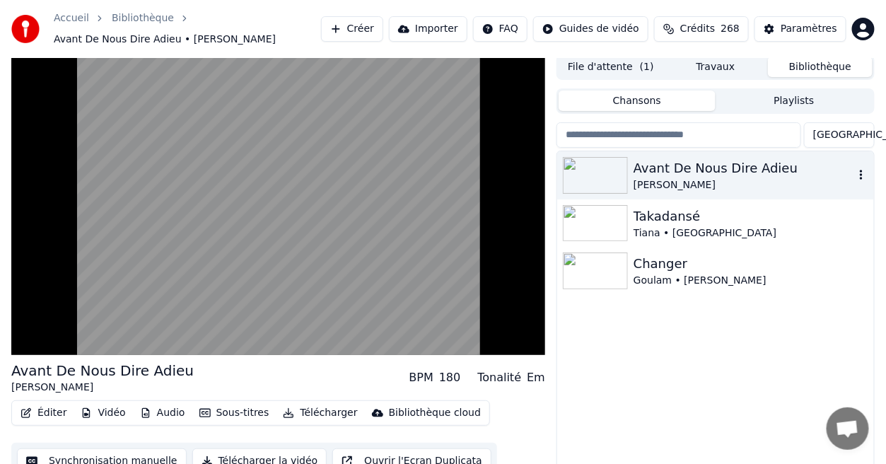
scroll to position [4, 0]
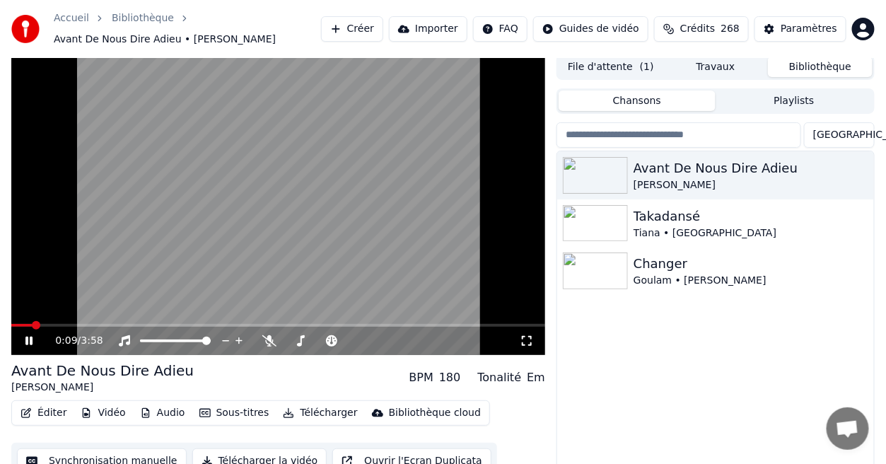
click at [526, 337] on icon at bounding box center [527, 340] width 14 height 11
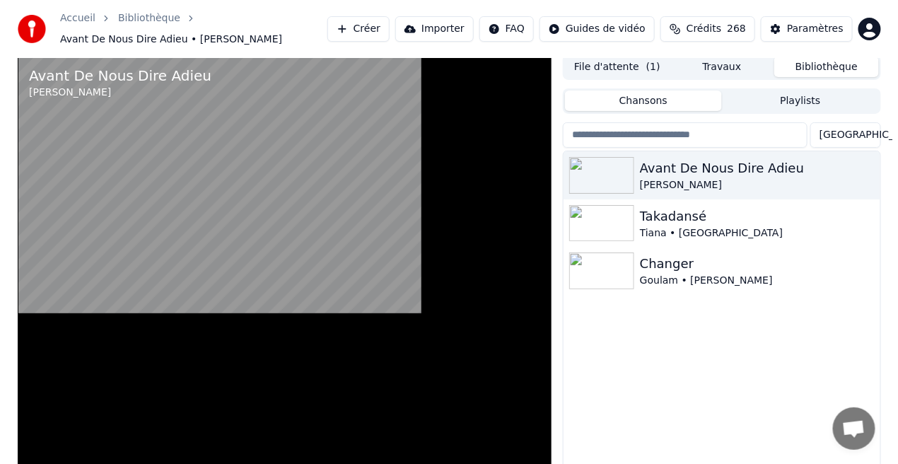
scroll to position [0, 0]
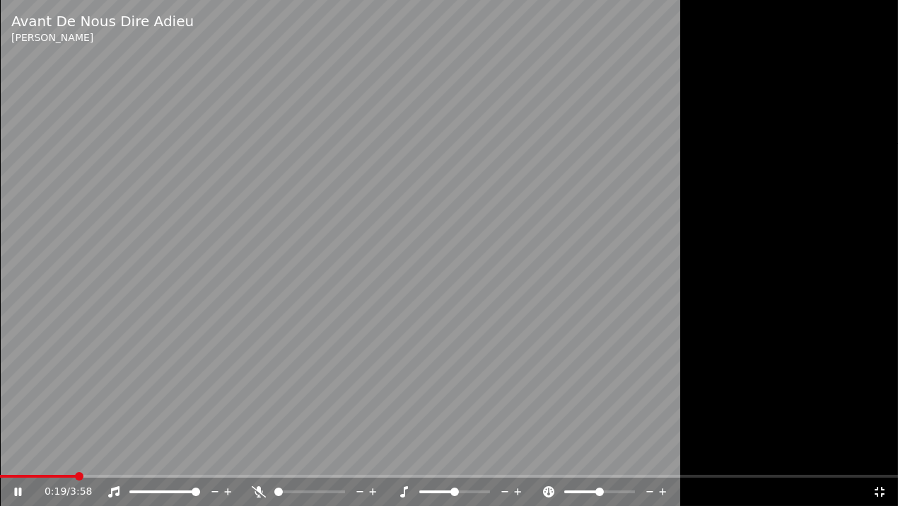
click at [881, 463] on icon at bounding box center [880, 492] width 10 height 10
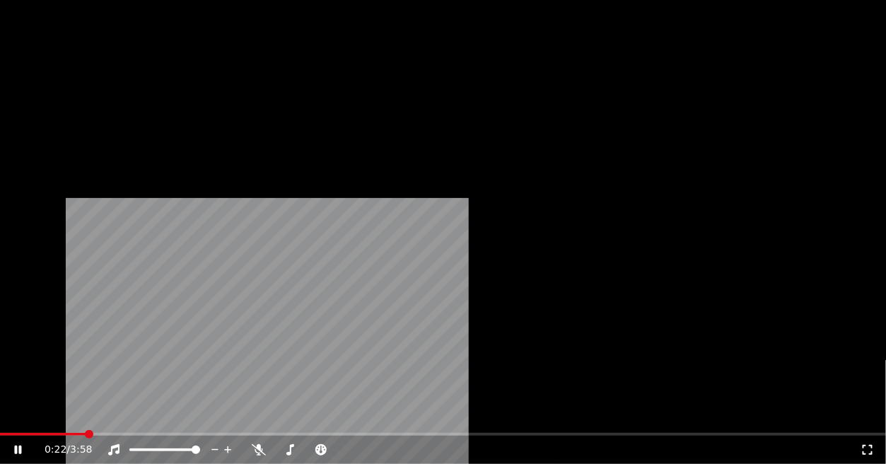
click at [103, 126] on button "Vidéo" at bounding box center [103, 116] width 56 height 20
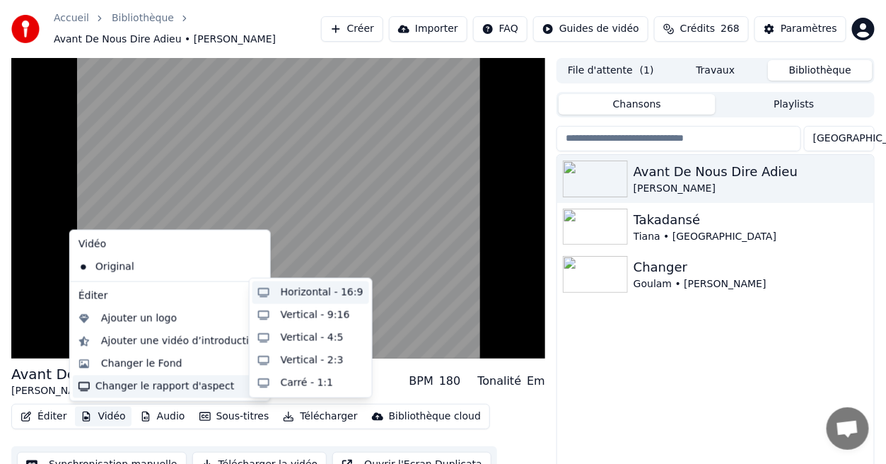
click at [326, 300] on div "Horizontal - 16:9" at bounding box center [311, 293] width 117 height 23
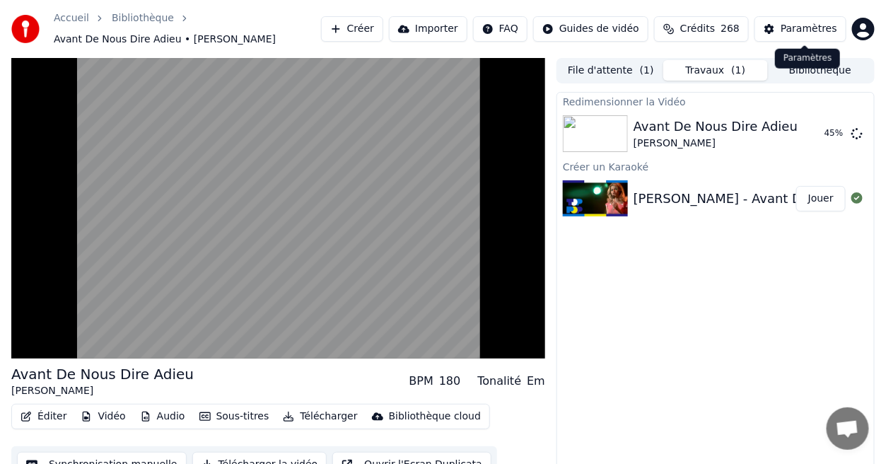
click at [817, 28] on div "Paramètres" at bounding box center [809, 29] width 57 height 14
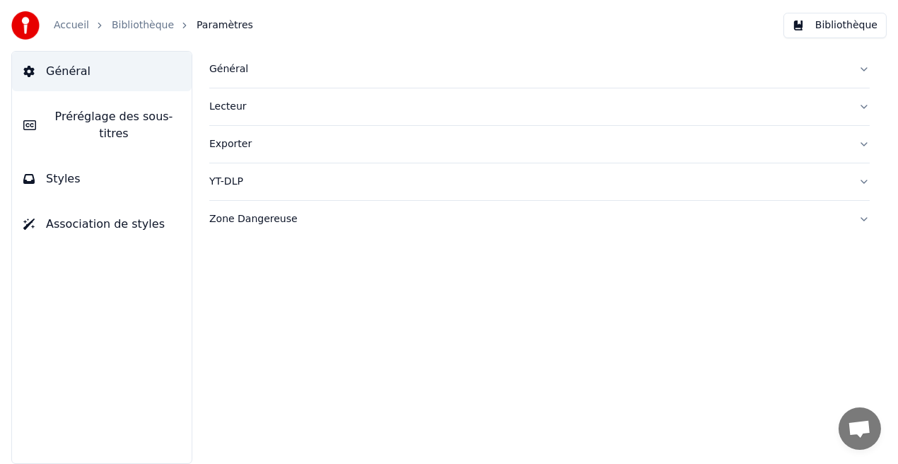
click at [164, 170] on button "Styles" at bounding box center [102, 179] width 180 height 40
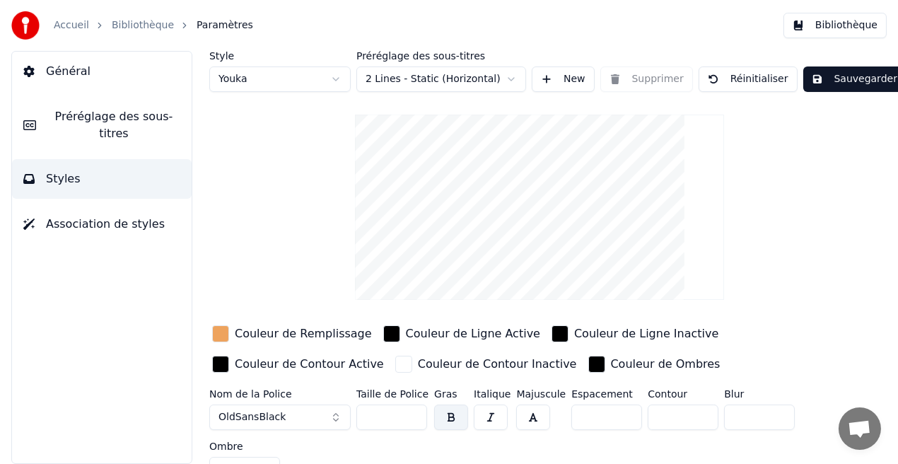
click at [269, 337] on div "Couleur de Remplissage" at bounding box center [303, 333] width 137 height 17
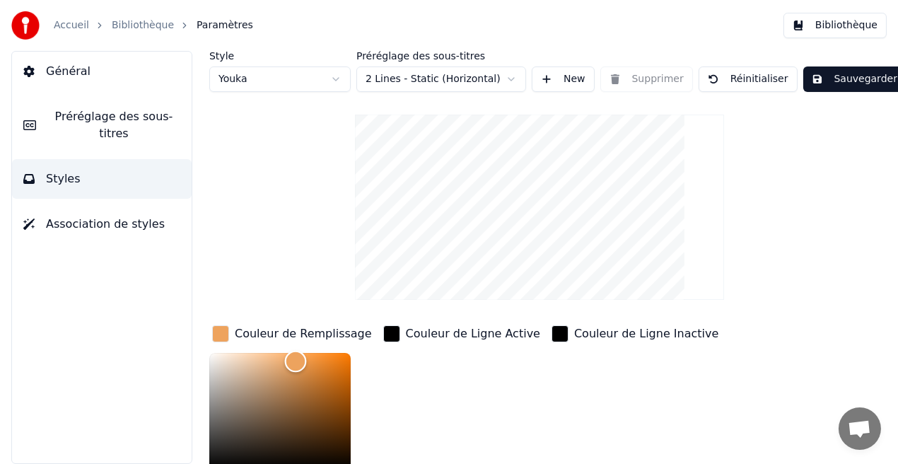
scroll to position [4, 0]
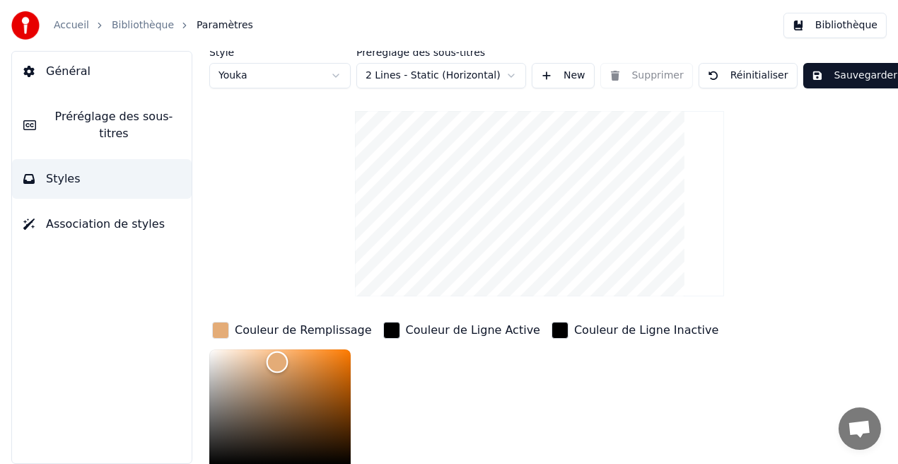
drag, startPoint x: 297, startPoint y: 361, endPoint x: 277, endPoint y: 361, distance: 19.8
click at [277, 361] on div "Color" at bounding box center [278, 362] width 22 height 22
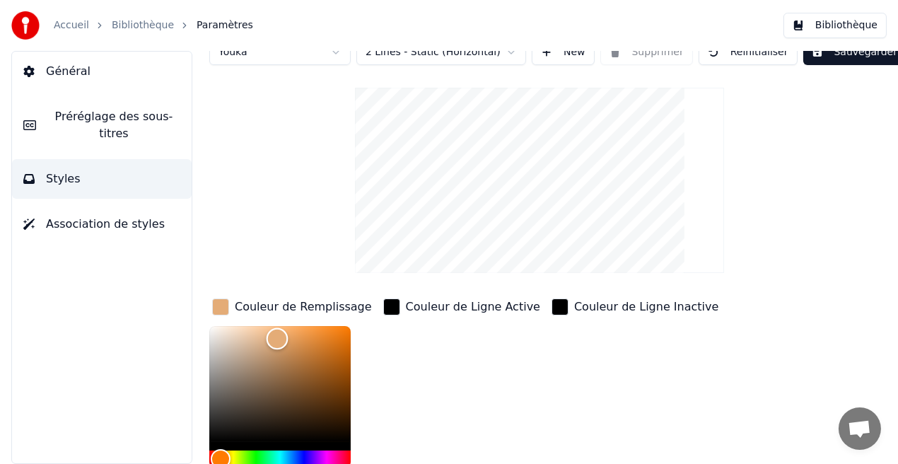
scroll to position [93, 0]
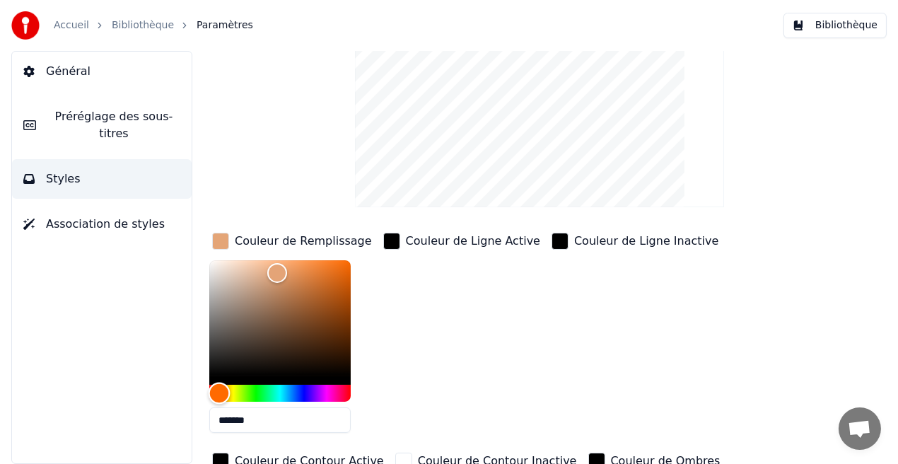
click at [219, 391] on div "Hue" at bounding box center [220, 394] width 22 height 22
drag, startPoint x: 277, startPoint y: 269, endPoint x: 300, endPoint y: 314, distance: 50.6
click at [300, 314] on div "Color" at bounding box center [300, 315] width 22 height 22
drag, startPoint x: 344, startPoint y: 277, endPoint x: 327, endPoint y: 280, distance: 17.9
click at [327, 280] on div "Color" at bounding box center [279, 318] width 141 height 116
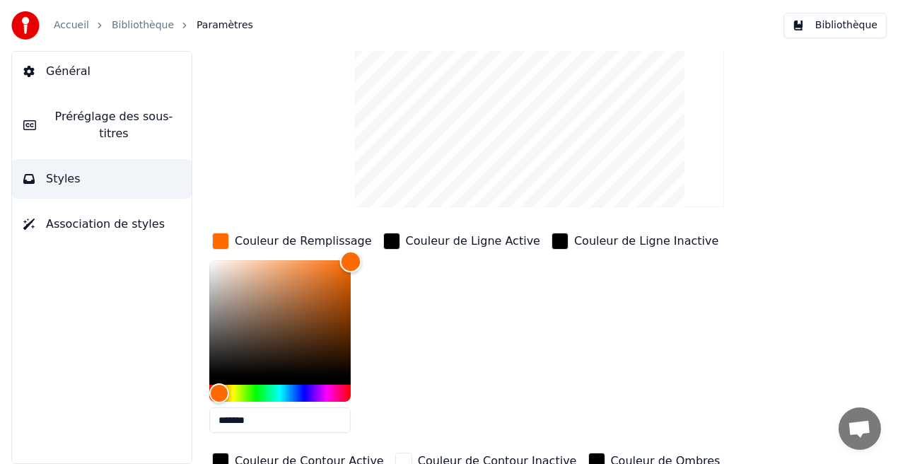
drag, startPoint x: 327, startPoint y: 280, endPoint x: 363, endPoint y: 260, distance: 41.2
click at [363, 260] on div "*******" at bounding box center [292, 349] width 166 height 178
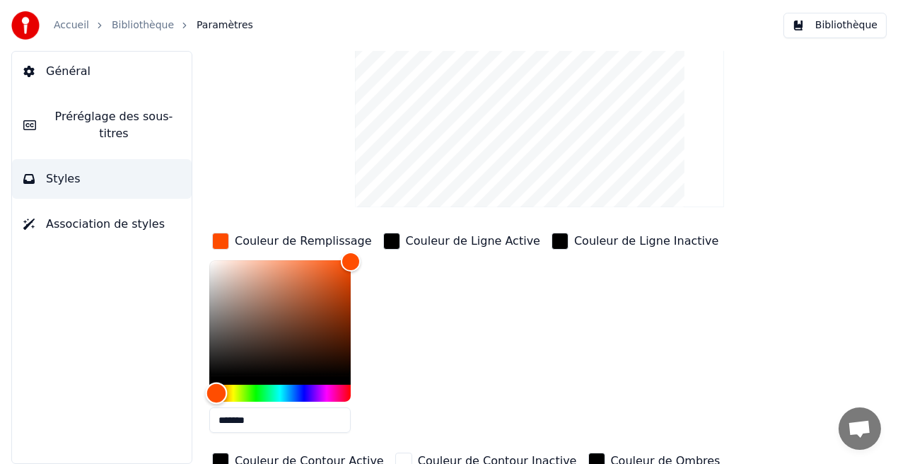
click at [216, 396] on div "Hue" at bounding box center [217, 394] width 22 height 22
drag, startPoint x: 349, startPoint y: 265, endPoint x: 304, endPoint y: 272, distance: 45.0
click at [304, 272] on div "Color" at bounding box center [305, 273] width 22 height 22
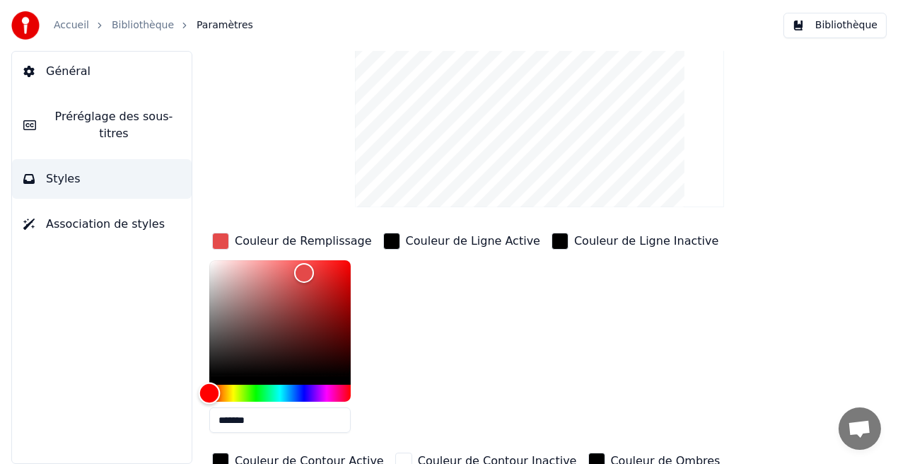
drag, startPoint x: 216, startPoint y: 388, endPoint x: 197, endPoint y: 389, distance: 19.8
click at [197, 389] on div "Style Youka Préréglage des sous-titres 2 Lines - Static (Horizontal) New Suppri…" at bounding box center [539, 257] width 717 height 413
drag, startPoint x: 301, startPoint y: 270, endPoint x: 285, endPoint y: 274, distance: 16.1
click at [285, 274] on div "Color" at bounding box center [285, 276] width 22 height 22
type input "*******"
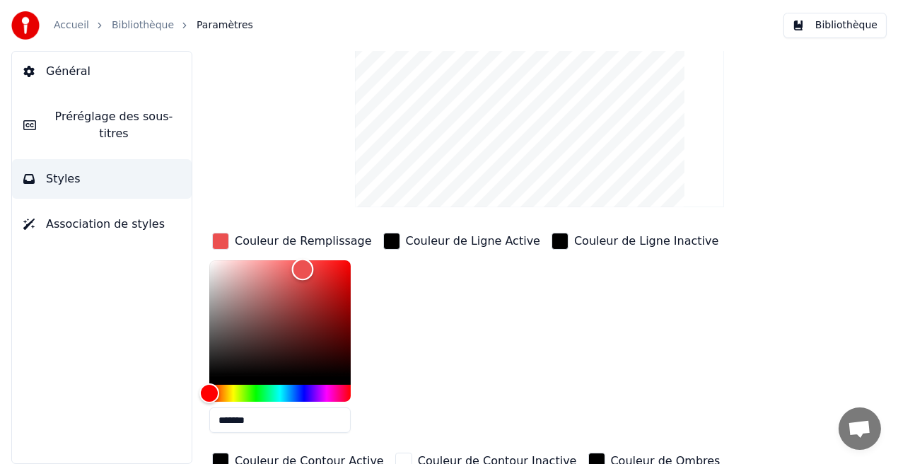
drag, startPoint x: 285, startPoint y: 274, endPoint x: 303, endPoint y: 268, distance: 18.8
click at [303, 268] on div "Color" at bounding box center [303, 270] width 22 height 22
click at [859, 30] on button "Bibliothèque" at bounding box center [835, 25] width 103 height 25
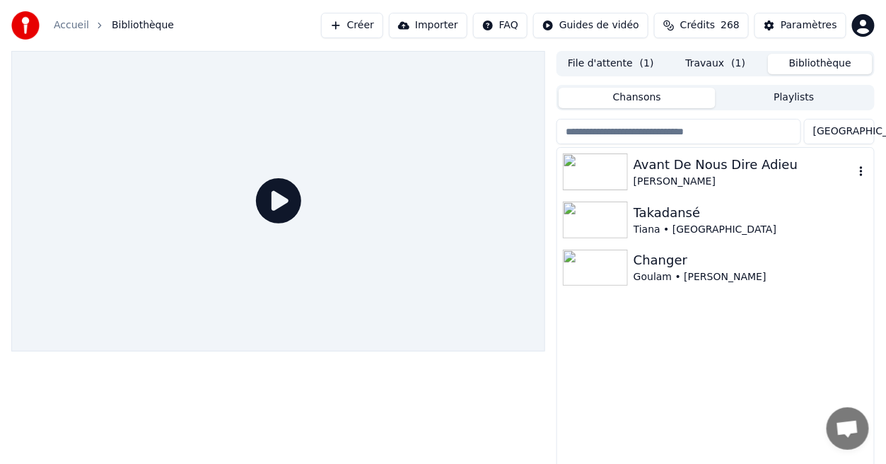
click at [719, 170] on div "Avant De Nous Dire Adieu" at bounding box center [744, 165] width 221 height 20
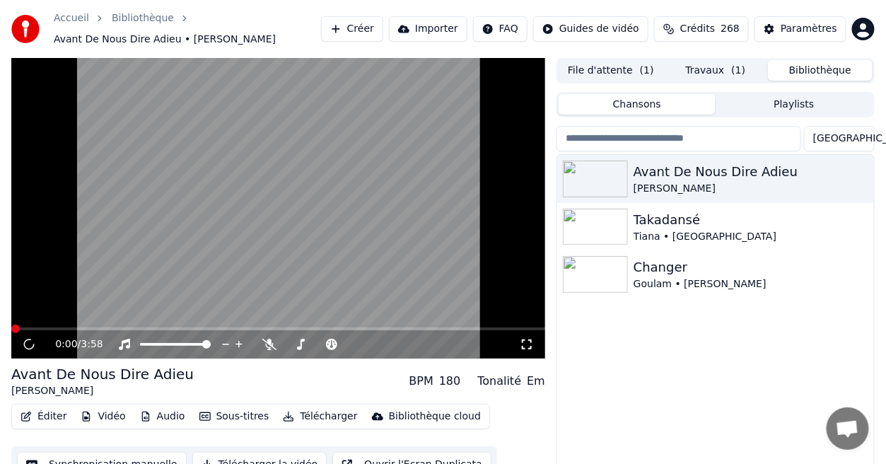
click at [526, 346] on icon at bounding box center [527, 344] width 14 height 11
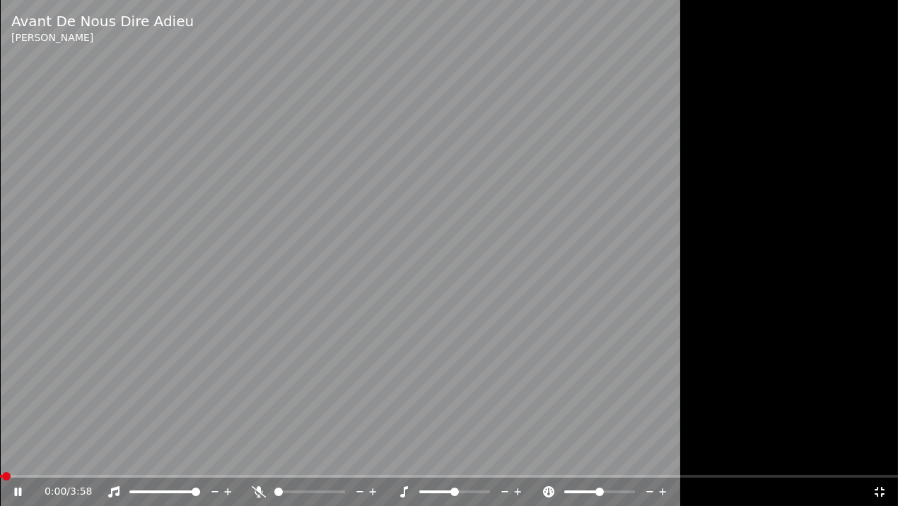
click at [96, 463] on span at bounding box center [449, 476] width 898 height 3
click at [879, 463] on icon at bounding box center [880, 491] width 14 height 11
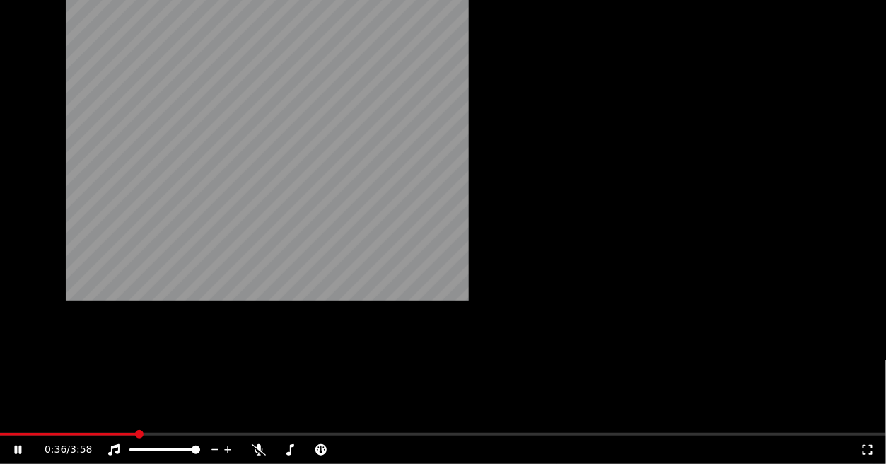
click at [102, 126] on button "Vidéo" at bounding box center [103, 116] width 56 height 20
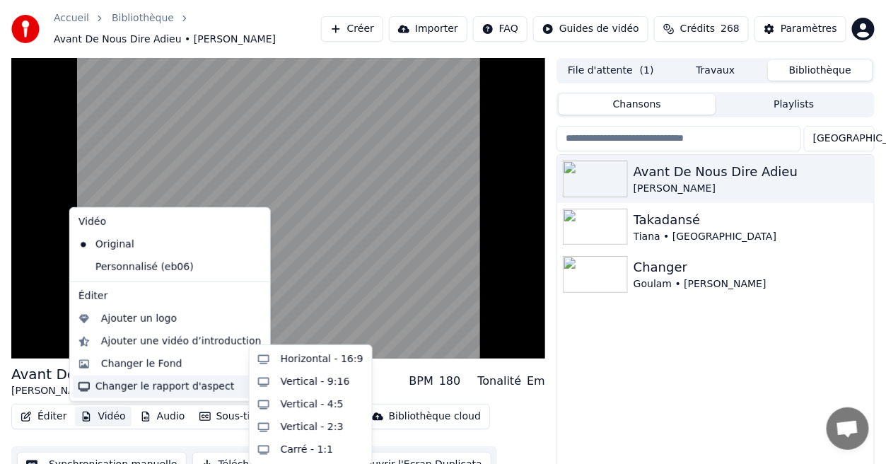
click at [164, 390] on div "Changer le rapport d'aspect" at bounding box center [170, 387] width 195 height 23
click at [287, 364] on div "Horizontal - 16:9" at bounding box center [322, 359] width 83 height 14
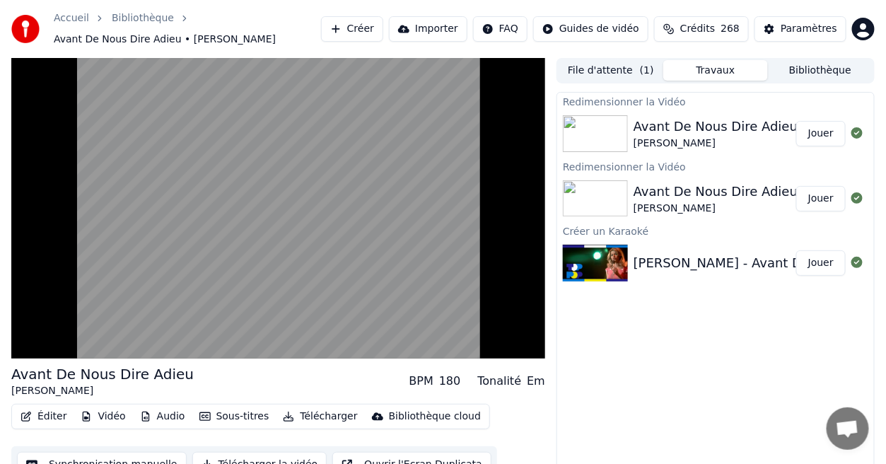
click at [826, 137] on button "Jouer" at bounding box center [821, 133] width 50 height 25
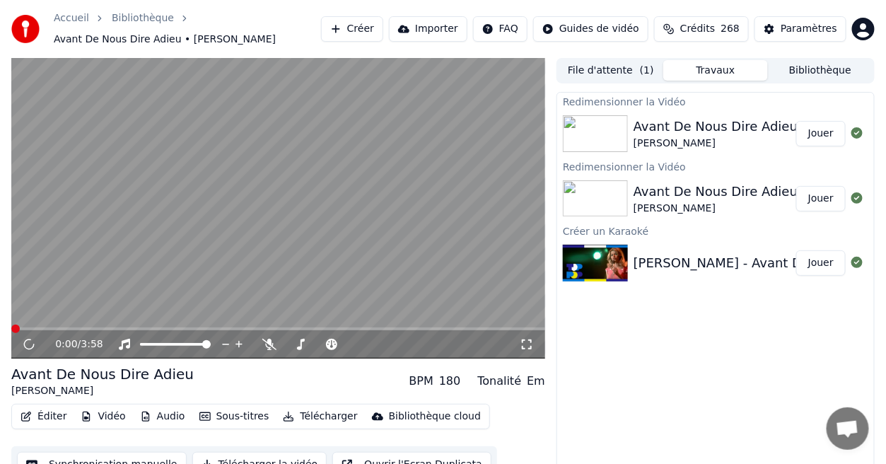
click at [527, 343] on icon at bounding box center [527, 344] width 14 height 11
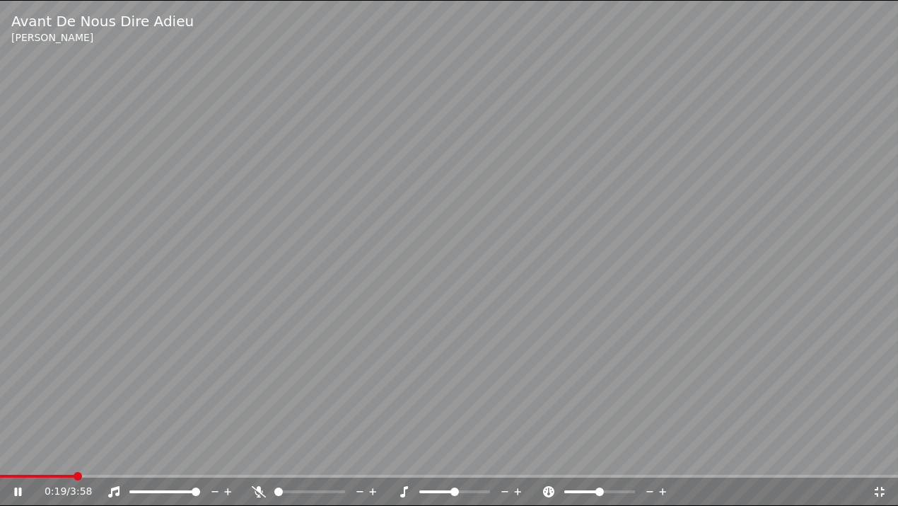
click at [879, 463] on icon at bounding box center [880, 491] width 14 height 11
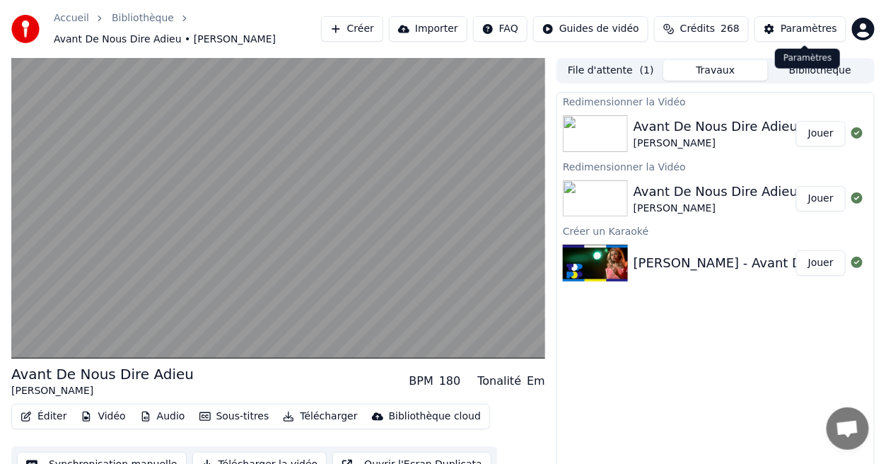
click at [826, 25] on div "Paramètres" at bounding box center [809, 29] width 57 height 14
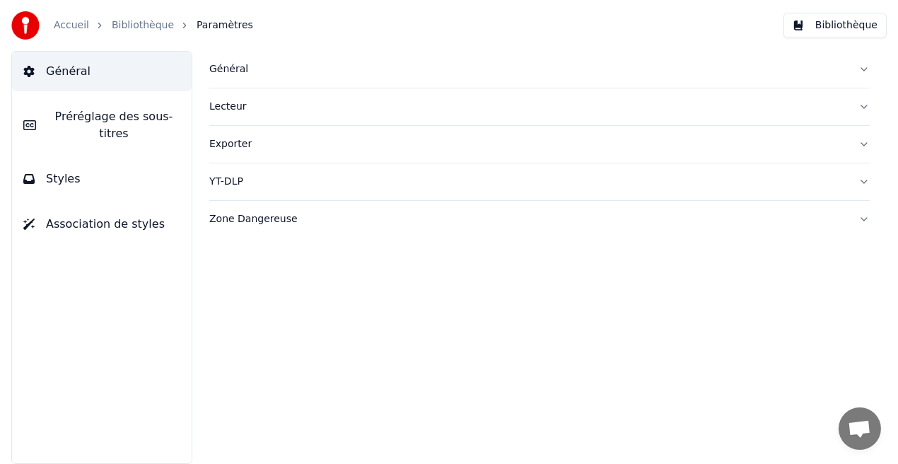
click at [134, 170] on button "Styles" at bounding box center [102, 179] width 180 height 40
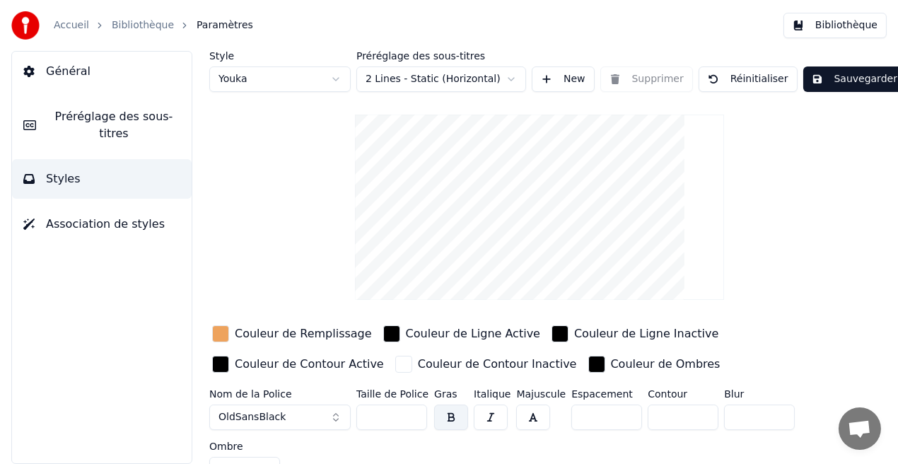
click at [314, 332] on div "Couleur de Remplissage" at bounding box center [303, 333] width 137 height 17
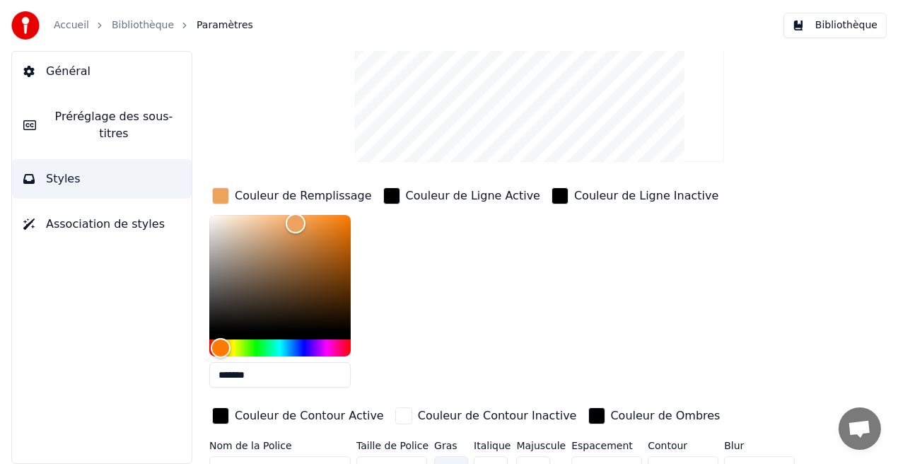
scroll to position [145, 0]
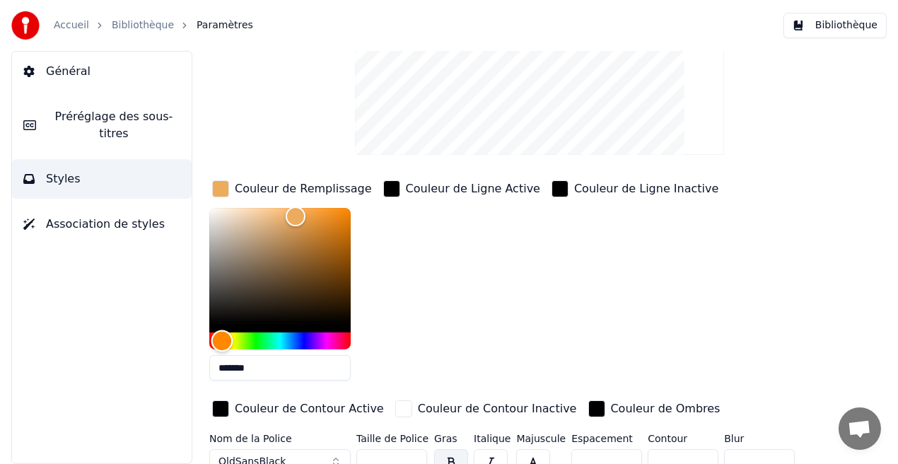
type input "*******"
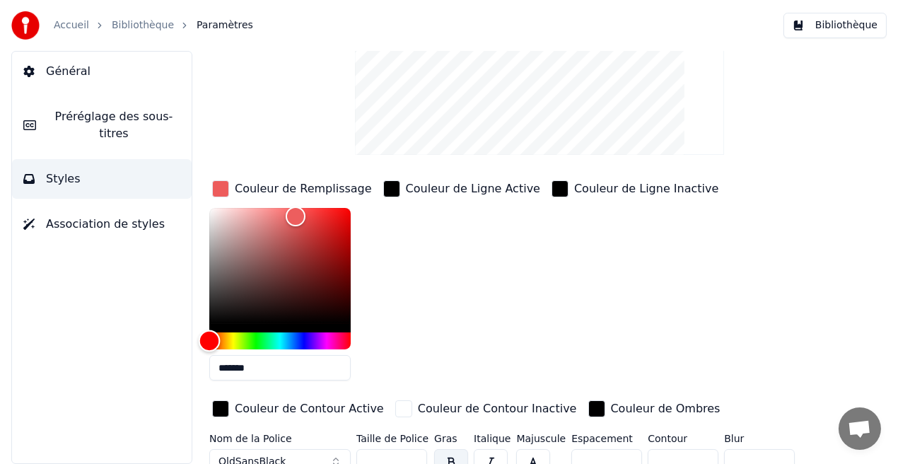
drag, startPoint x: 222, startPoint y: 340, endPoint x: 190, endPoint y: 342, distance: 31.9
click at [190, 342] on div "Style Youka Préréglage des sous-titres 2 Lines - Static (Horizontal) New Suppri…" at bounding box center [539, 257] width 717 height 413
click at [854, 33] on button "Bibliothèque" at bounding box center [835, 25] width 103 height 25
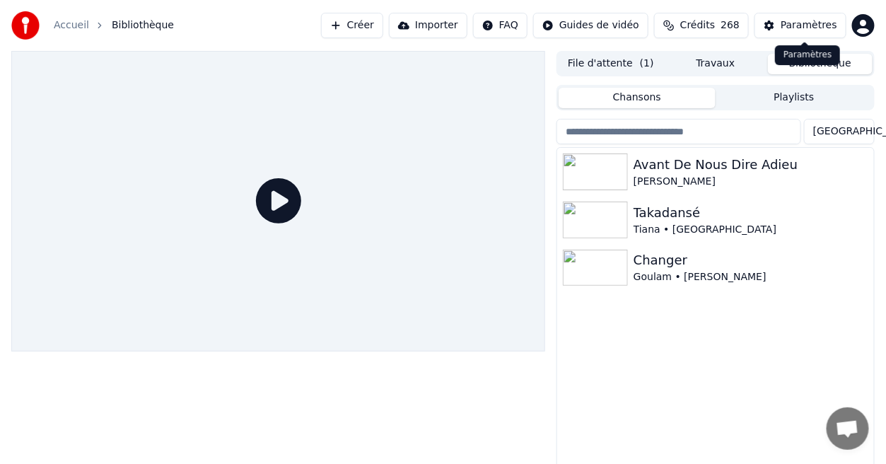
click at [828, 35] on button "Paramètres" at bounding box center [801, 25] width 92 height 25
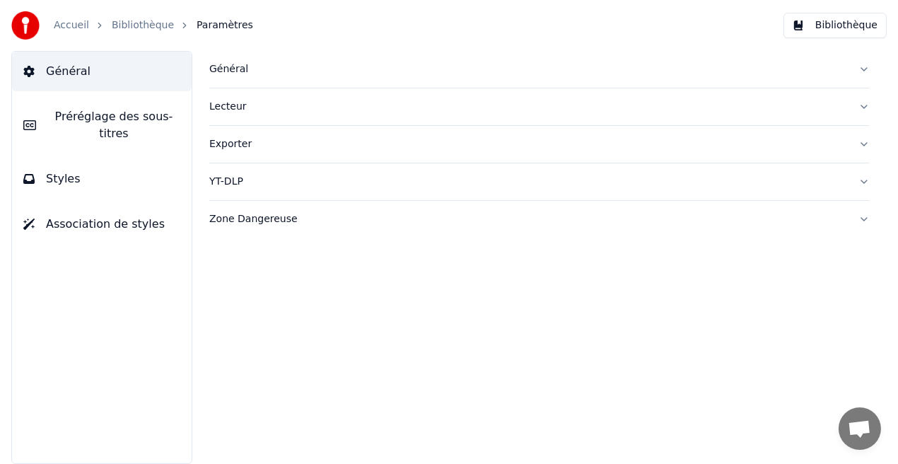
click at [872, 31] on button "Bibliothèque" at bounding box center [835, 25] width 103 height 25
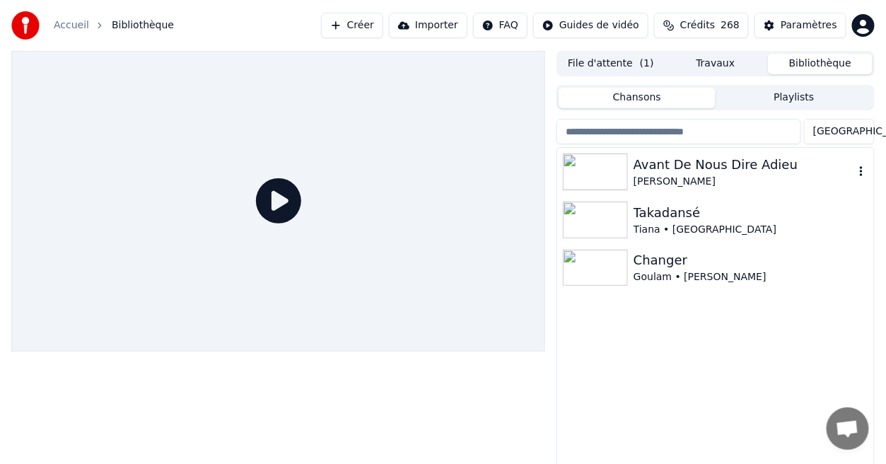
click at [651, 189] on div "Avant De Nous Dire Adieu [PERSON_NAME]" at bounding box center [715, 172] width 317 height 48
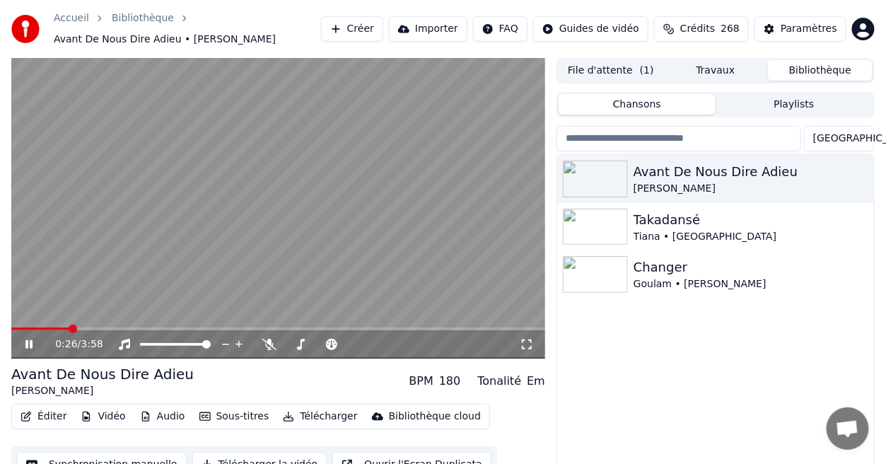
click at [69, 328] on span at bounding box center [278, 329] width 534 height 3
click at [811, 35] on div "Paramètres" at bounding box center [809, 29] width 57 height 14
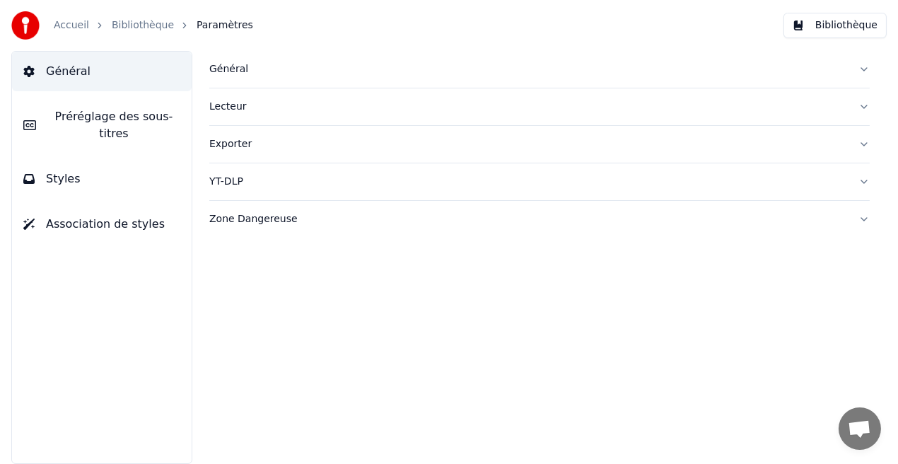
click at [175, 175] on button "Styles" at bounding box center [102, 179] width 180 height 40
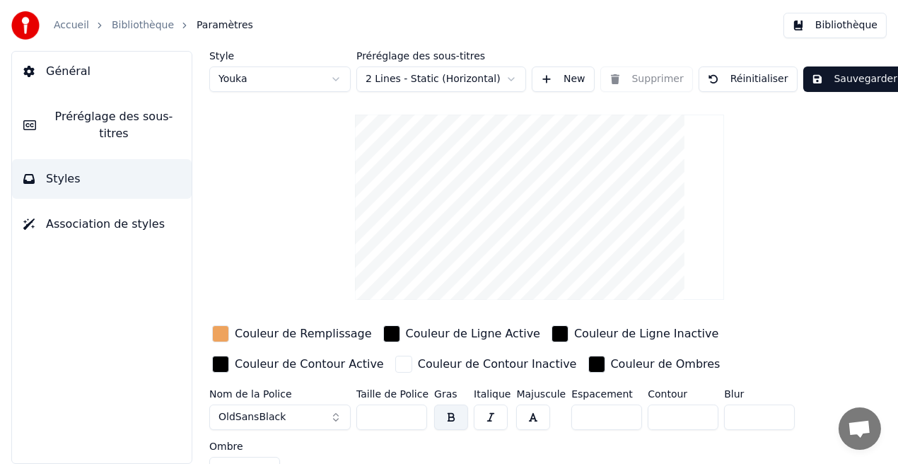
scroll to position [22, 0]
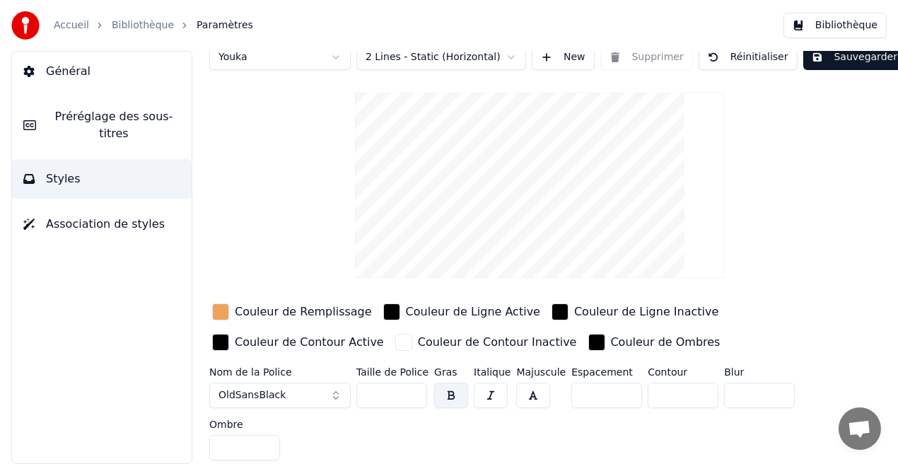
click at [334, 313] on div "Couleur de Remplissage" at bounding box center [303, 311] width 137 height 17
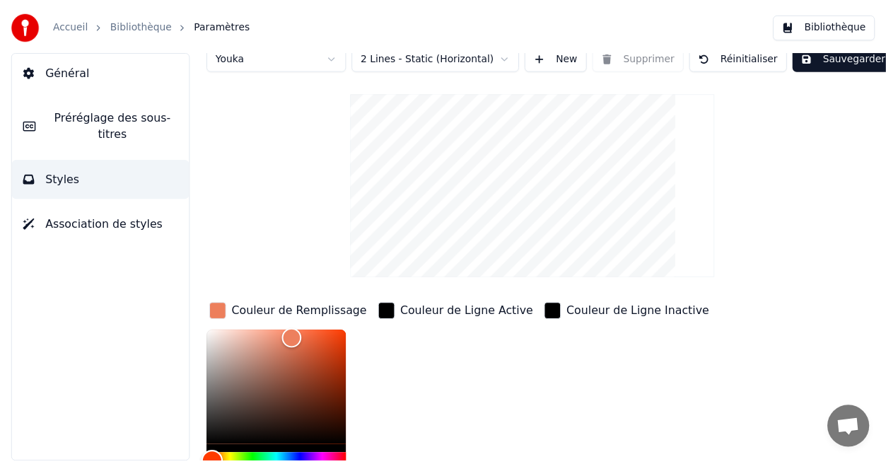
scroll to position [29, 0]
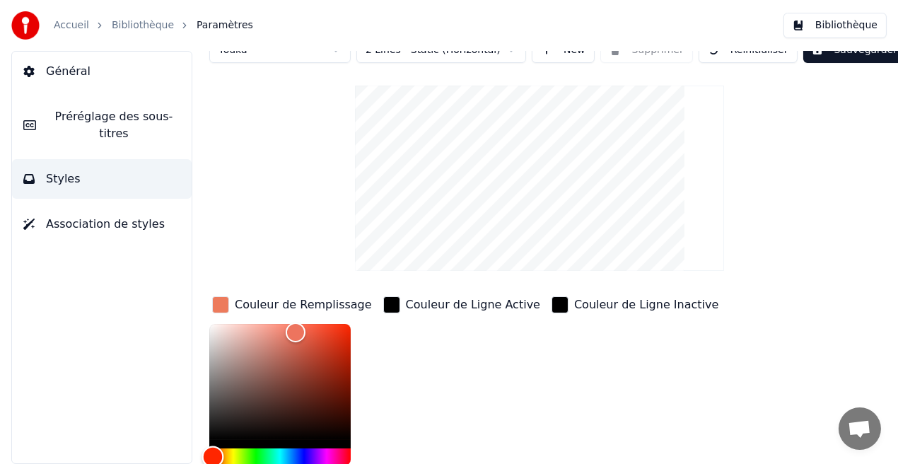
type input "*******"
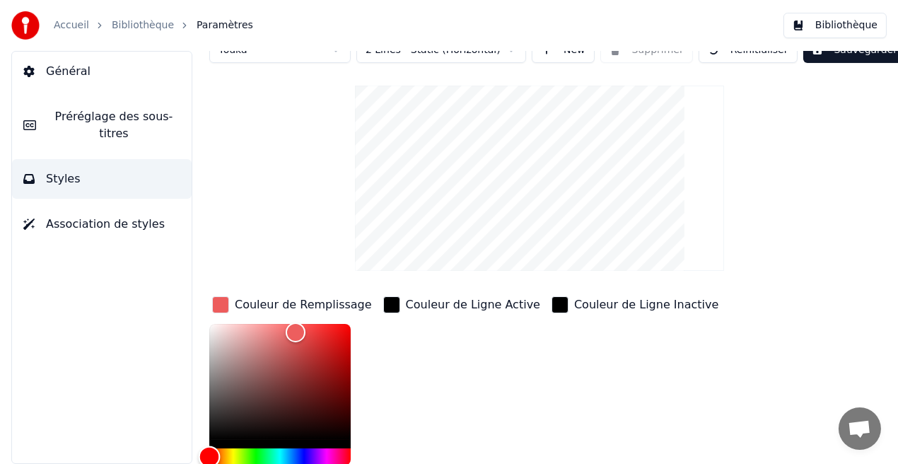
drag, startPoint x: 215, startPoint y: 459, endPoint x: 204, endPoint y: 458, distance: 10.6
click at [204, 458] on div "Hue" at bounding box center [210, 457] width 22 height 22
click at [859, 55] on button "Sauvegarder" at bounding box center [855, 49] width 103 height 25
click at [862, 25] on button "Bibliothèque" at bounding box center [835, 25] width 103 height 25
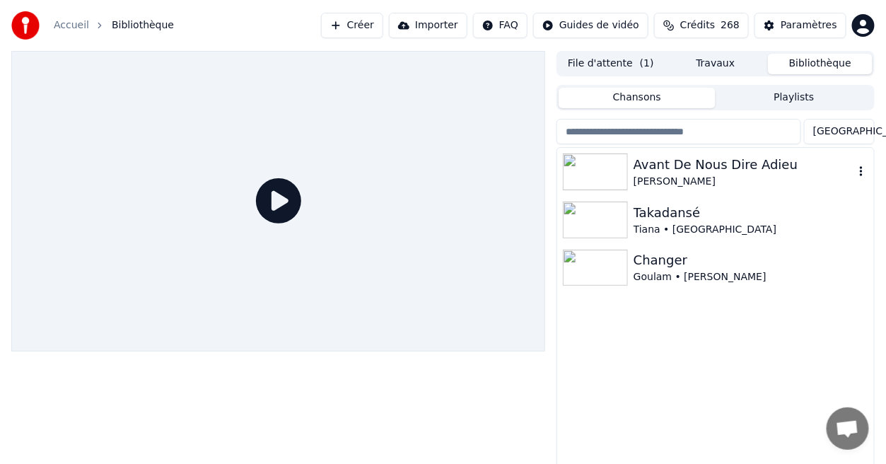
click at [731, 175] on div "[PERSON_NAME]" at bounding box center [744, 182] width 221 height 14
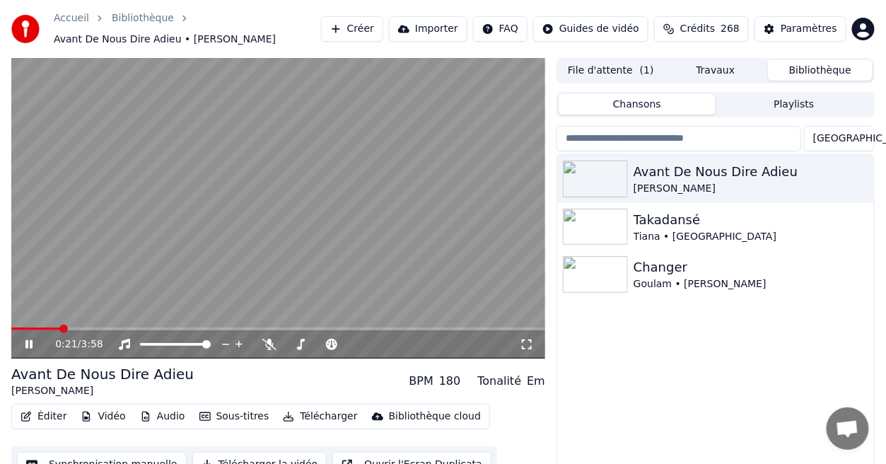
click at [524, 342] on icon at bounding box center [527, 344] width 14 height 11
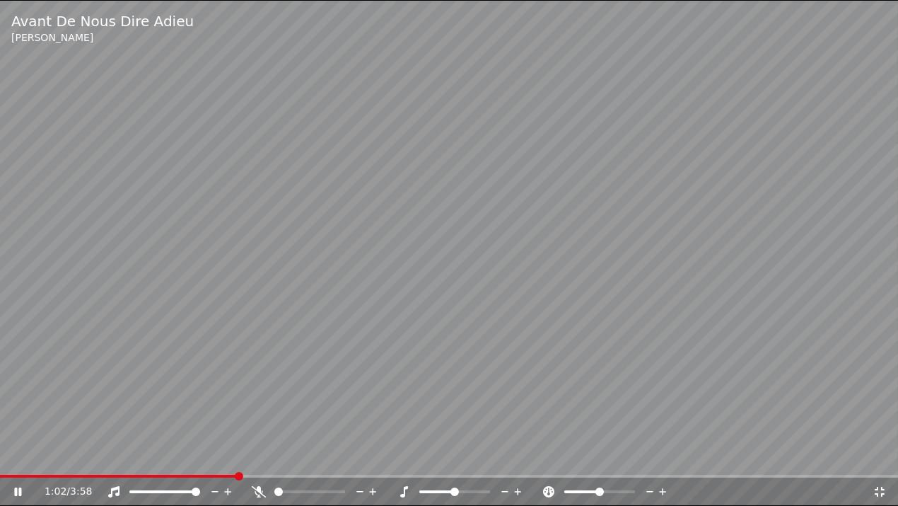
click at [883, 463] on icon at bounding box center [880, 491] width 14 height 11
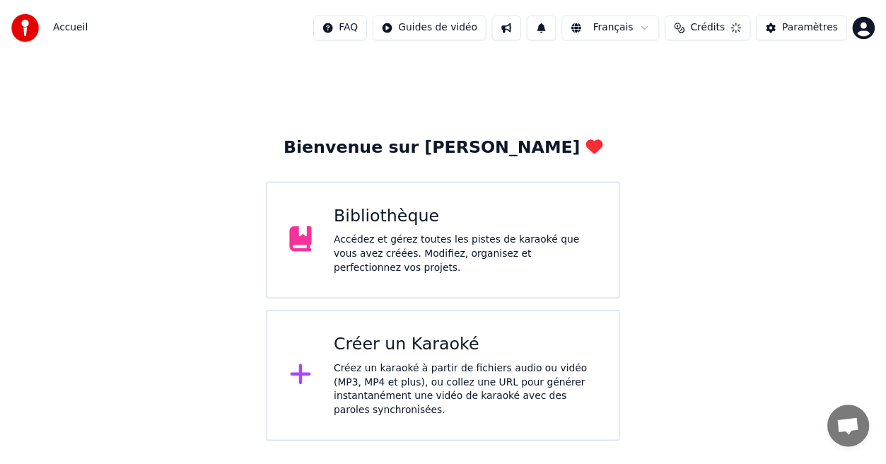
scroll to position [207, 0]
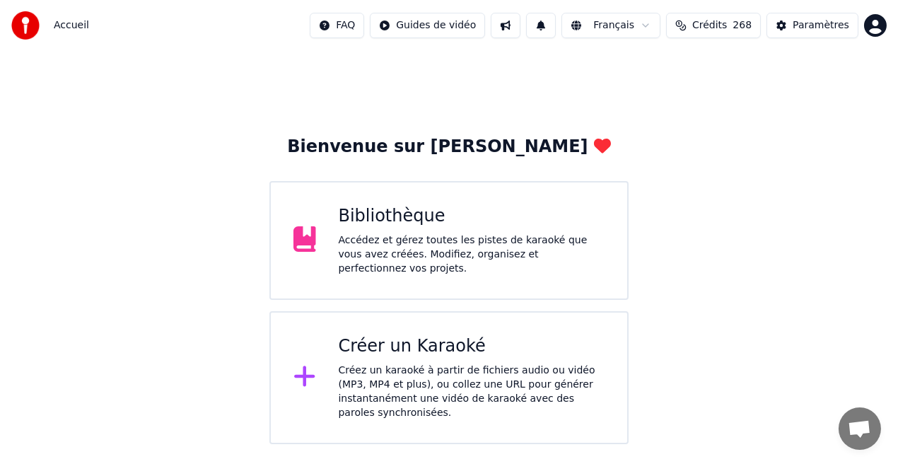
click at [543, 248] on div "Accédez et gérez toutes les pistes de karaoké que vous avez créées. Modifiez, o…" at bounding box center [472, 254] width 267 height 42
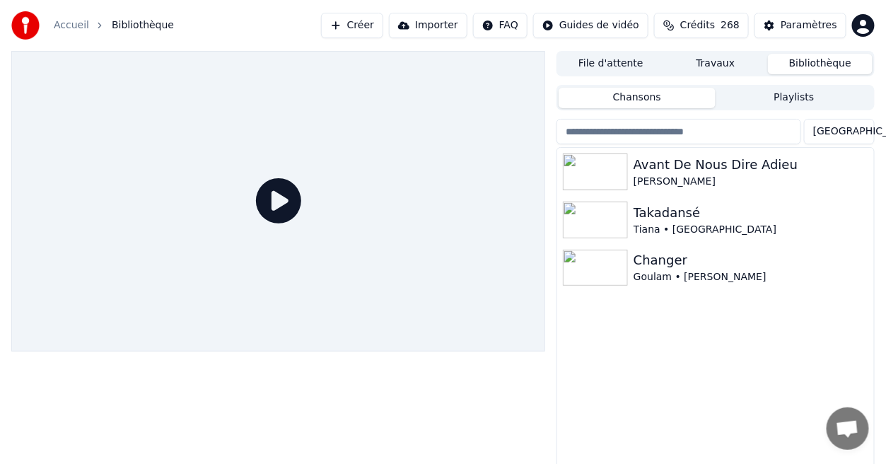
click at [543, 248] on div at bounding box center [278, 201] width 534 height 301
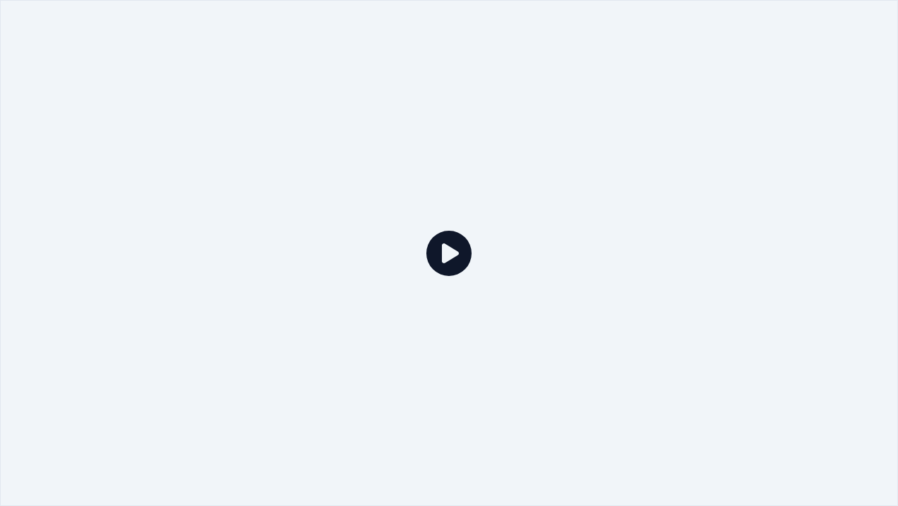
click at [683, 261] on div at bounding box center [449, 252] width 898 height 505
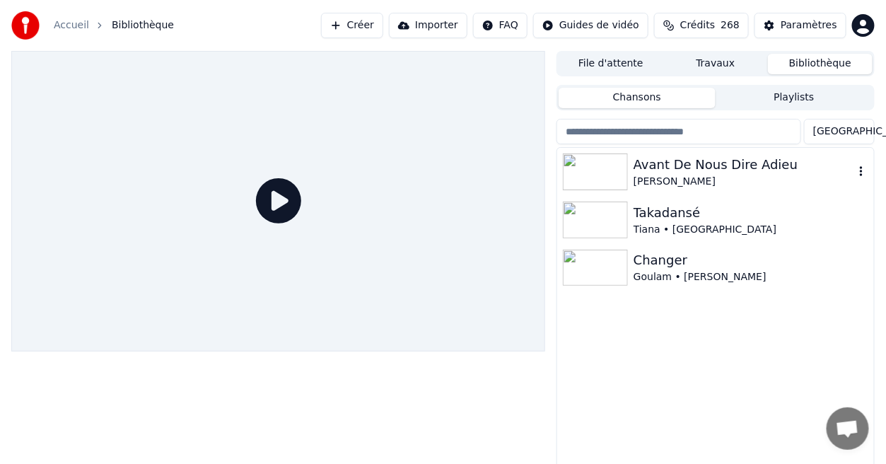
click at [692, 164] on div "Avant De Nous Dire Adieu" at bounding box center [744, 165] width 221 height 20
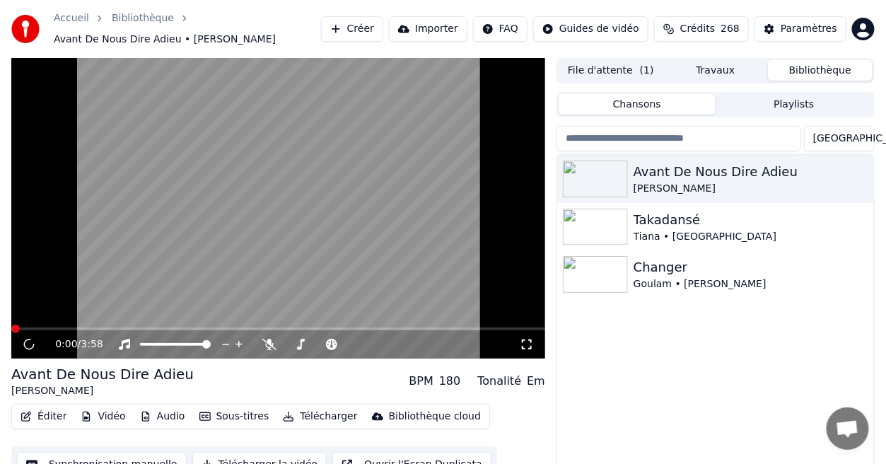
click at [738, 397] on div "Avant De Nous Dire Adieu [PERSON_NAME] Takadansé Tiana • Zila Changer Goulam • …" at bounding box center [715, 328] width 317 height 347
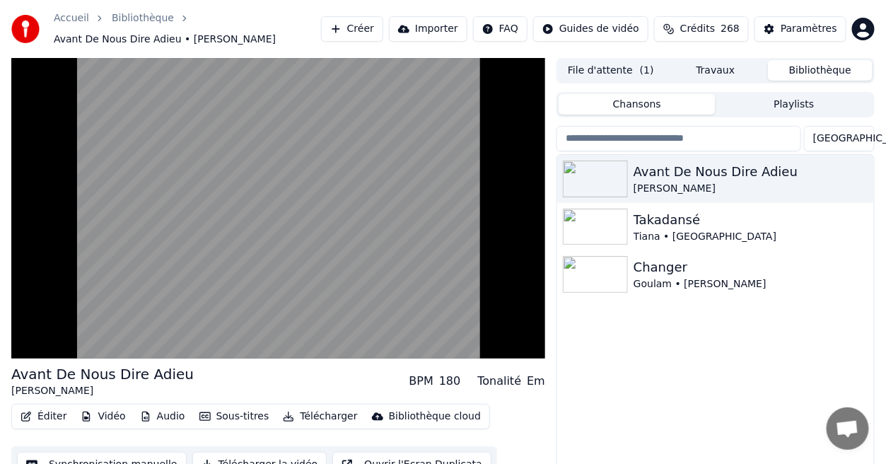
click at [640, 396] on div "Avant De Nous Dire Adieu [PERSON_NAME] Takadansé Tiana • Zila Changer Goulam • …" at bounding box center [715, 328] width 317 height 347
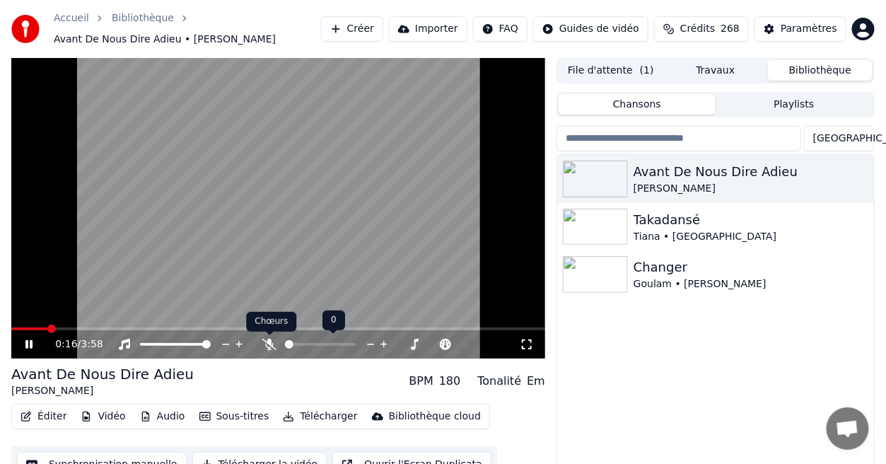
click at [263, 344] on icon at bounding box center [269, 344] width 14 height 11
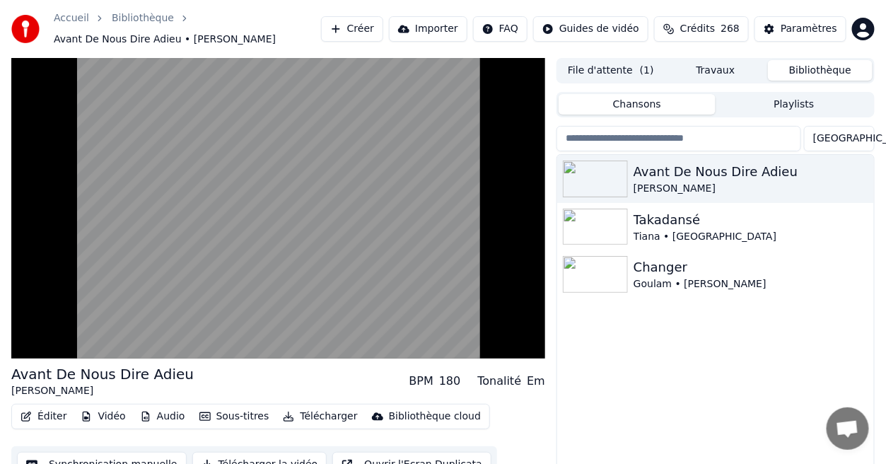
click at [642, 408] on div "Avant De Nous Dire Adieu [PERSON_NAME] Takadansé Tiana • Zila Changer Goulam • …" at bounding box center [715, 328] width 317 height 347
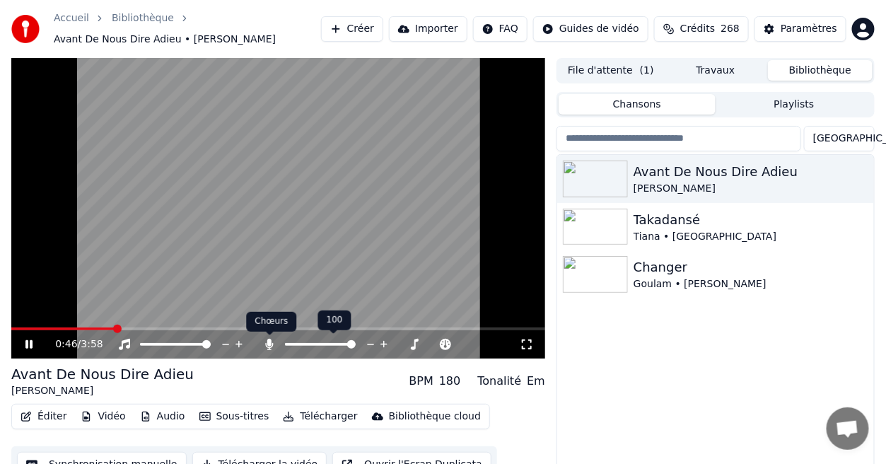
click at [269, 343] on icon at bounding box center [270, 344] width 8 height 11
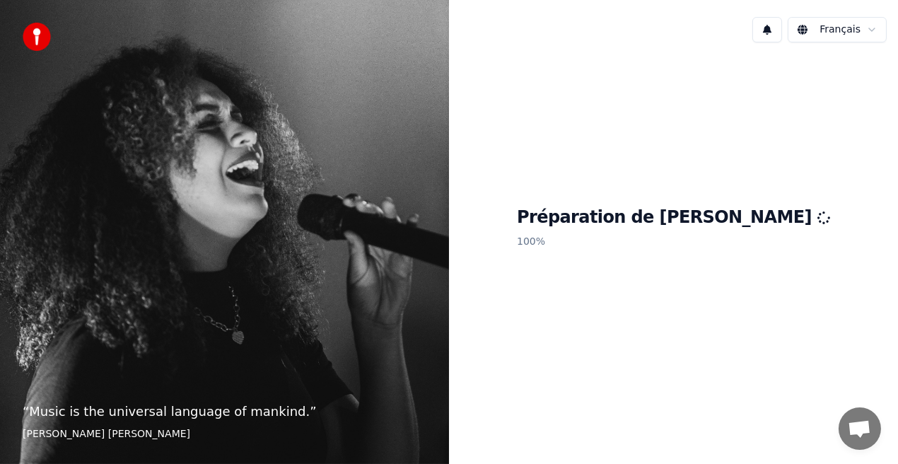
scroll to position [207, 0]
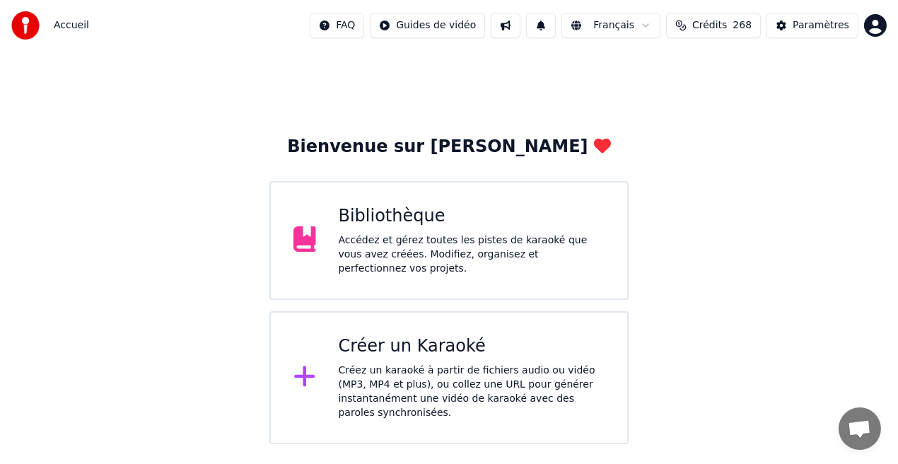
click at [523, 380] on div "Créez un karaoké à partir de fichiers audio ou vidéo (MP3, MP4 et plus), ou col…" at bounding box center [472, 392] width 267 height 57
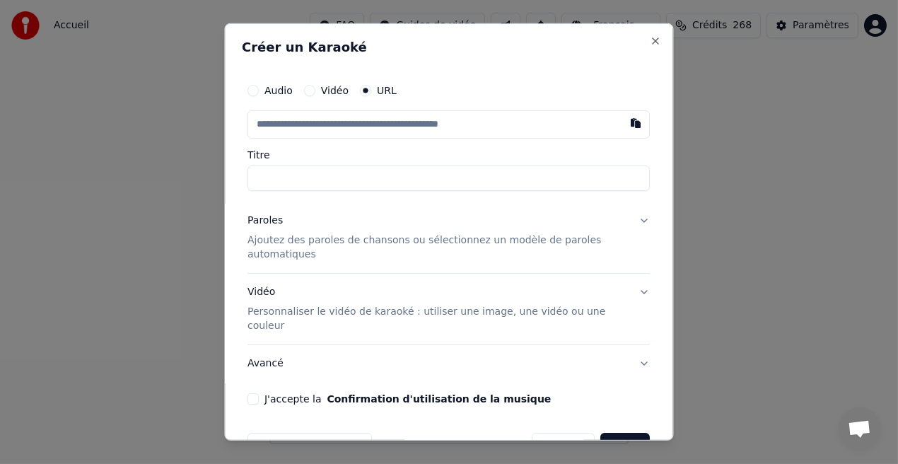
click at [274, 127] on input "text" at bounding box center [449, 124] width 402 height 28
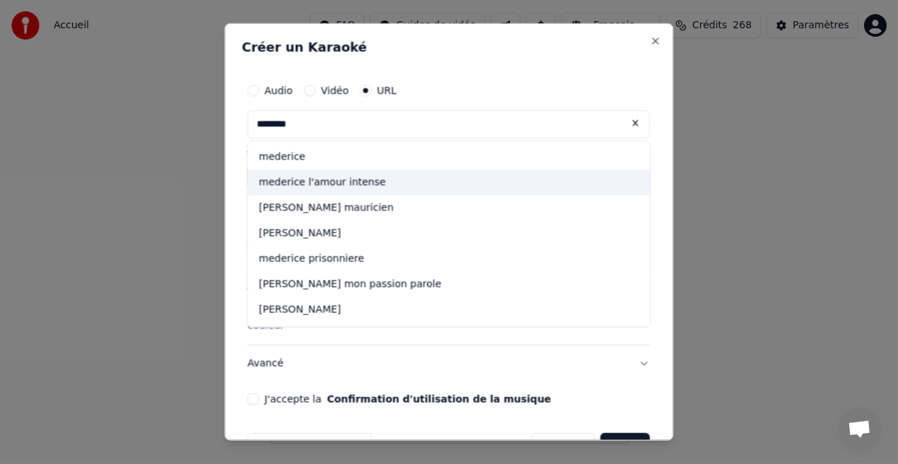
click at [282, 188] on div "mederice l'amour intense" at bounding box center [449, 182] width 402 height 25
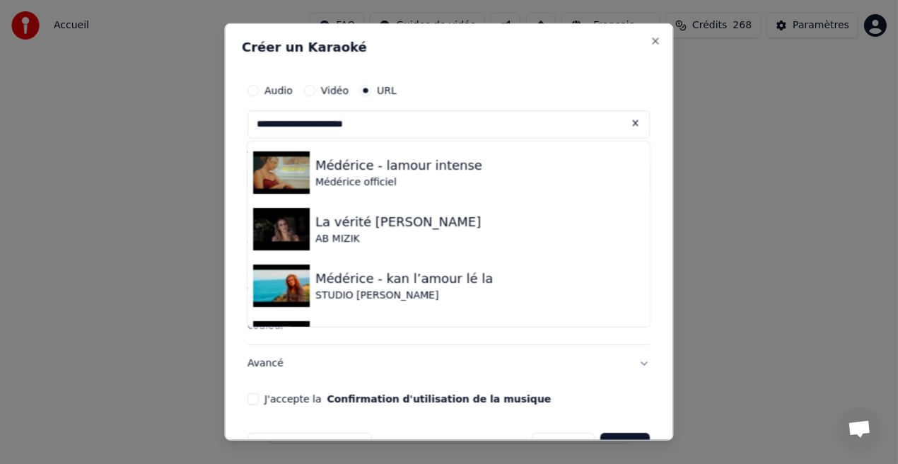
click at [253, 393] on button "J'accepte la Confirmation d'utilisation de la musique" at bounding box center [253, 398] width 11 height 11
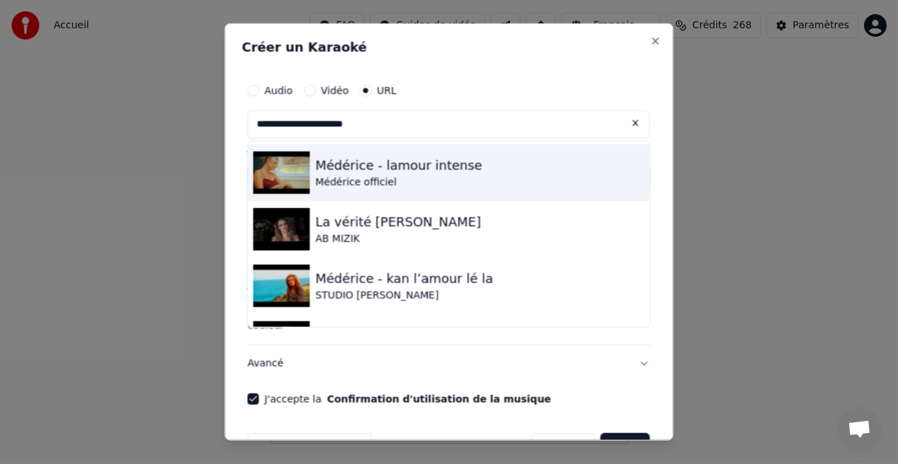
click at [368, 185] on div "Médérice officiel" at bounding box center [399, 182] width 167 height 14
type input "**********"
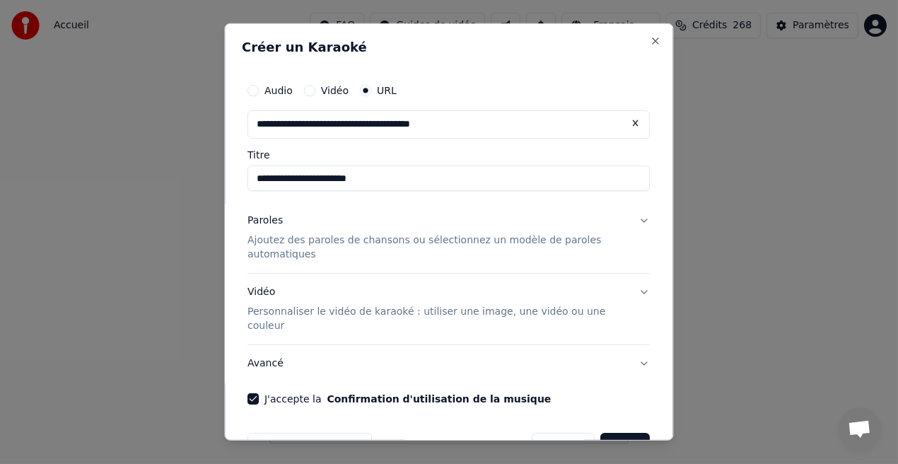
scroll to position [25, 0]
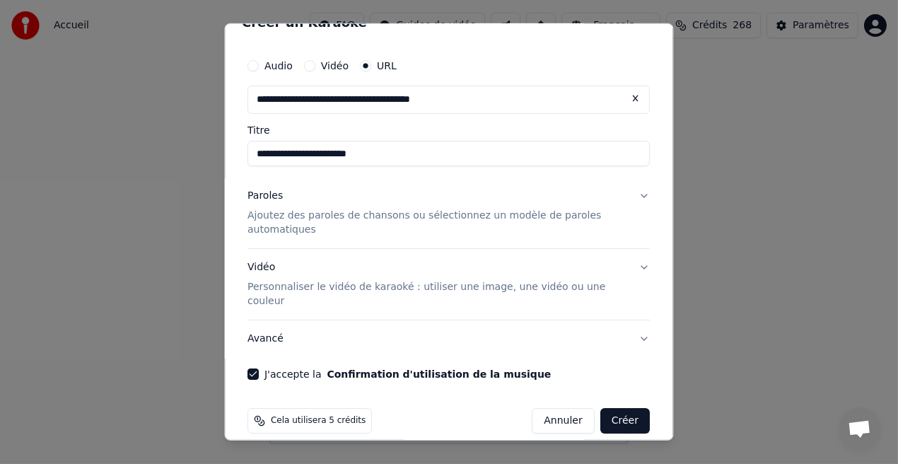
click at [621, 408] on button "Créer" at bounding box center [626, 420] width 50 height 25
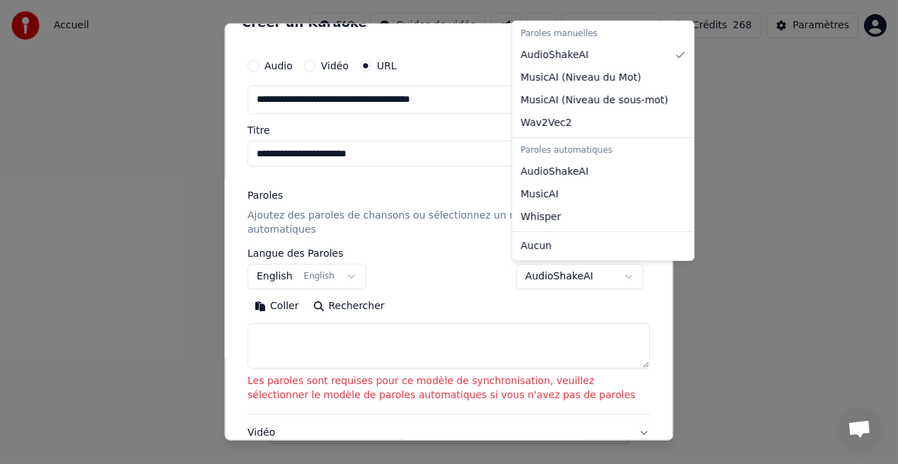
click at [622, 276] on body "Accueil FAQ Guides de vidéo Français Crédits 268 Paramètres Bienvenue sur Youka…" at bounding box center [449, 222] width 898 height 444
select select "**********"
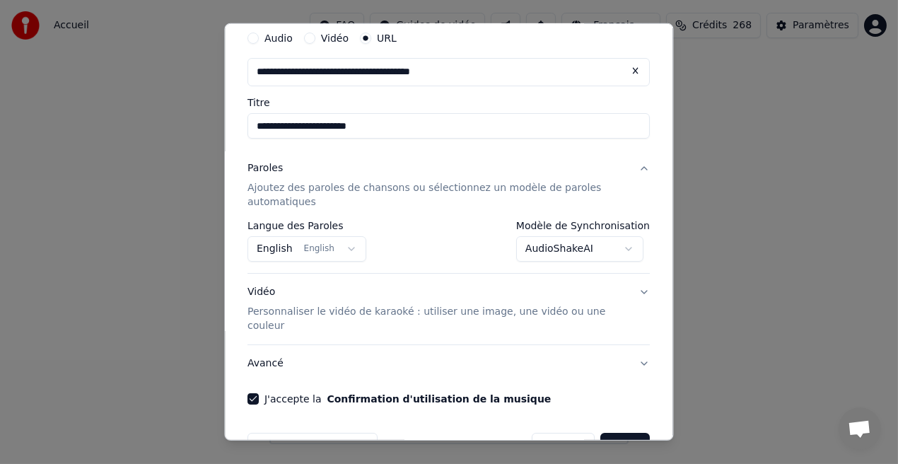
scroll to position [77, 0]
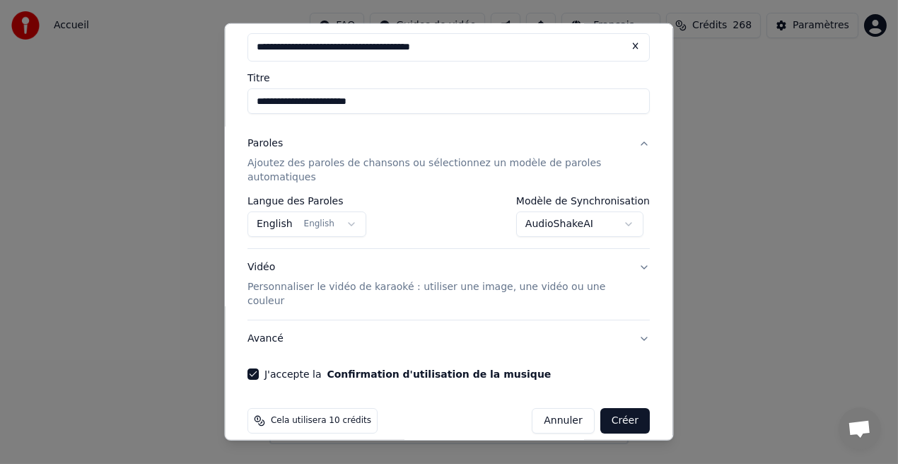
click at [618, 410] on button "Créer" at bounding box center [626, 420] width 50 height 25
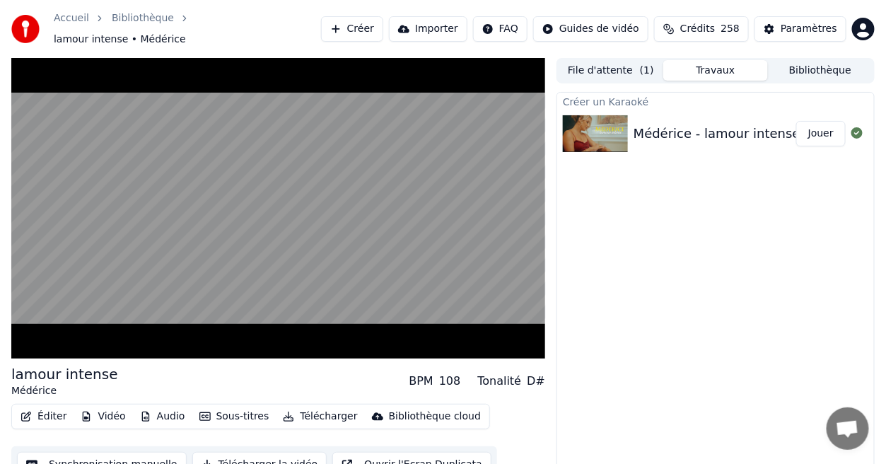
click at [611, 373] on div "Créer un Karaoké Médérice - lamour intense Jouer" at bounding box center [716, 289] width 318 height 395
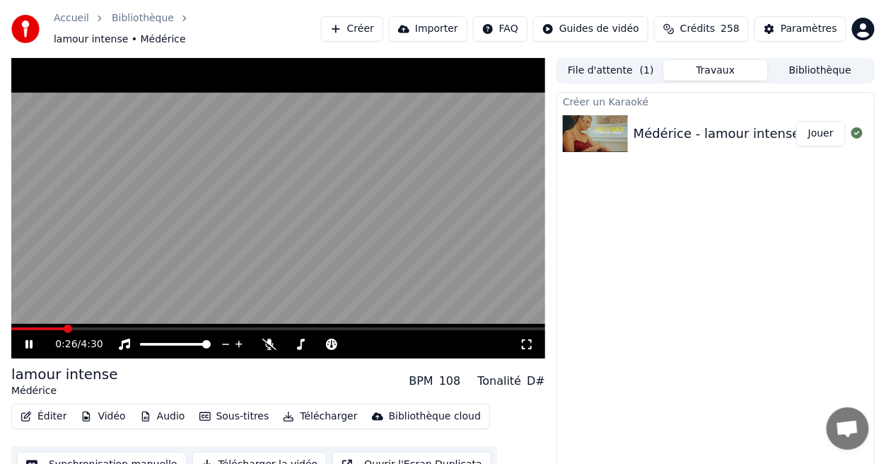
click at [521, 339] on icon at bounding box center [527, 344] width 14 height 11
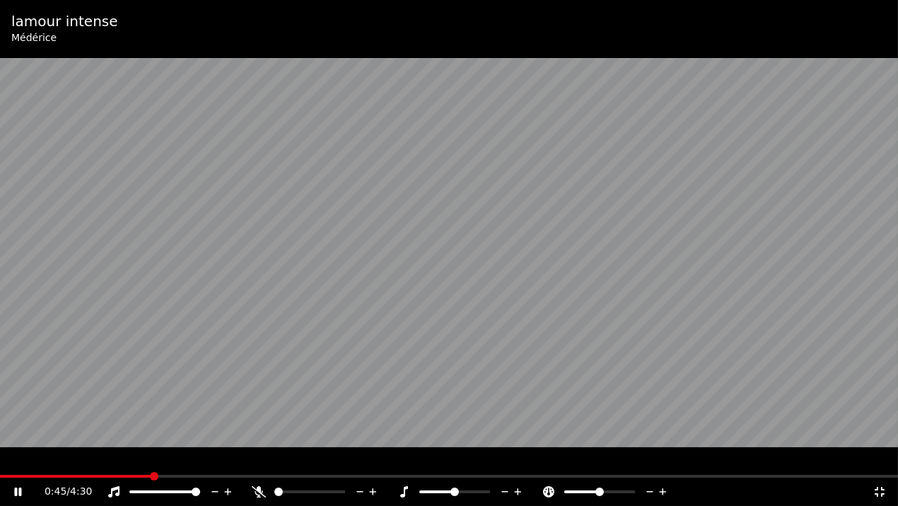
click at [881, 463] on icon at bounding box center [880, 492] width 10 height 10
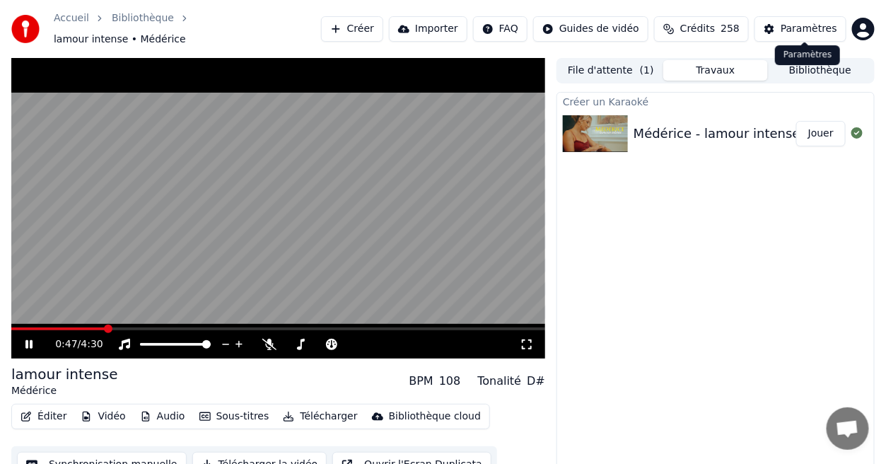
click at [810, 22] on div "Paramètres" at bounding box center [809, 29] width 57 height 14
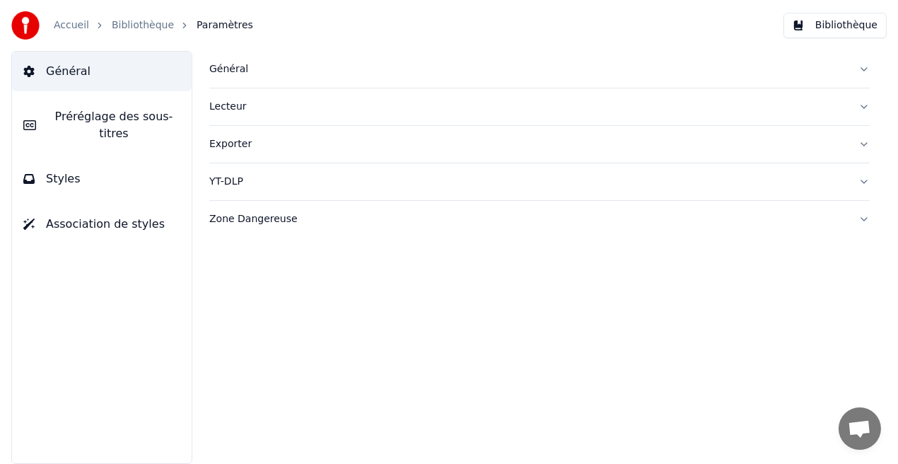
click at [168, 162] on button "Styles" at bounding box center [102, 179] width 180 height 40
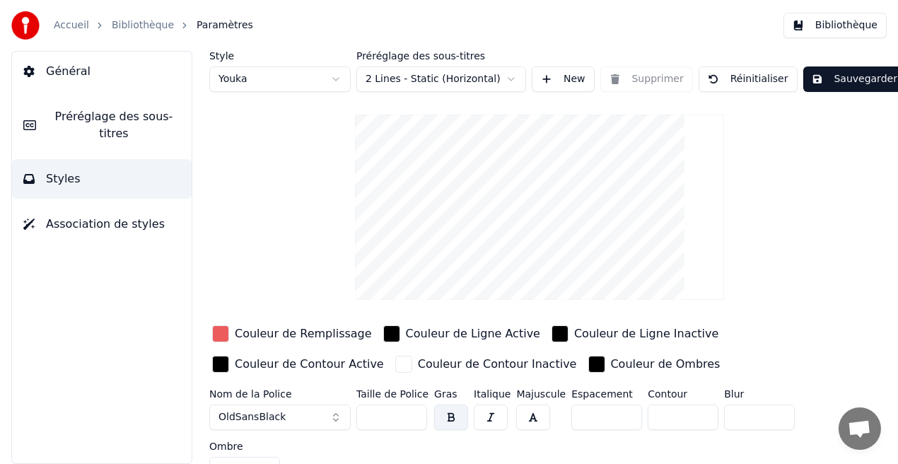
click at [291, 334] on div "Couleur de Remplissage" at bounding box center [303, 333] width 137 height 17
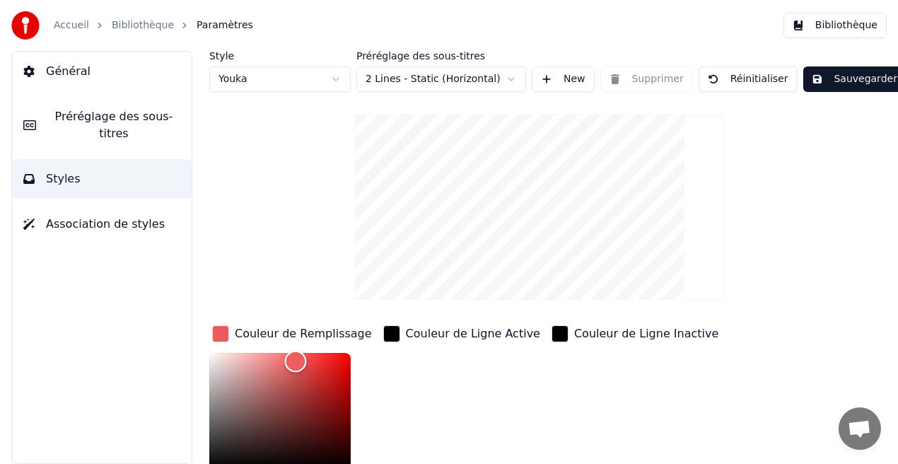
scroll to position [4, 0]
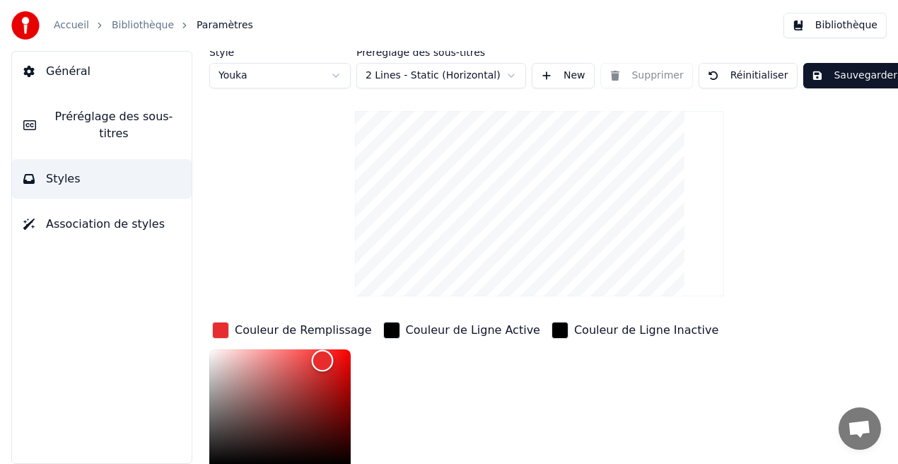
drag, startPoint x: 296, startPoint y: 359, endPoint x: 323, endPoint y: 359, distance: 26.9
click at [323, 359] on div "Color" at bounding box center [323, 360] width 22 height 22
drag, startPoint x: 323, startPoint y: 359, endPoint x: 347, endPoint y: 354, distance: 24.6
click at [347, 354] on div "Color" at bounding box center [342, 357] width 22 height 22
type input "*******"
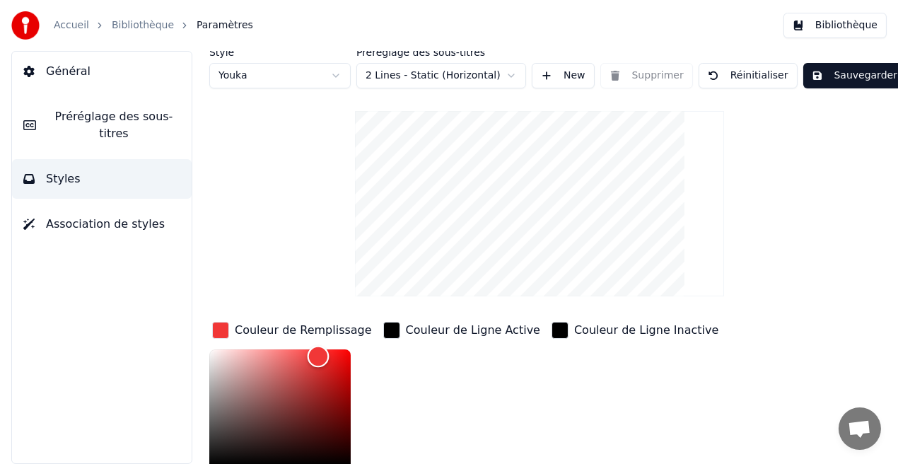
drag, startPoint x: 347, startPoint y: 354, endPoint x: 318, endPoint y: 355, distance: 29.0
click at [318, 355] on div "Color" at bounding box center [319, 356] width 22 height 22
click at [856, 77] on button "Sauvegarder" at bounding box center [855, 75] width 103 height 25
click at [858, 24] on button "Bibliothèque" at bounding box center [835, 25] width 103 height 25
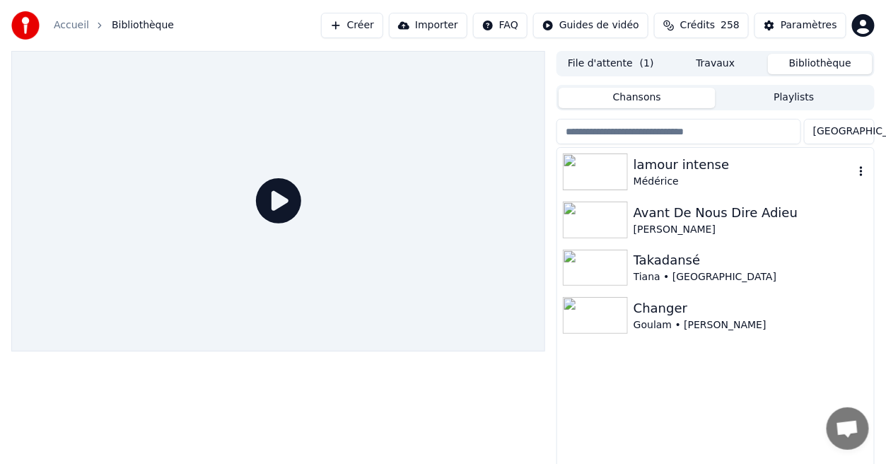
click at [668, 166] on div "lamour intense" at bounding box center [744, 165] width 221 height 20
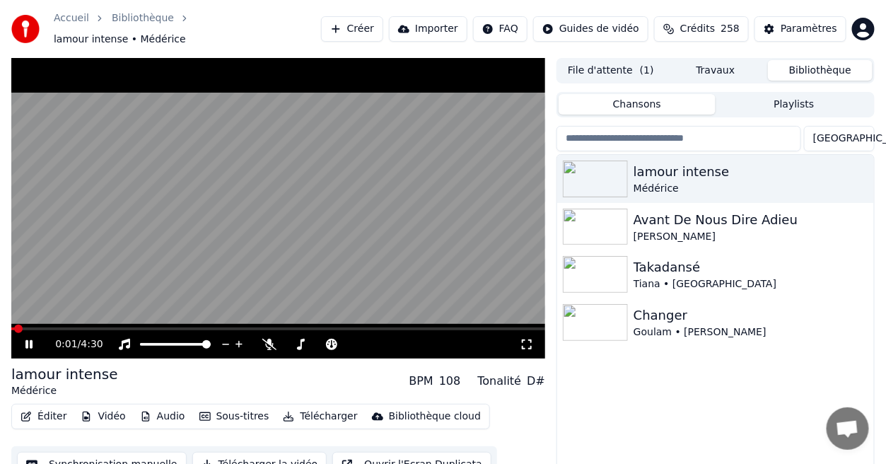
click at [523, 340] on icon at bounding box center [527, 345] width 10 height 10
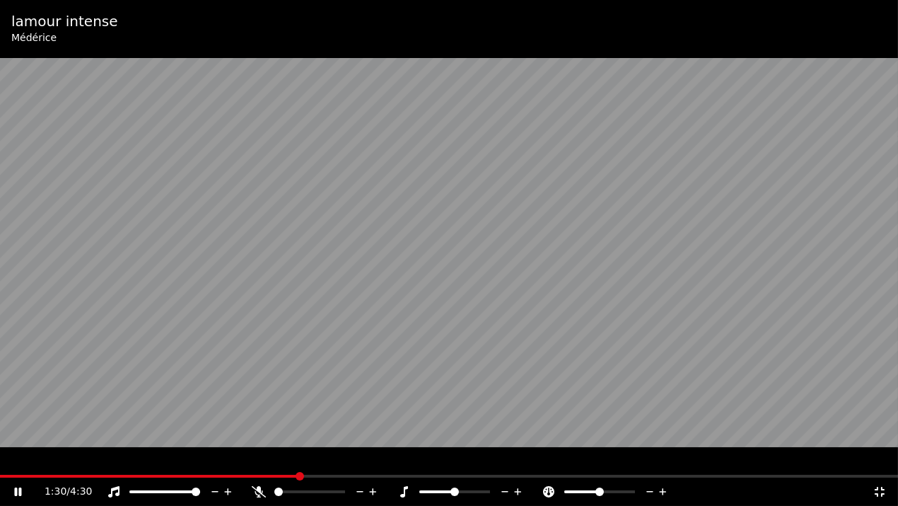
click at [298, 463] on span at bounding box center [149, 476] width 299 height 3
click at [19, 463] on icon at bounding box center [17, 491] width 7 height 8
click at [19, 463] on icon at bounding box center [27, 491] width 33 height 11
click at [17, 463] on icon at bounding box center [27, 491] width 33 height 11
click at [286, 463] on span at bounding box center [290, 476] width 8 height 8
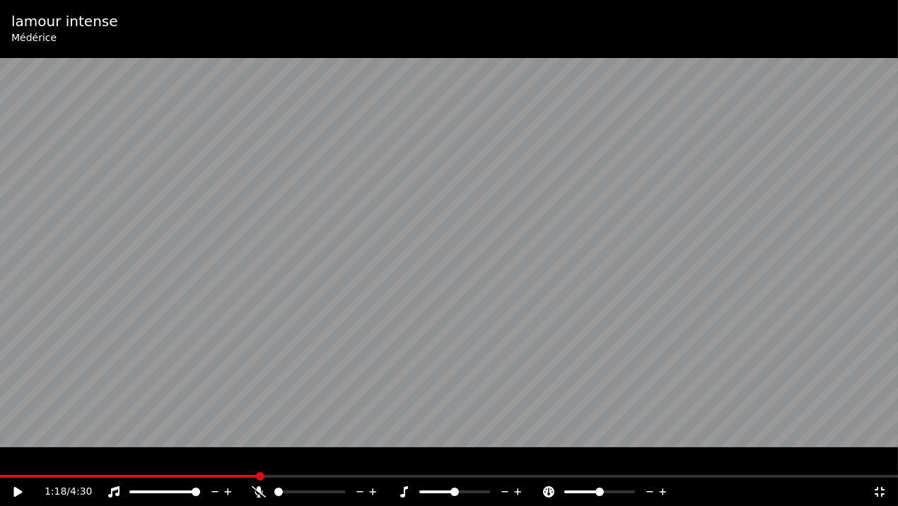
click at [259, 463] on span at bounding box center [260, 476] width 8 height 8
click at [238, 463] on span at bounding box center [241, 476] width 8 height 8
click at [228, 463] on span at bounding box center [231, 476] width 8 height 8
click at [216, 463] on span at bounding box center [218, 476] width 8 height 8
click at [238, 463] on span at bounding box center [241, 476] width 8 height 8
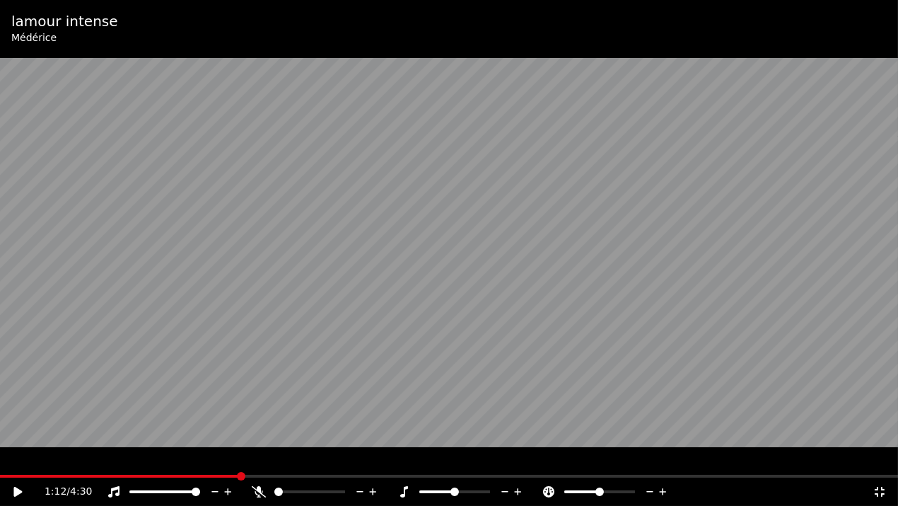
click at [238, 463] on span at bounding box center [241, 476] width 8 height 8
click at [13, 463] on icon at bounding box center [27, 491] width 33 height 11
click at [879, 463] on icon at bounding box center [880, 491] width 14 height 11
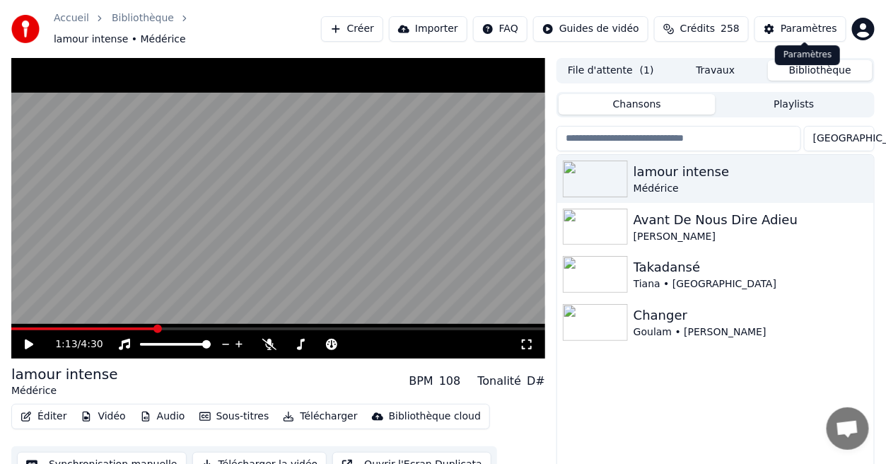
click at [818, 28] on div "Paramètres" at bounding box center [809, 29] width 57 height 14
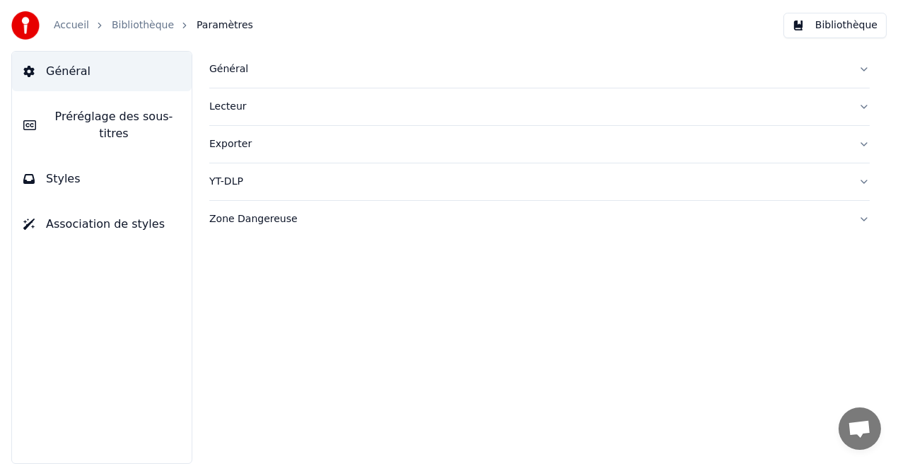
click at [144, 170] on button "Styles" at bounding box center [102, 179] width 180 height 40
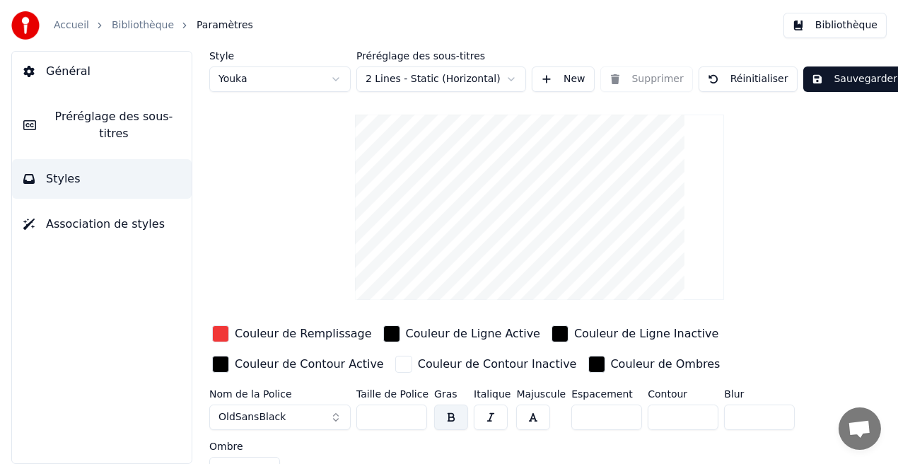
click at [277, 335] on div "Couleur de Remplissage" at bounding box center [303, 333] width 137 height 17
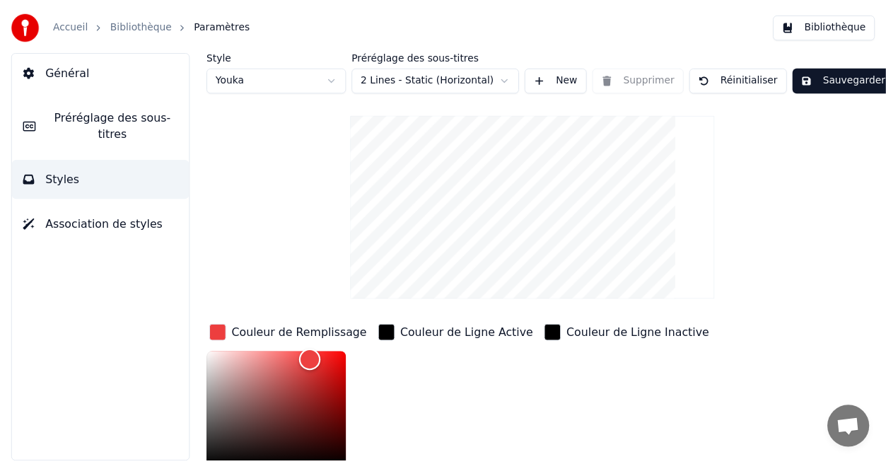
scroll to position [4, 0]
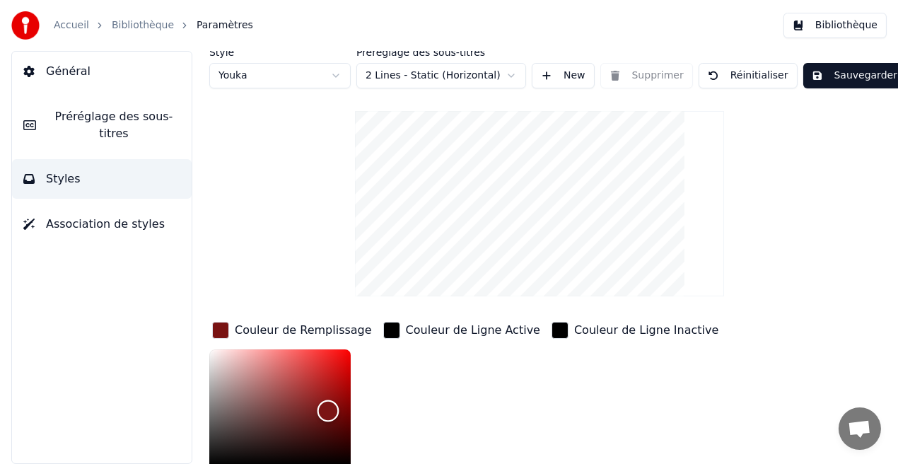
drag, startPoint x: 314, startPoint y: 357, endPoint x: 328, endPoint y: 410, distance: 54.9
click at [328, 410] on div "Color" at bounding box center [329, 411] width 22 height 22
drag, startPoint x: 328, startPoint y: 410, endPoint x: 325, endPoint y: 402, distance: 8.3
click at [325, 402] on div "Color" at bounding box center [326, 403] width 22 height 22
type input "*******"
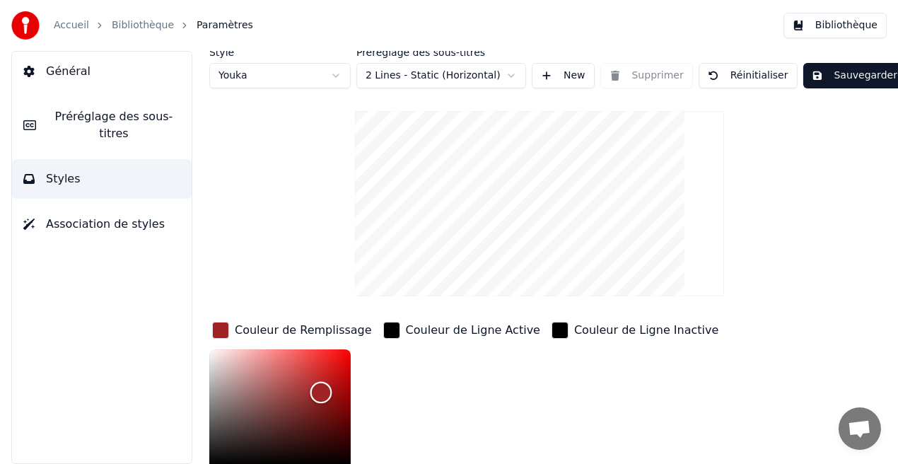
drag, startPoint x: 325, startPoint y: 402, endPoint x: 321, endPoint y: 391, distance: 11.4
click at [321, 391] on div "Color" at bounding box center [322, 392] width 22 height 22
click at [833, 77] on button "Sauvegarder" at bounding box center [855, 75] width 103 height 25
click at [855, 28] on button "Bibliothèque" at bounding box center [835, 25] width 103 height 25
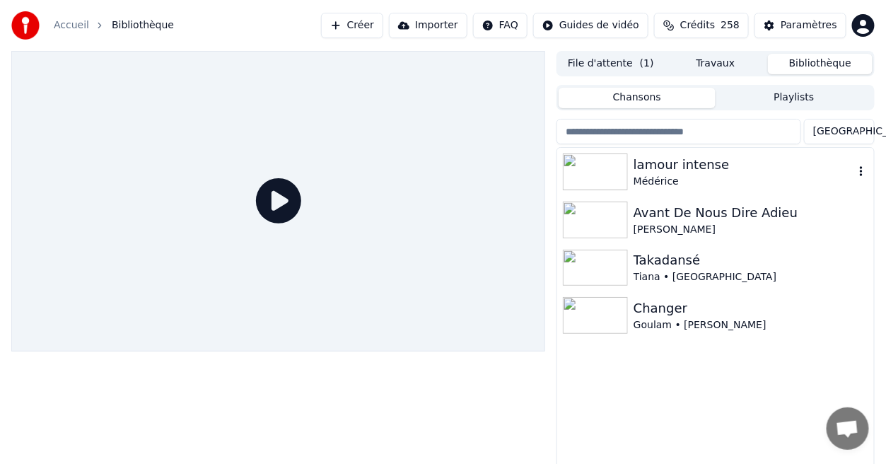
click at [685, 161] on div "lamour intense" at bounding box center [744, 165] width 221 height 20
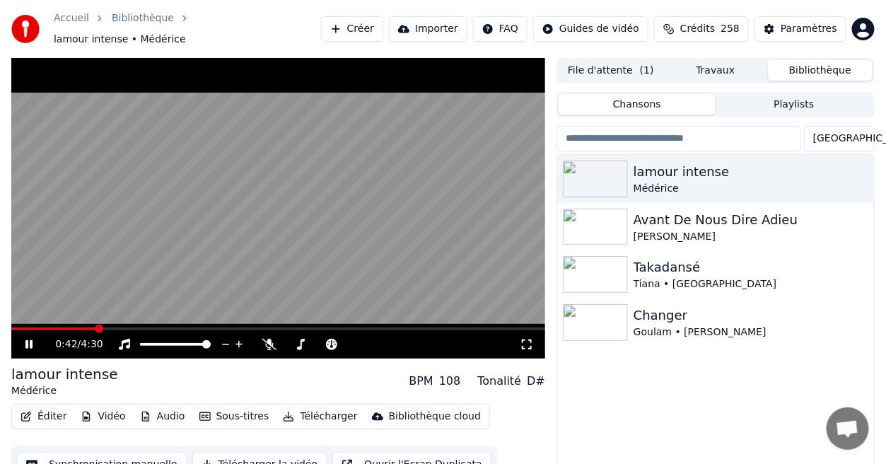
click at [526, 339] on icon at bounding box center [527, 344] width 14 height 11
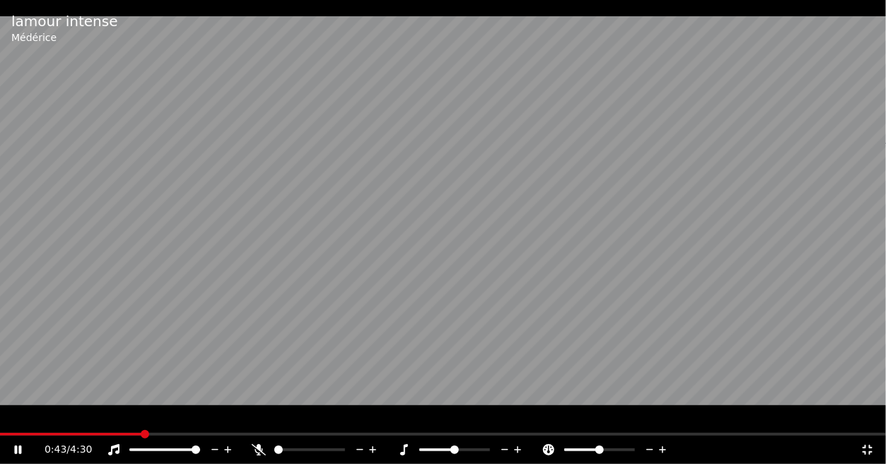
click at [526, 349] on video at bounding box center [443, 232] width 886 height 464
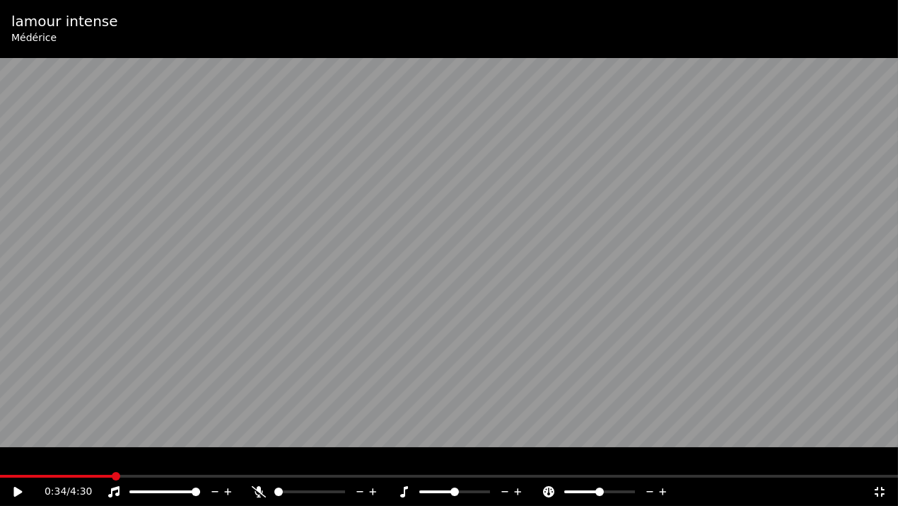
click at [113, 463] on span at bounding box center [116, 476] width 8 height 8
click at [15, 463] on icon at bounding box center [17, 492] width 8 height 10
click at [879, 463] on icon at bounding box center [880, 491] width 14 height 11
